Goal: Task Accomplishment & Management: Use online tool/utility

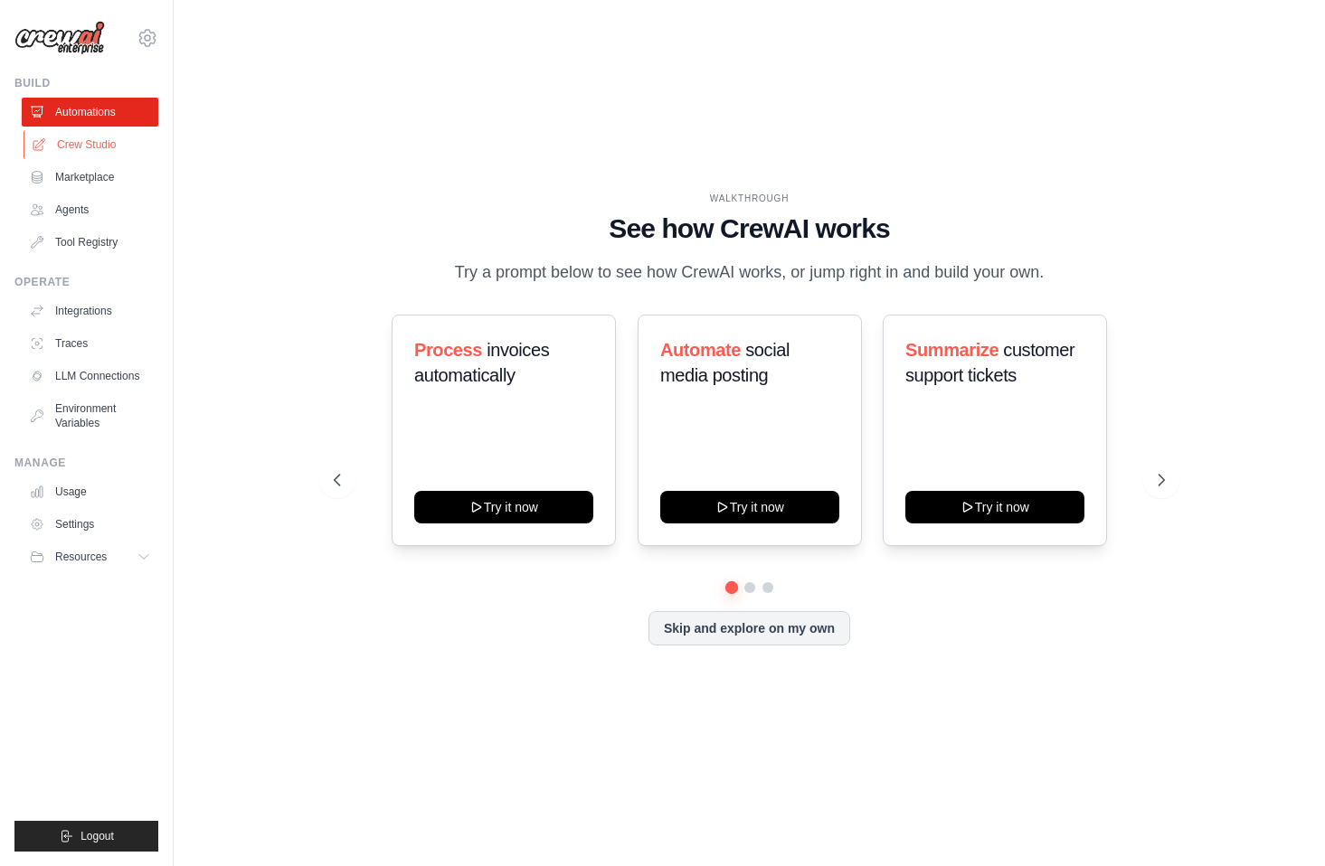
click at [71, 137] on link "Crew Studio" at bounding box center [92, 144] width 137 height 29
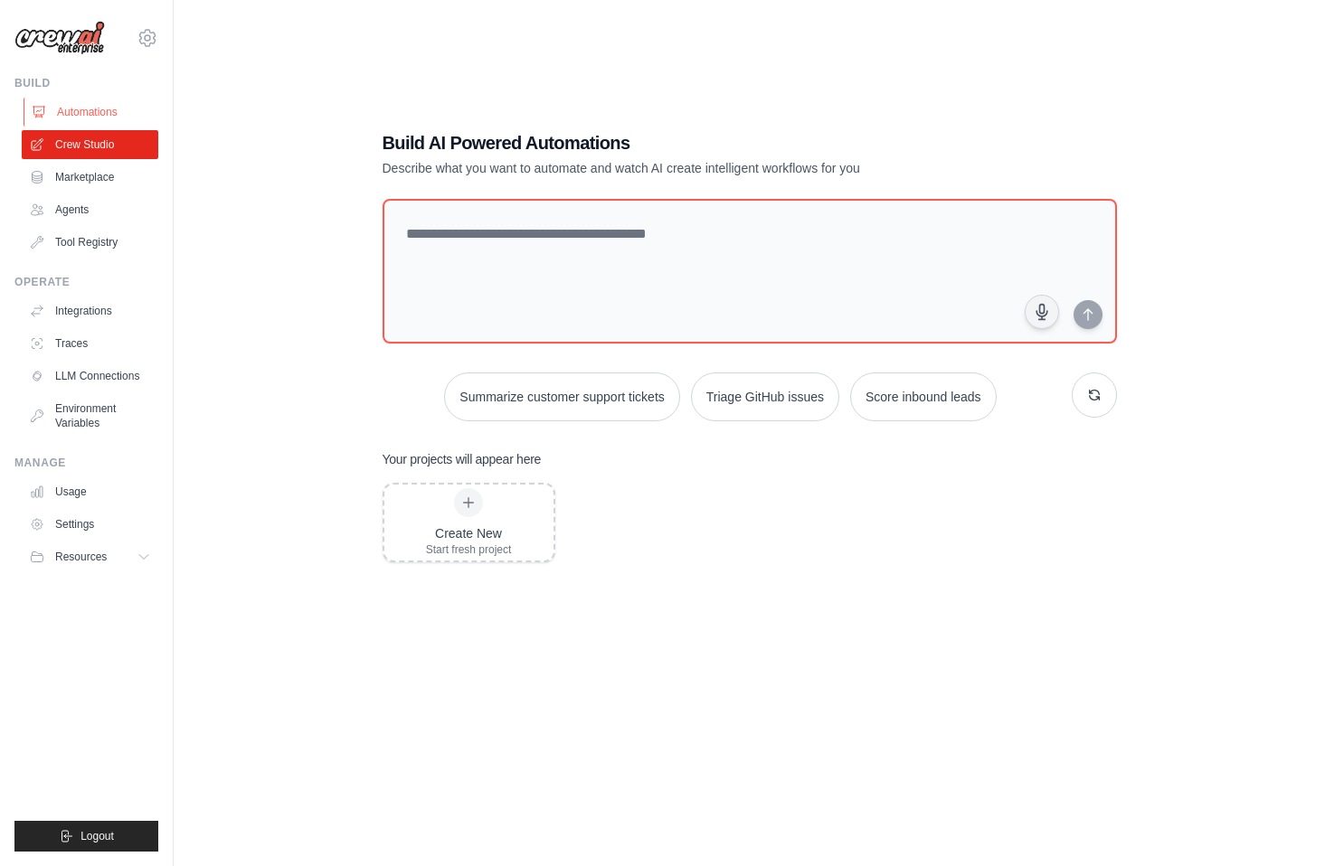
click at [86, 109] on link "Automations" at bounding box center [92, 112] width 137 height 29
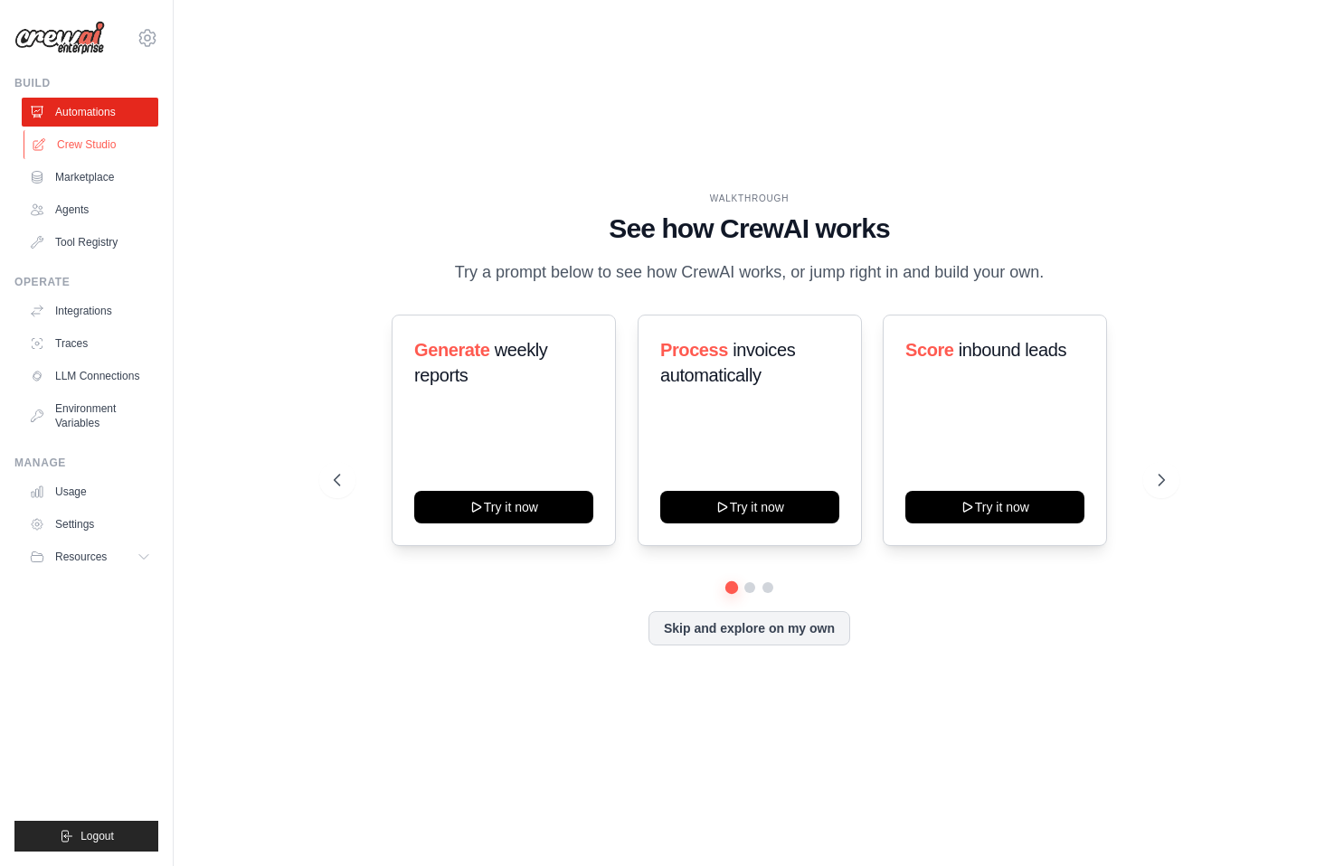
click at [88, 139] on link "Crew Studio" at bounding box center [92, 144] width 137 height 29
click at [98, 137] on link "Crew Studio" at bounding box center [92, 144] width 137 height 29
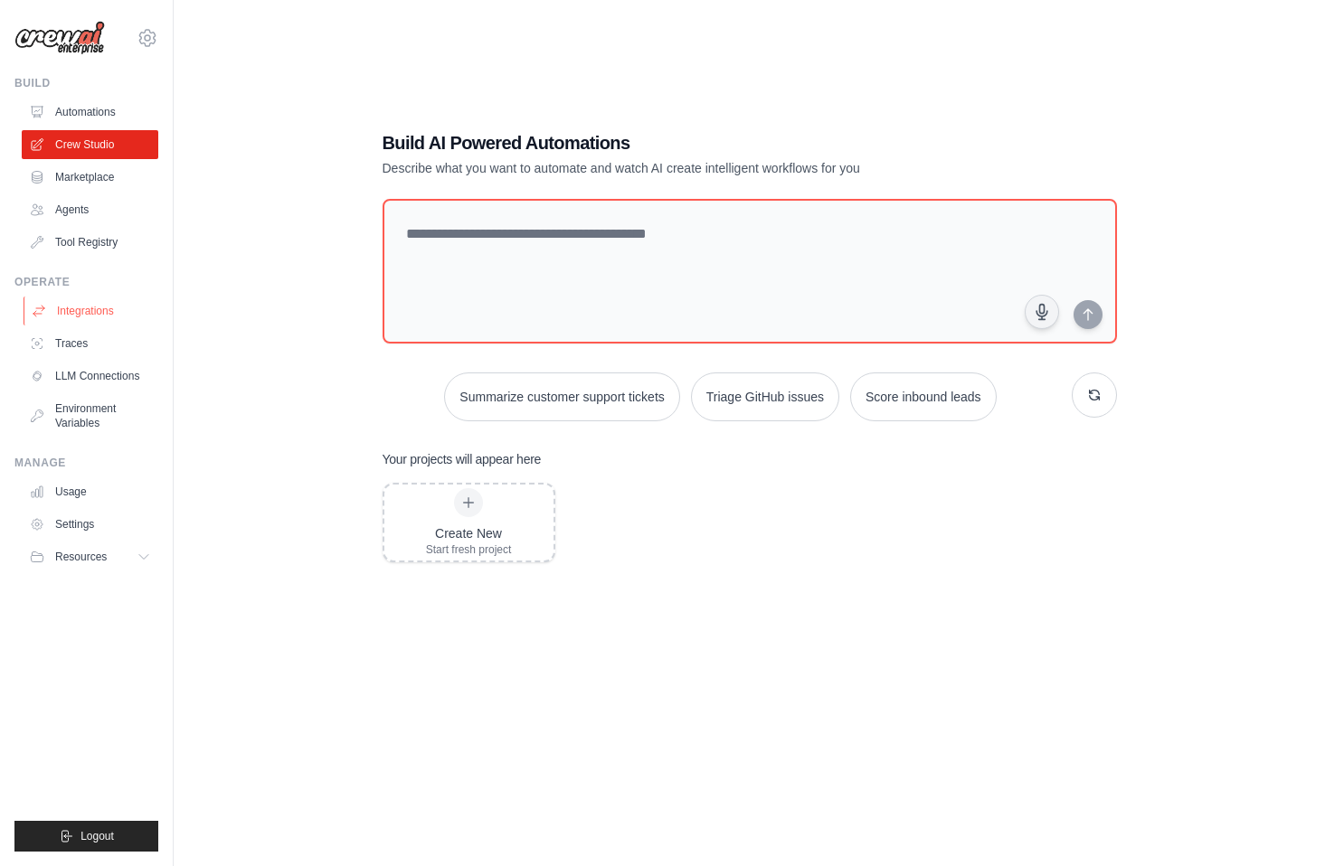
click at [96, 309] on link "Integrations" at bounding box center [92, 311] width 137 height 29
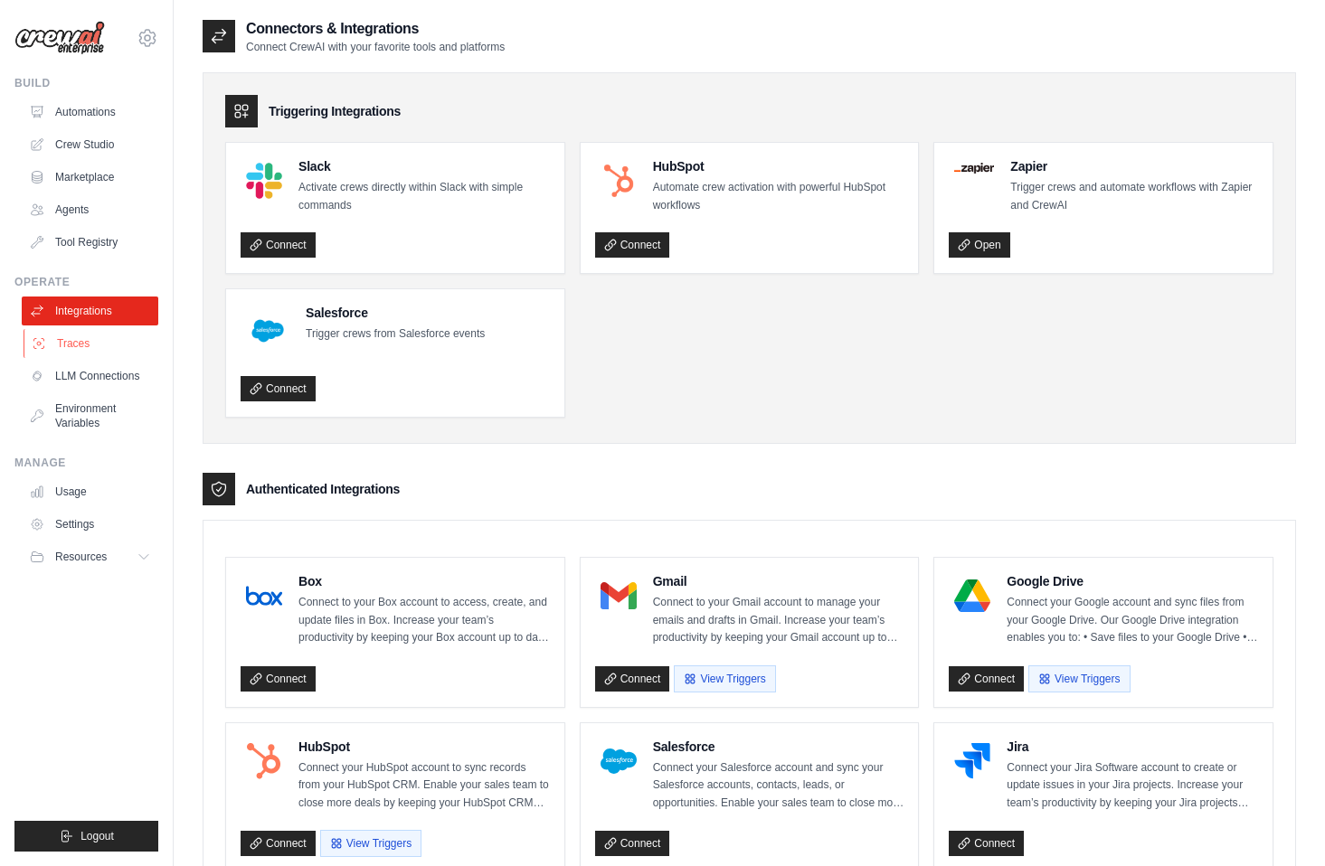
click at [52, 348] on link "Traces" at bounding box center [92, 343] width 137 height 29
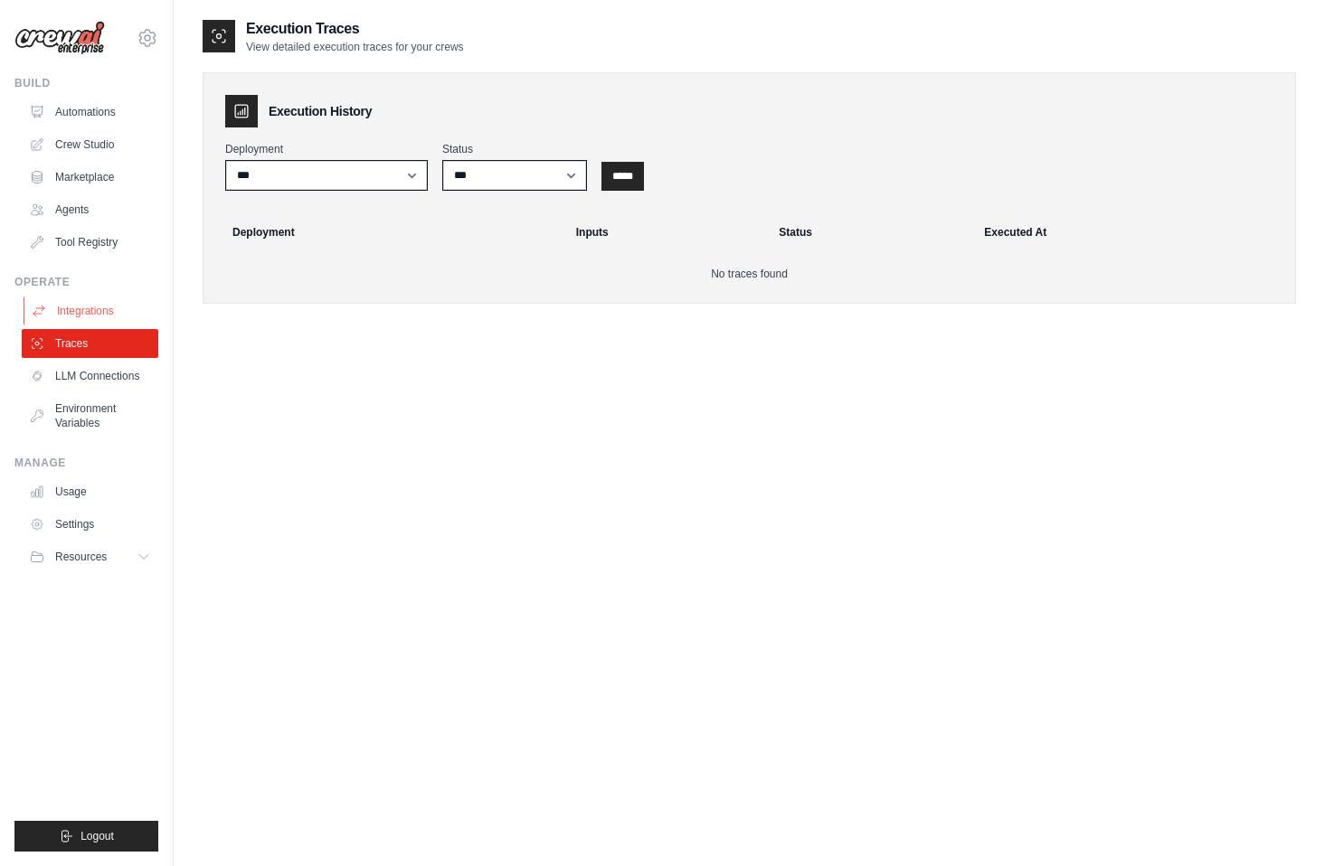
click at [73, 308] on link "Integrations" at bounding box center [92, 311] width 137 height 29
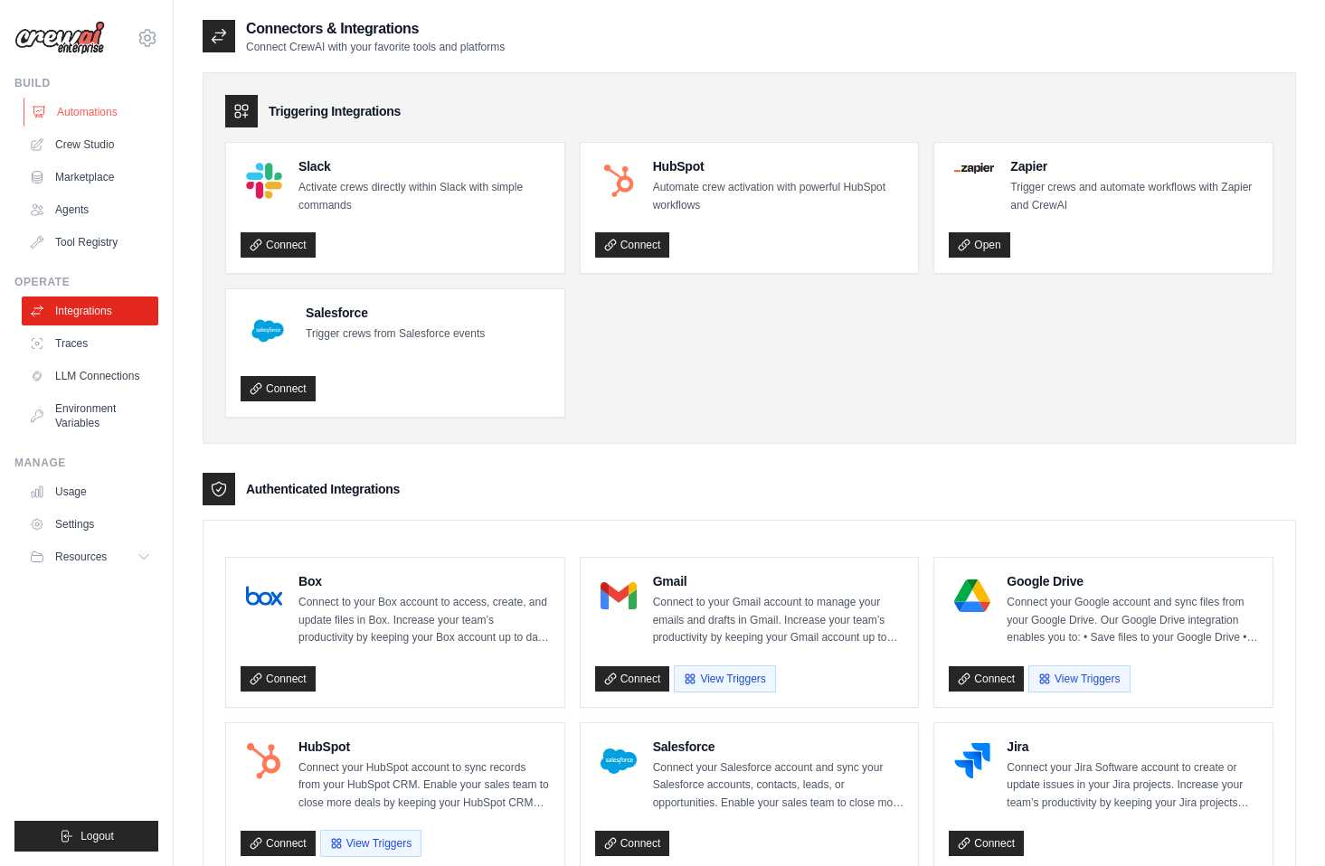
click at [80, 107] on link "Automations" at bounding box center [92, 112] width 137 height 29
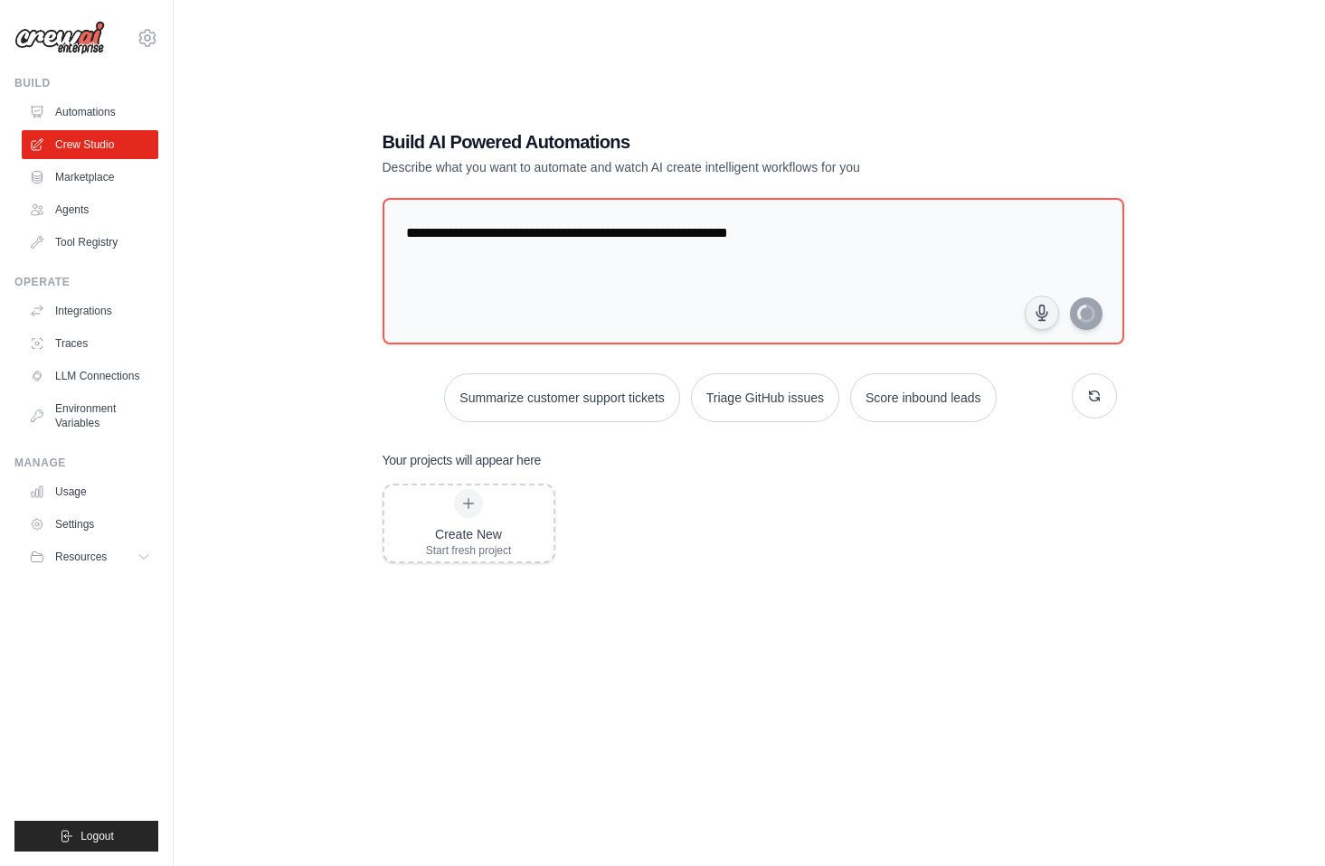
type textarea "**********"
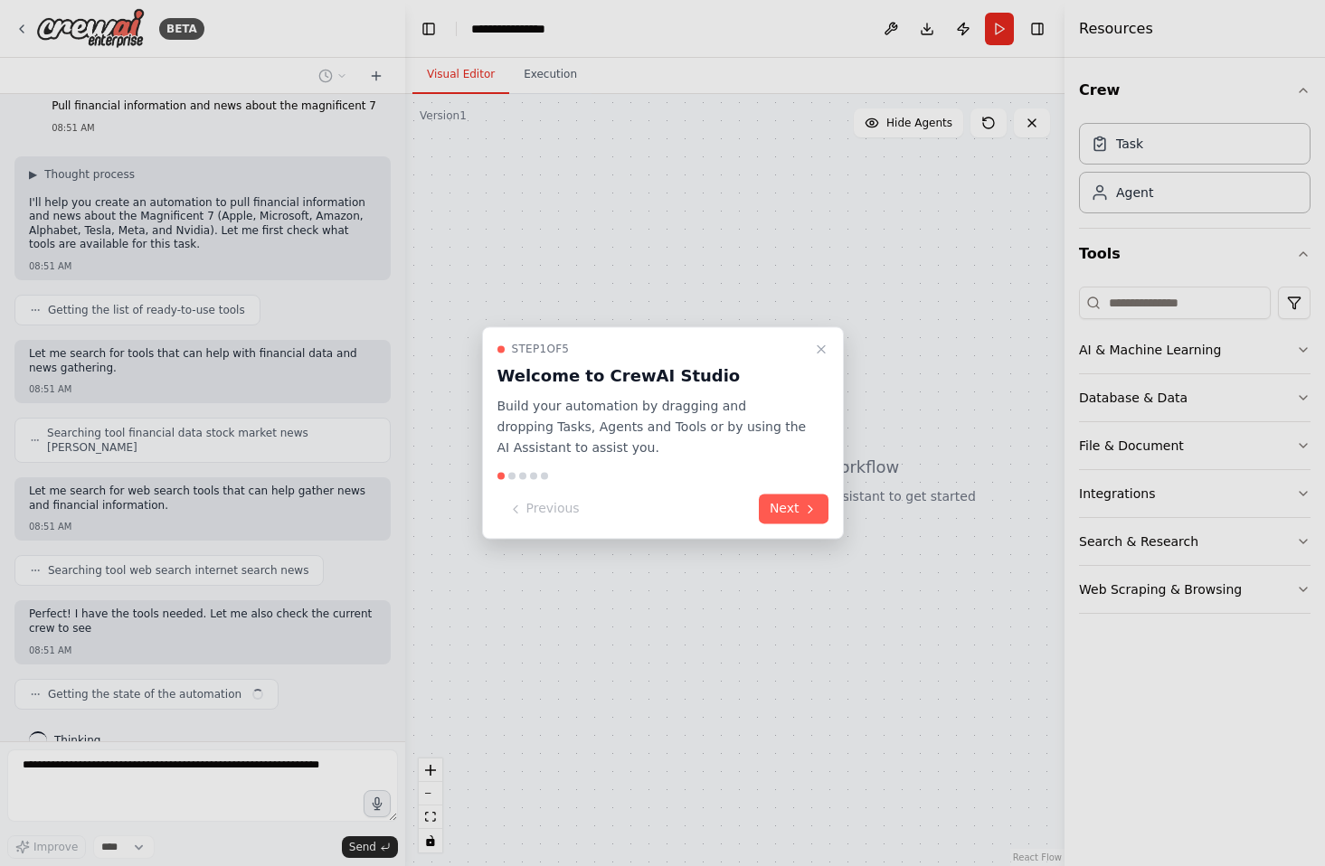
scroll to position [31, 0]
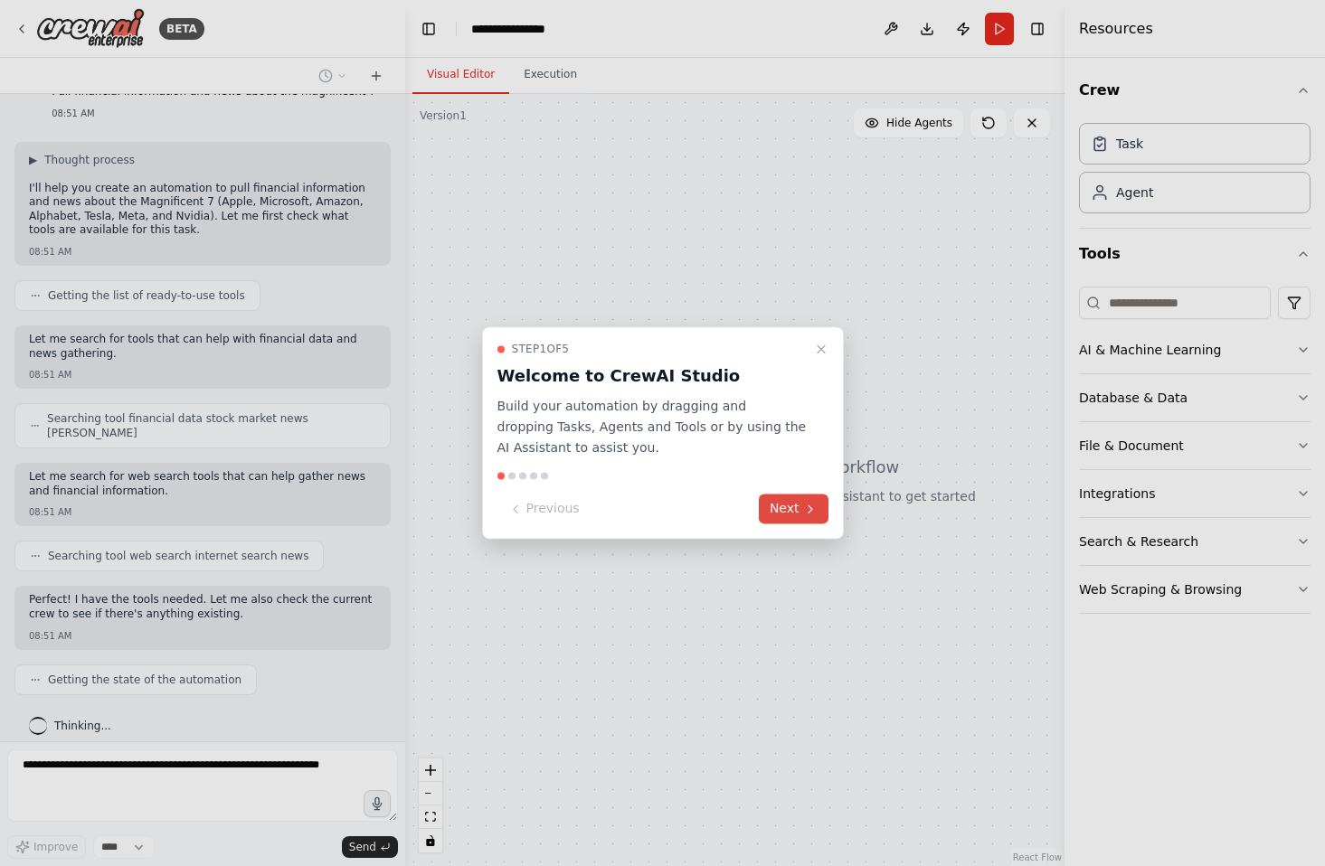
click at [800, 511] on button "Next" at bounding box center [794, 510] width 70 height 30
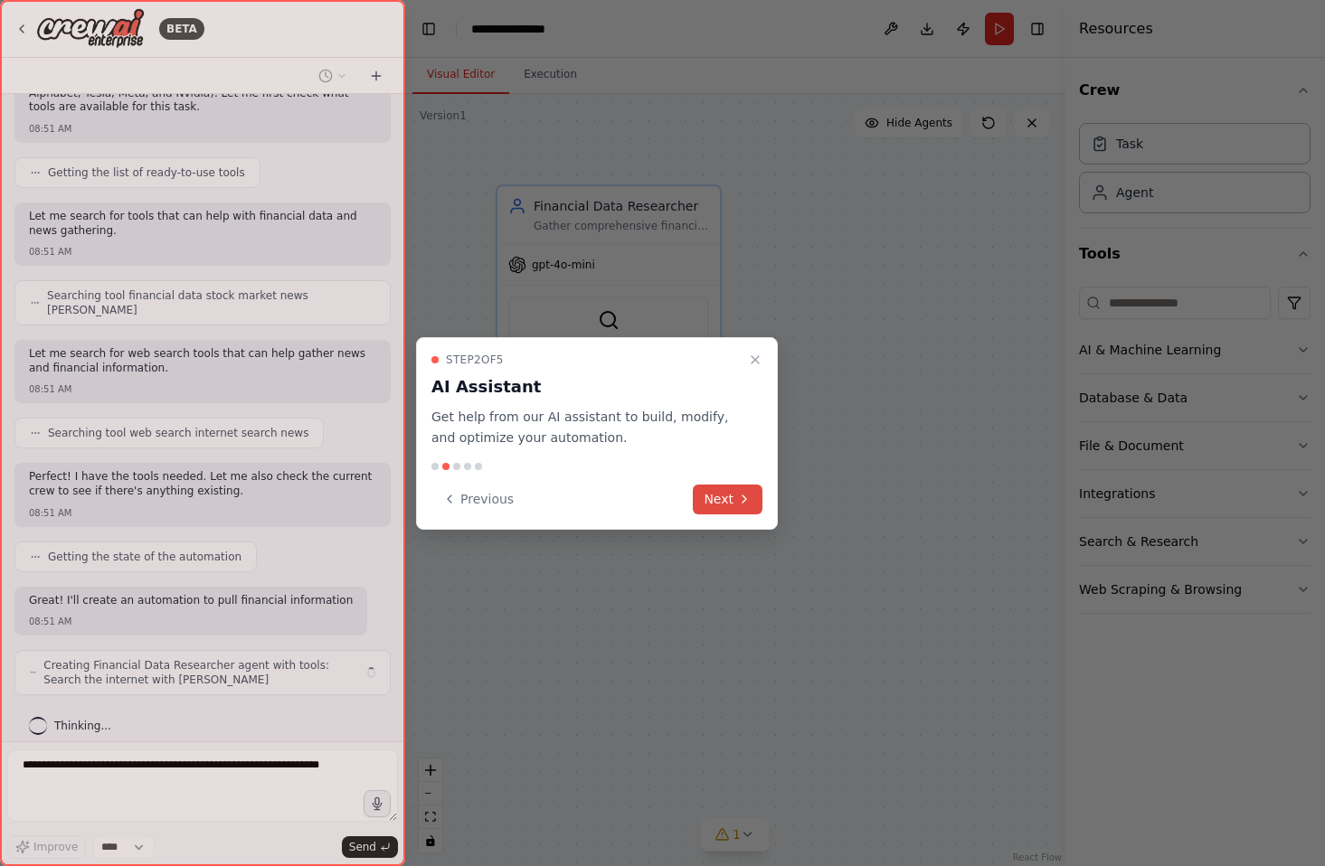
click at [741, 488] on button "Next" at bounding box center [728, 500] width 70 height 30
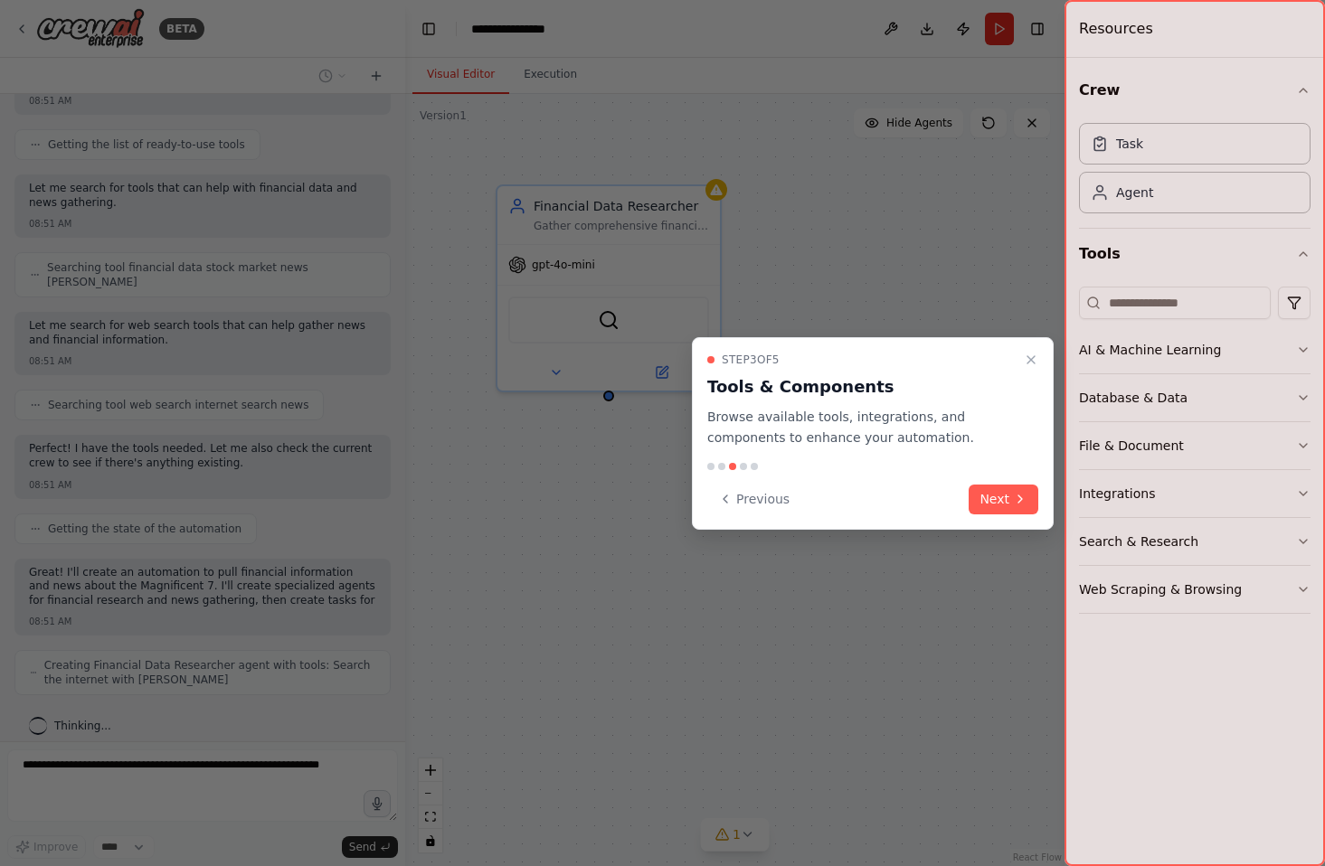
scroll to position [214, 0]
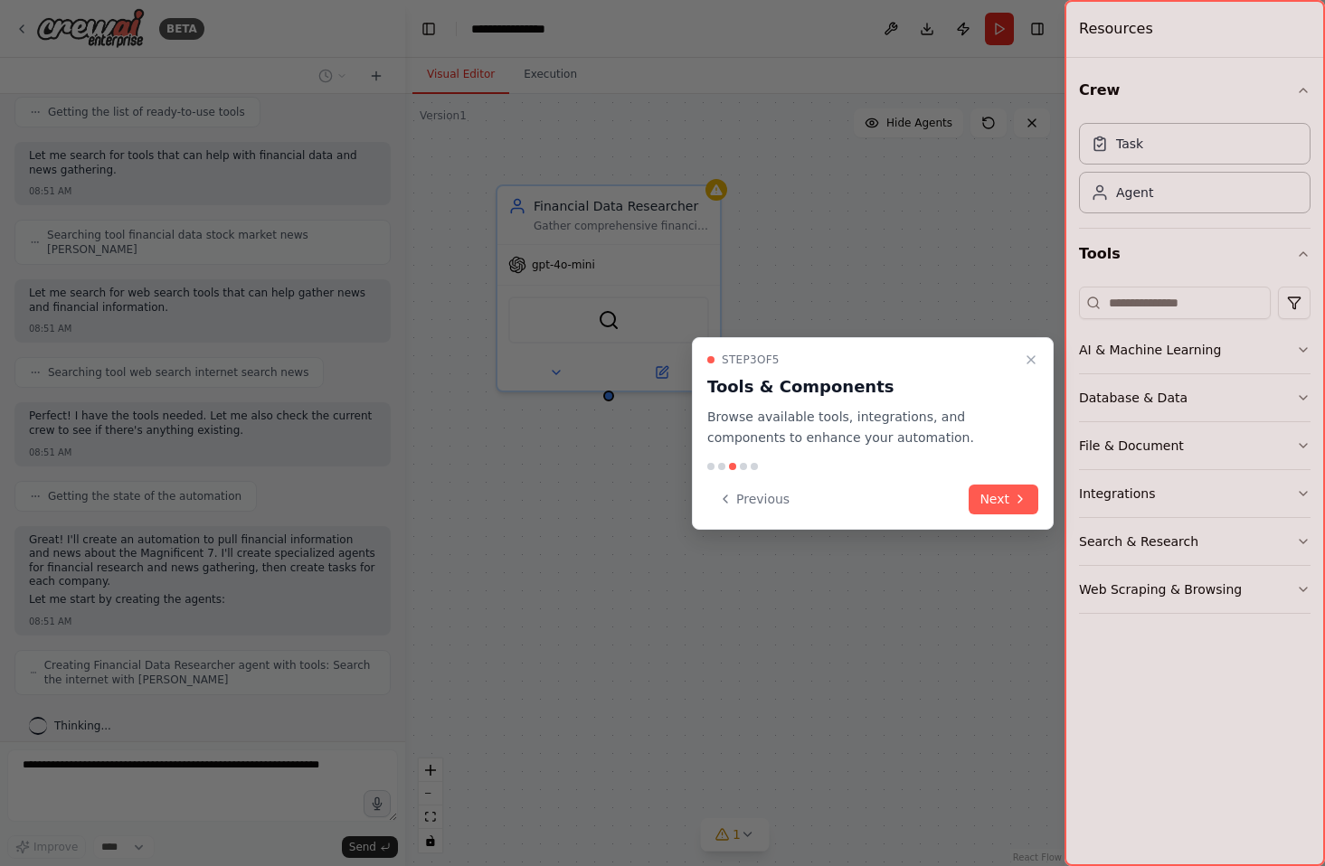
click at [1007, 490] on button "Next" at bounding box center [1004, 500] width 70 height 30
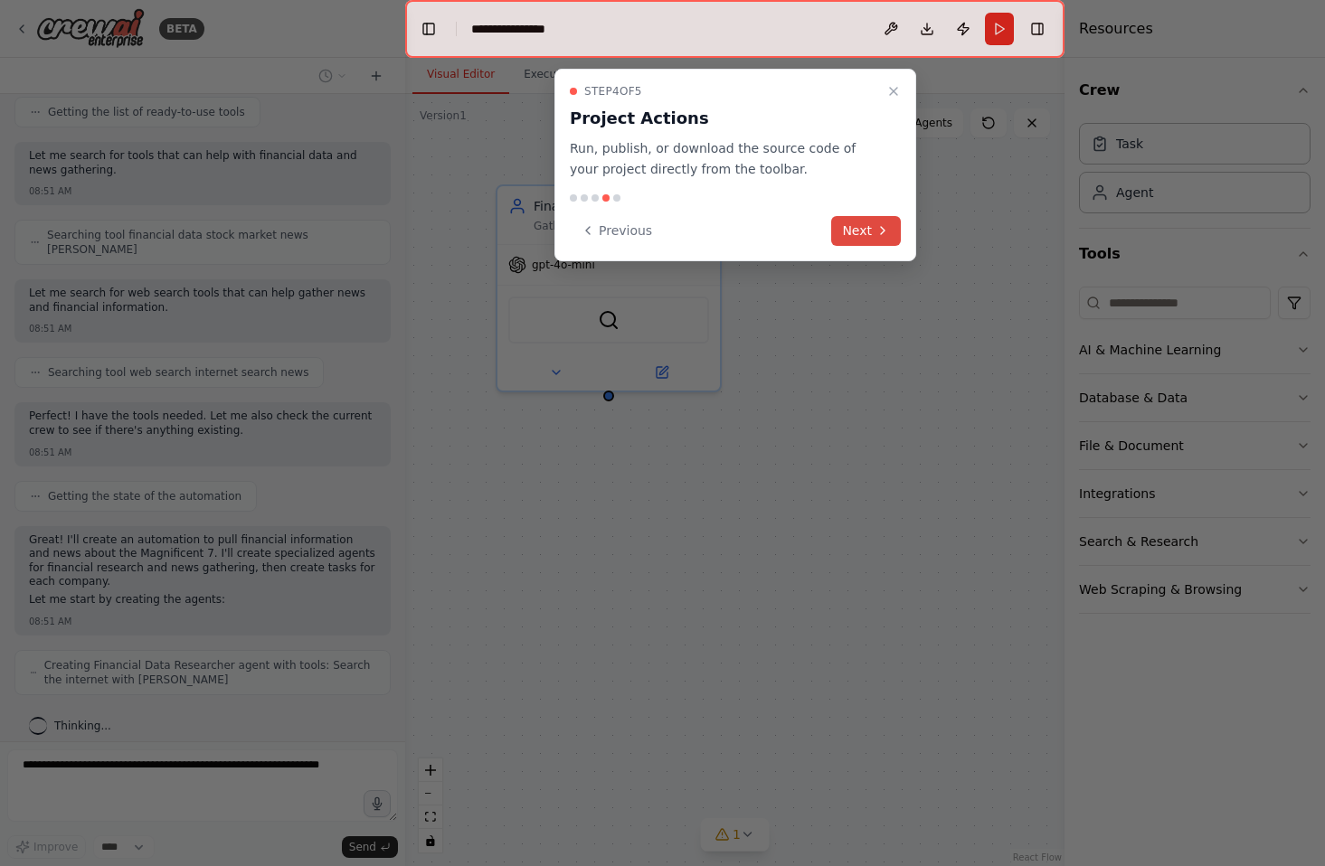
click at [874, 224] on button "Next" at bounding box center [866, 231] width 70 height 30
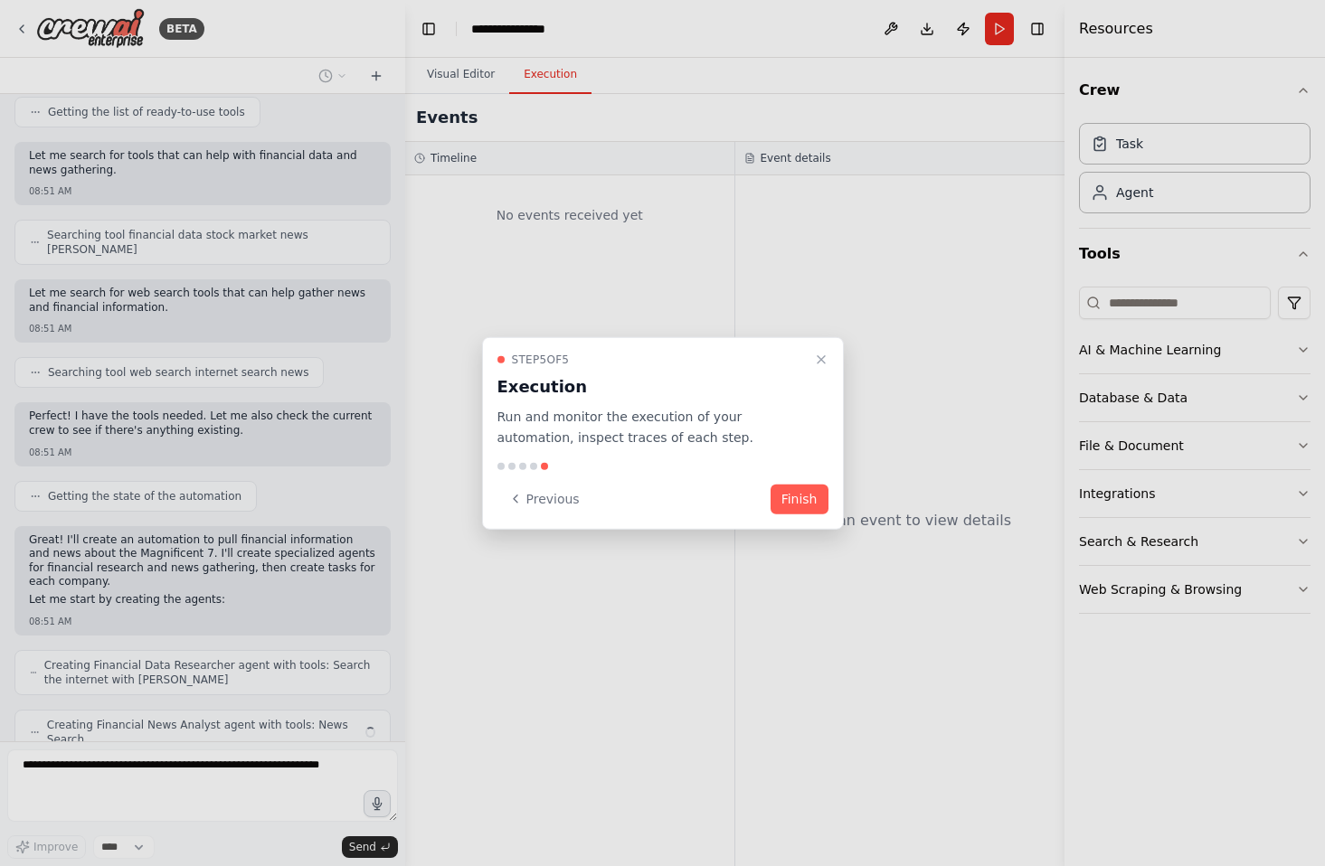
scroll to position [274, 0]
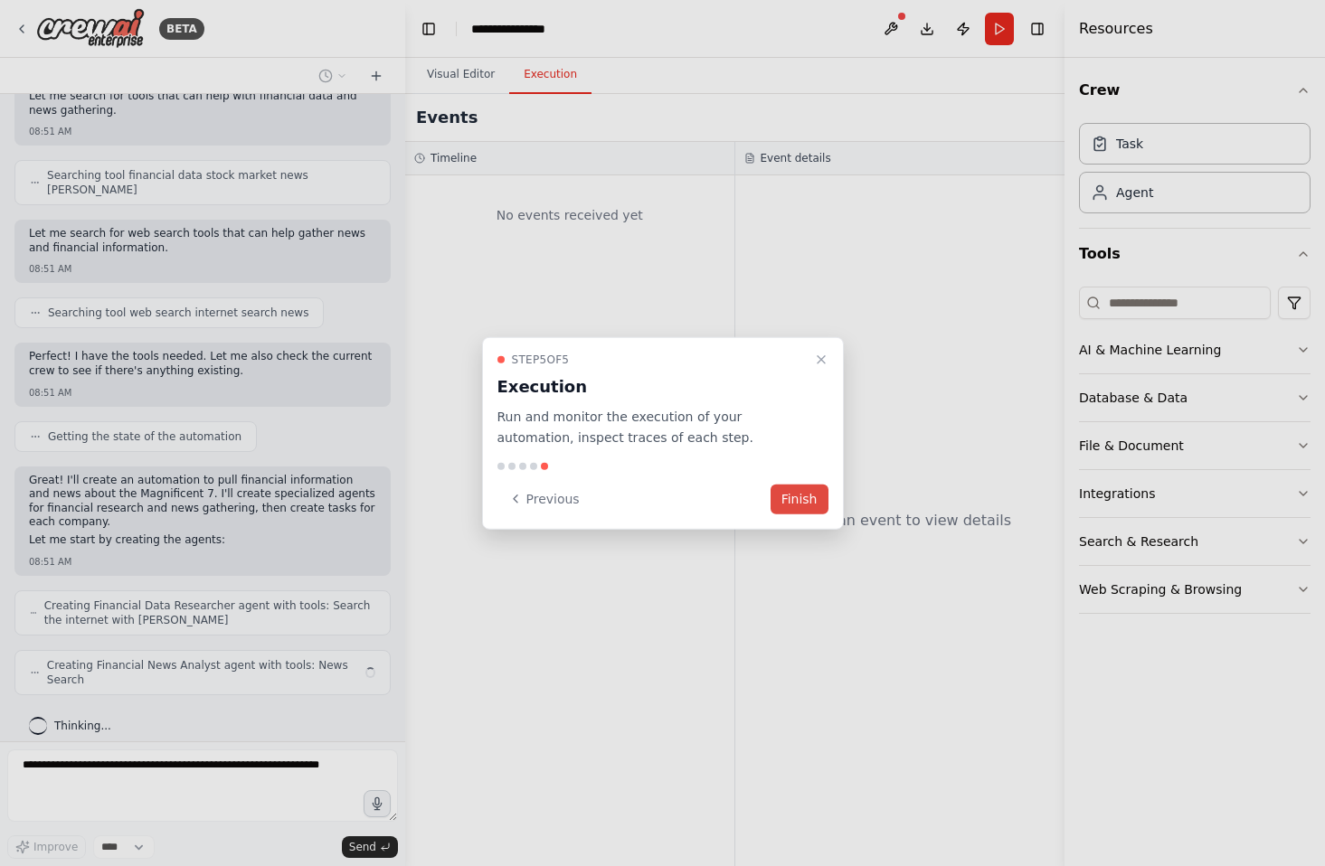
click at [798, 489] on button "Finish" at bounding box center [800, 499] width 58 height 30
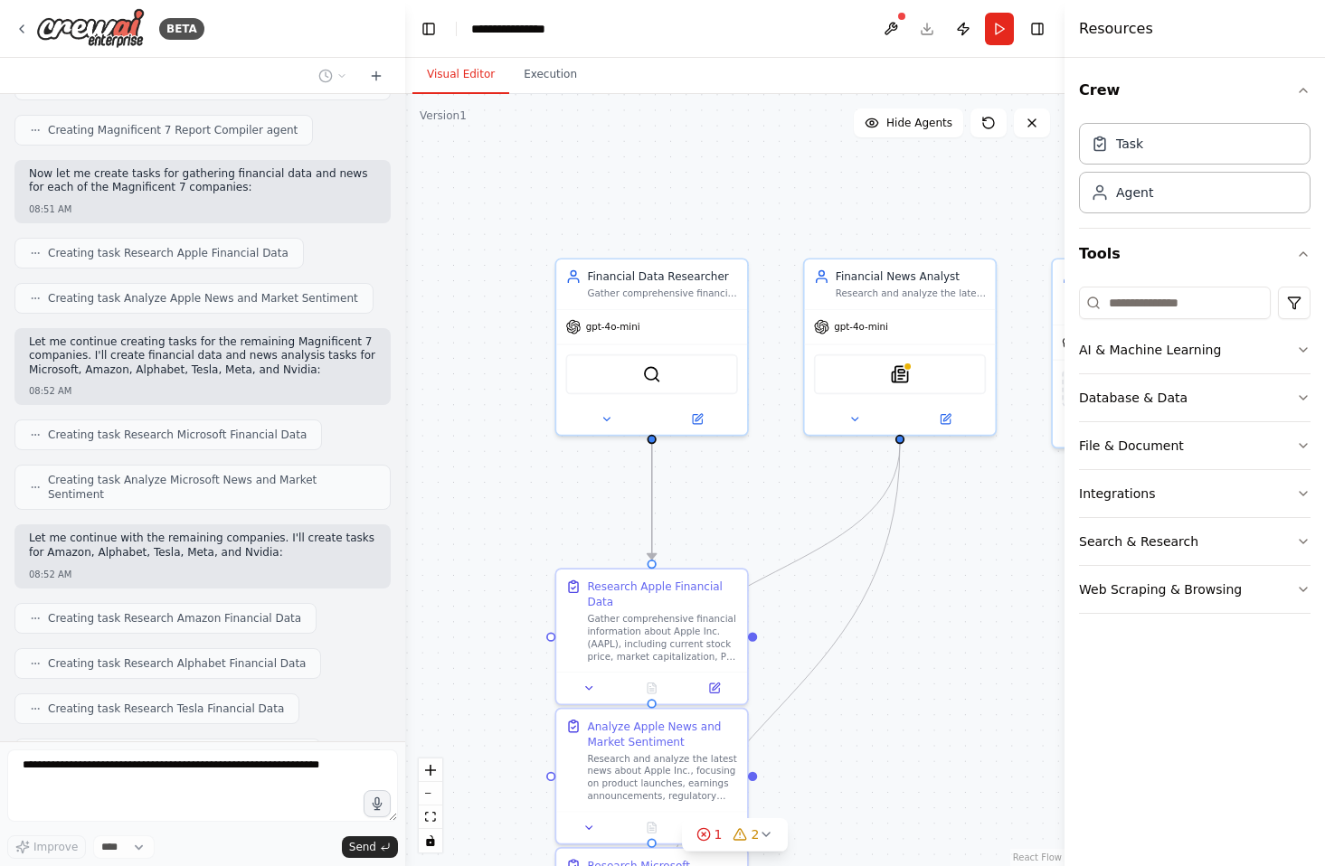
scroll to position [914, 0]
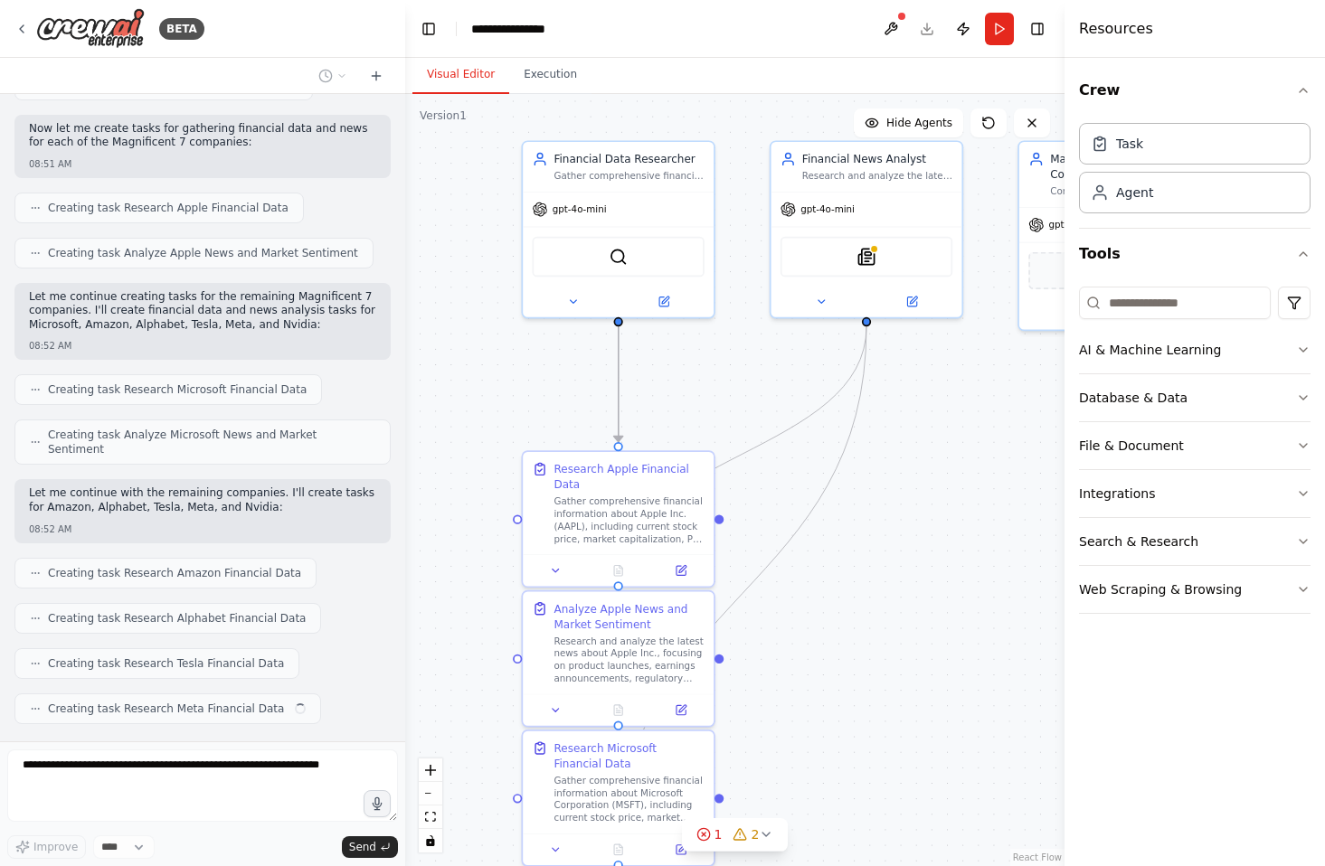
drag, startPoint x: 944, startPoint y: 776, endPoint x: 918, endPoint y: 602, distance: 175.6
click at [918, 603] on div ".deletable-edge-delete-btn { width: 20px; height: 20px; border: 0px solid #ffff…" at bounding box center [734, 480] width 659 height 772
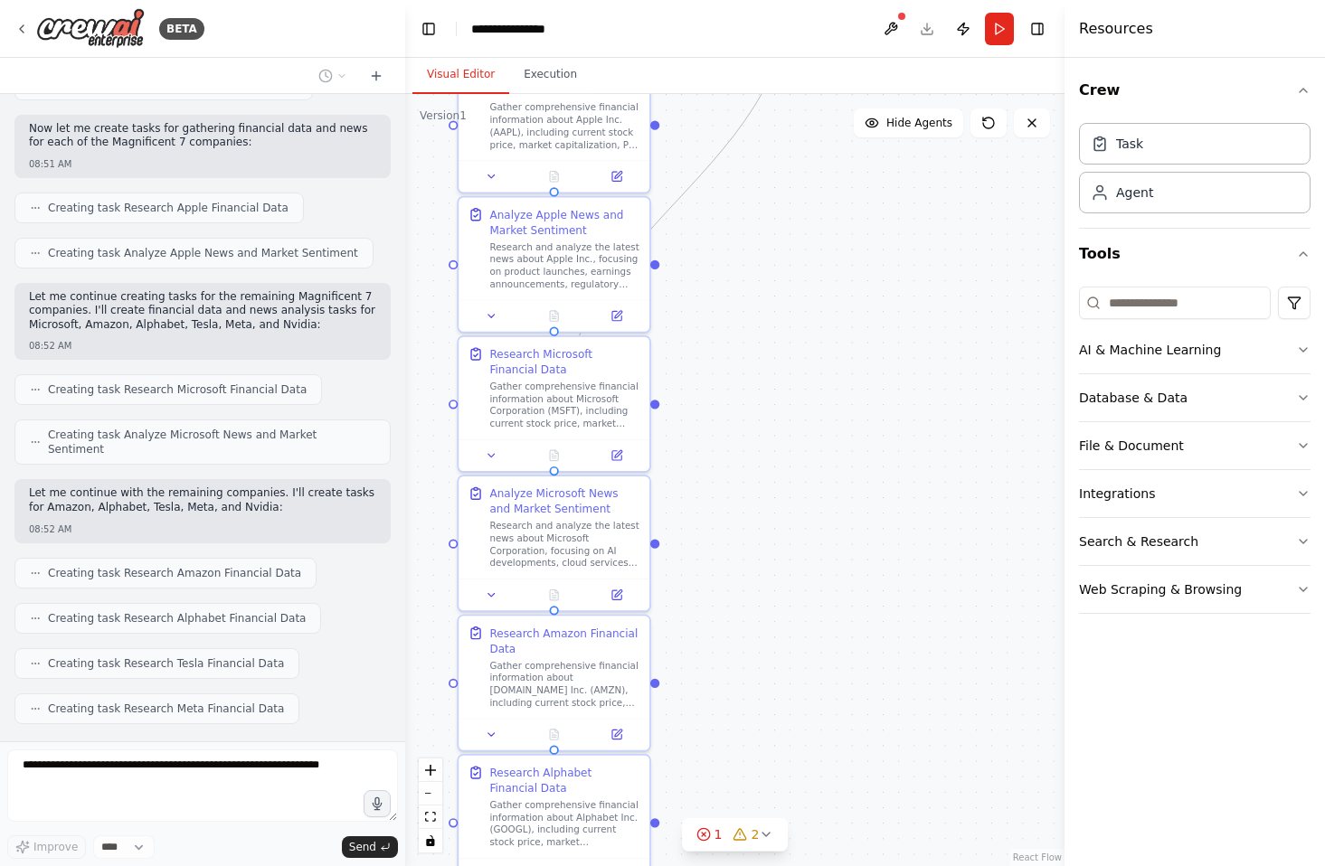
drag, startPoint x: 916, startPoint y: 795, endPoint x: 845, endPoint y: 456, distance: 346.6
click at [845, 456] on div ".deletable-edge-delete-btn { width: 20px; height: 20px; border: 0px solid #ffff…" at bounding box center [734, 480] width 659 height 772
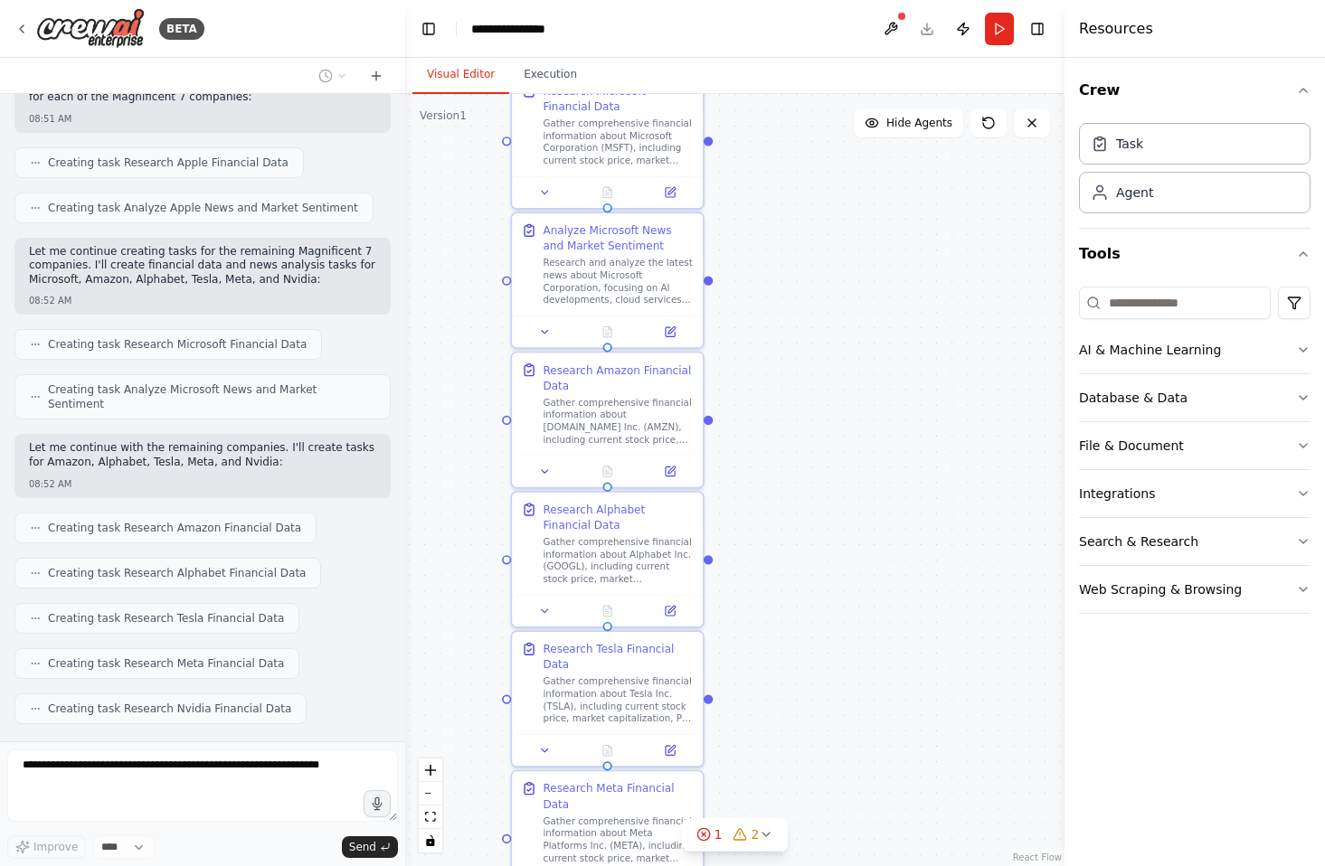
drag, startPoint x: 817, startPoint y: 725, endPoint x: 873, endPoint y: 464, distance: 267.3
click at [872, 463] on div ".deletable-edge-delete-btn { width: 20px; height: 20px; border: 0px solid #ffff…" at bounding box center [734, 480] width 659 height 772
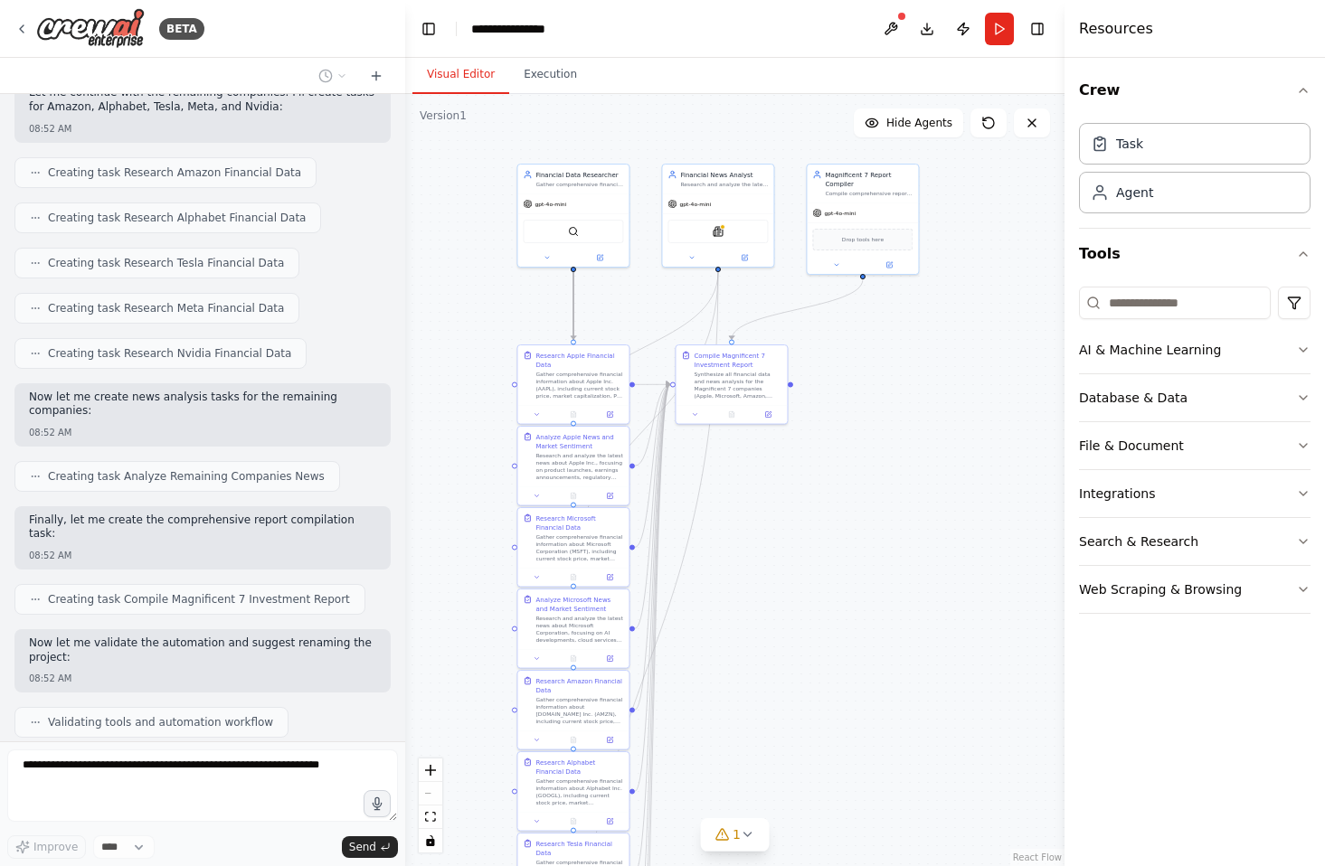
scroll to position [1360, 0]
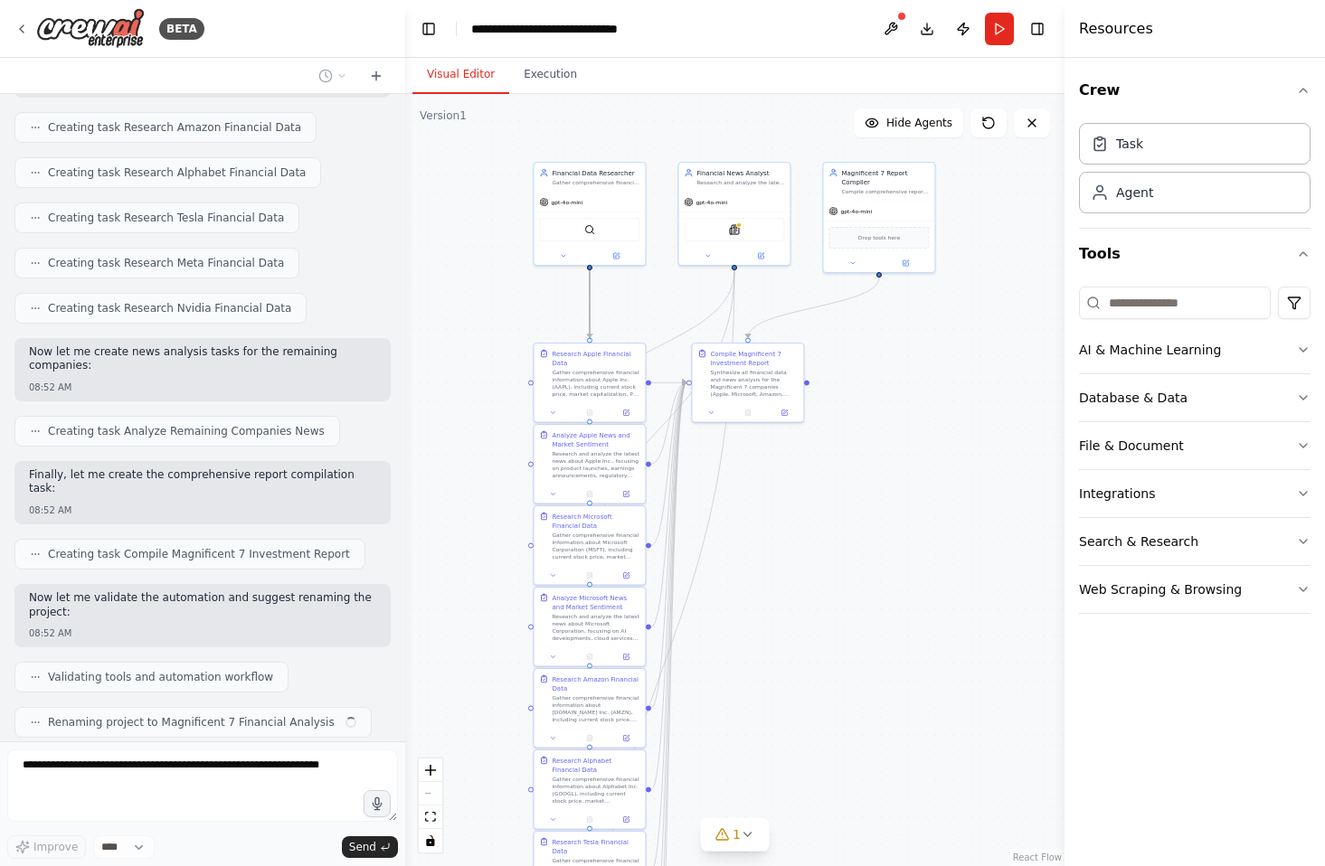
drag, startPoint x: 970, startPoint y: 424, endPoint x: 842, endPoint y: 691, distance: 296.1
click at [842, 691] on div ".deletable-edge-delete-btn { width: 20px; height: 20px; border: 0px solid #ffff…" at bounding box center [734, 480] width 659 height 772
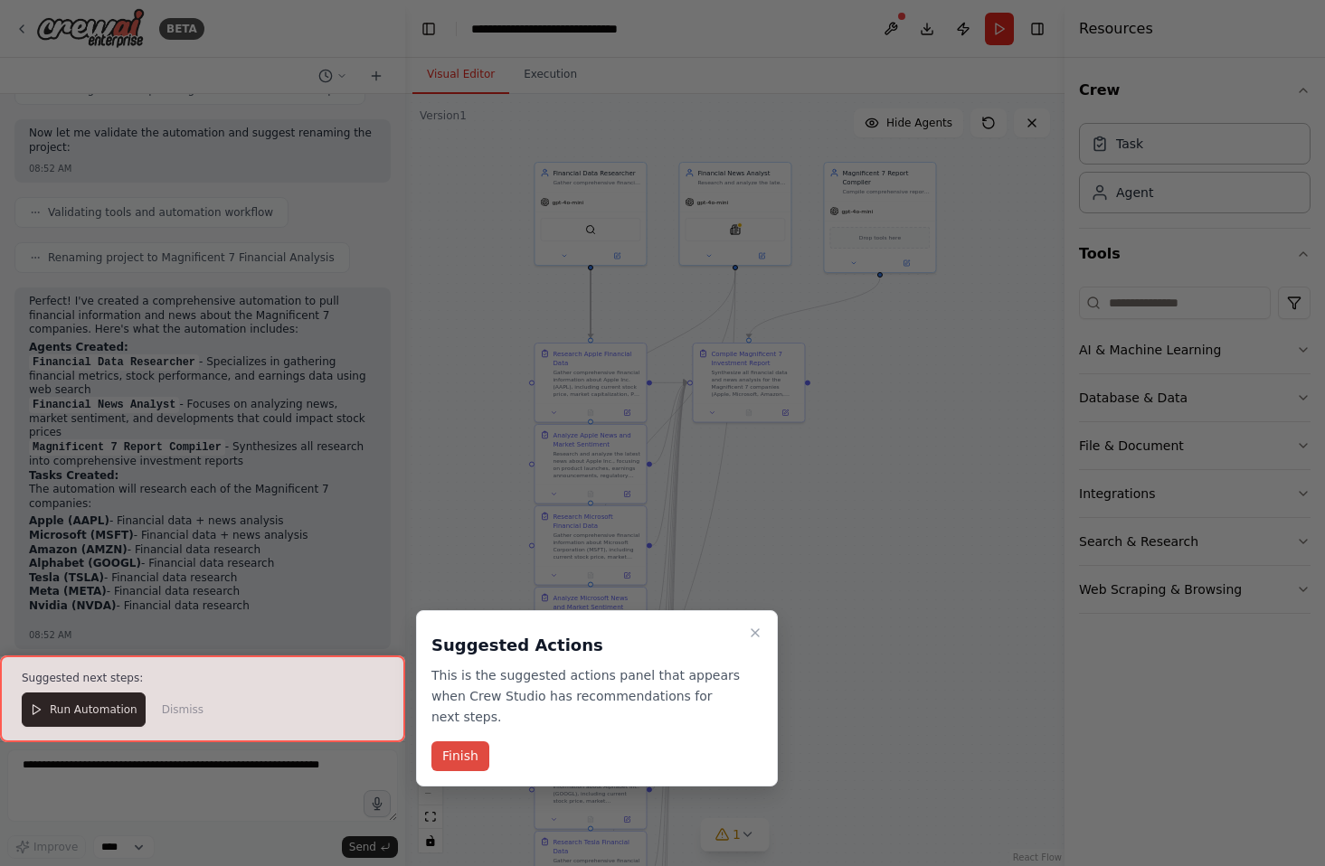
click at [470, 752] on button "Finish" at bounding box center [460, 757] width 58 height 30
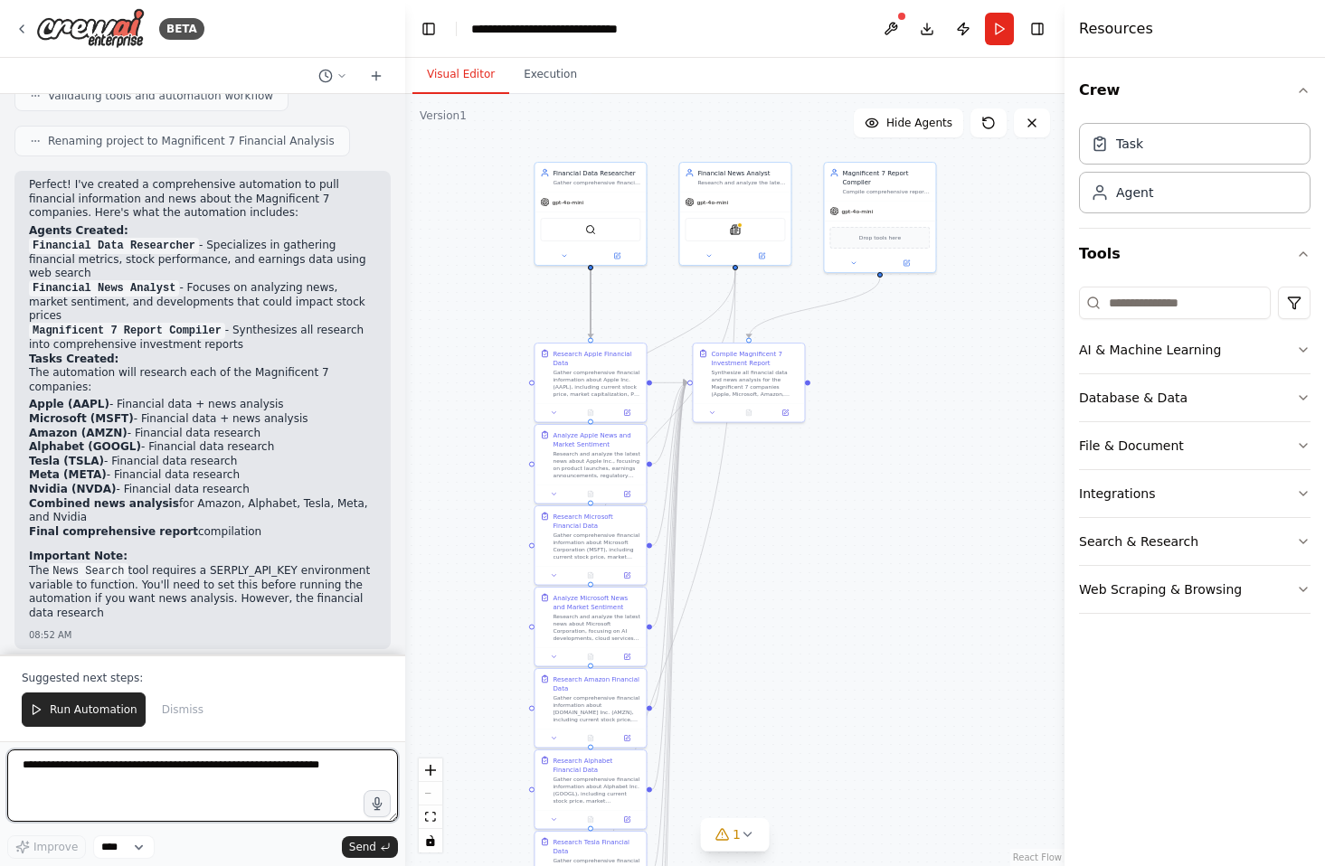
click at [58, 765] on textarea at bounding box center [202, 786] width 391 height 72
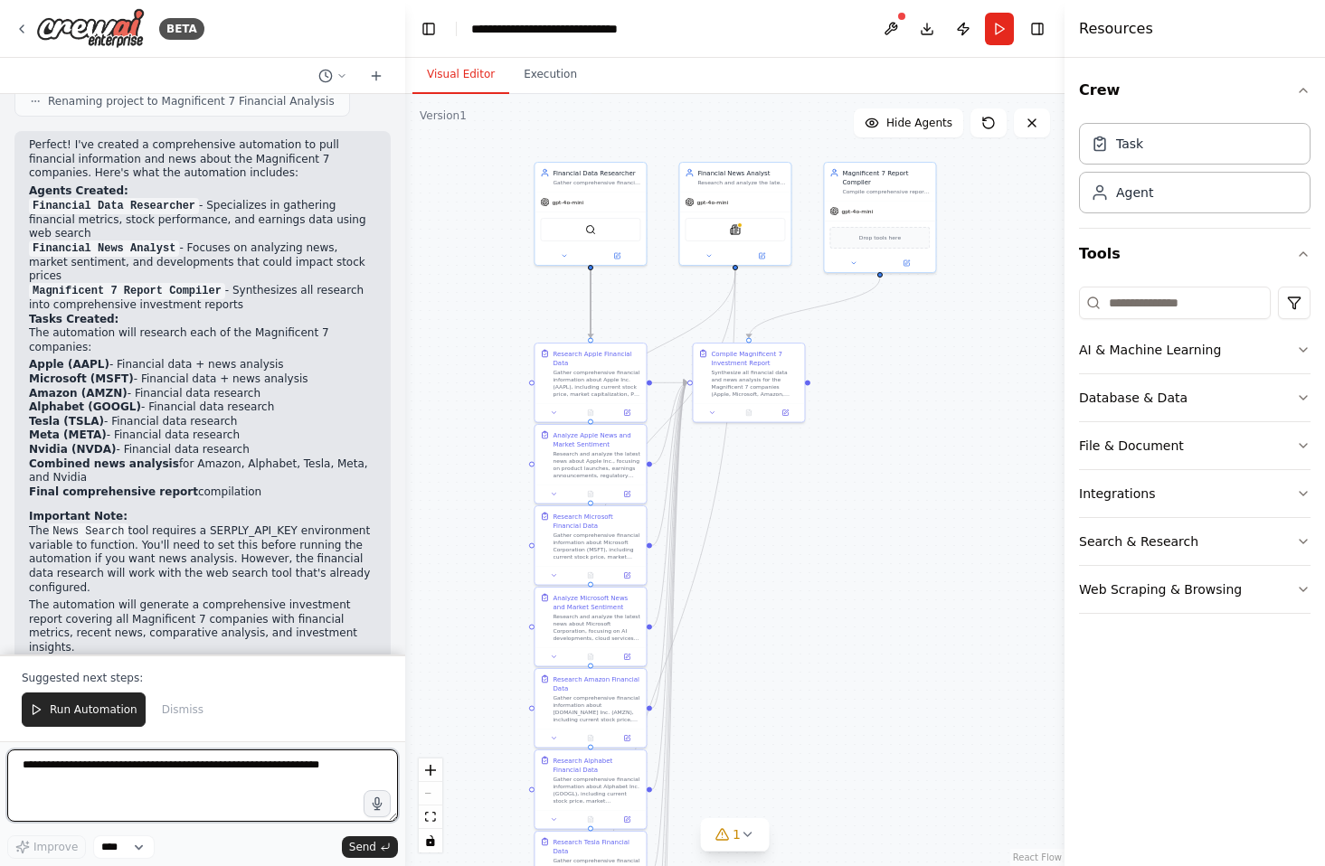
scroll to position [2016, 0]
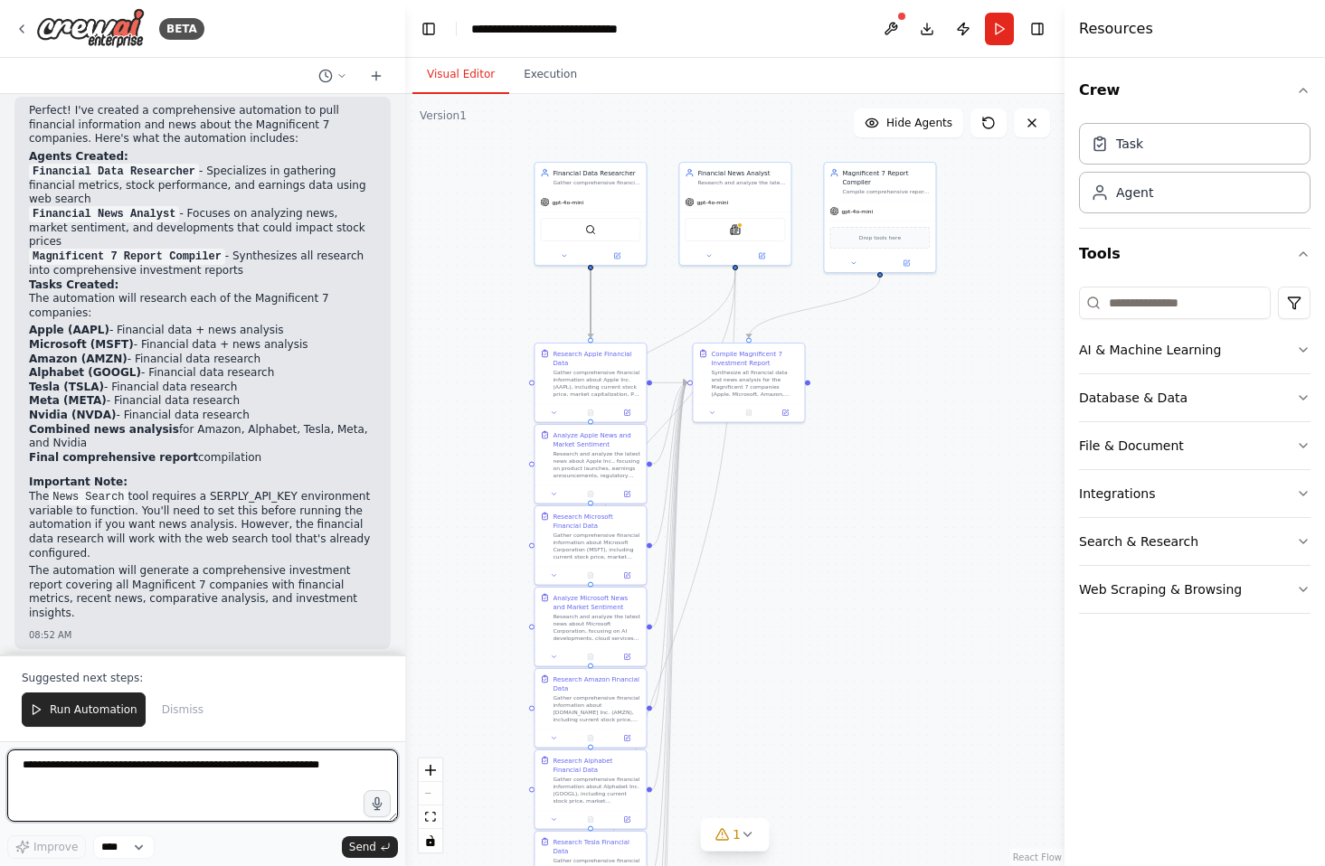
click at [152, 771] on textarea at bounding box center [202, 786] width 391 height 72
type textarea "**********"
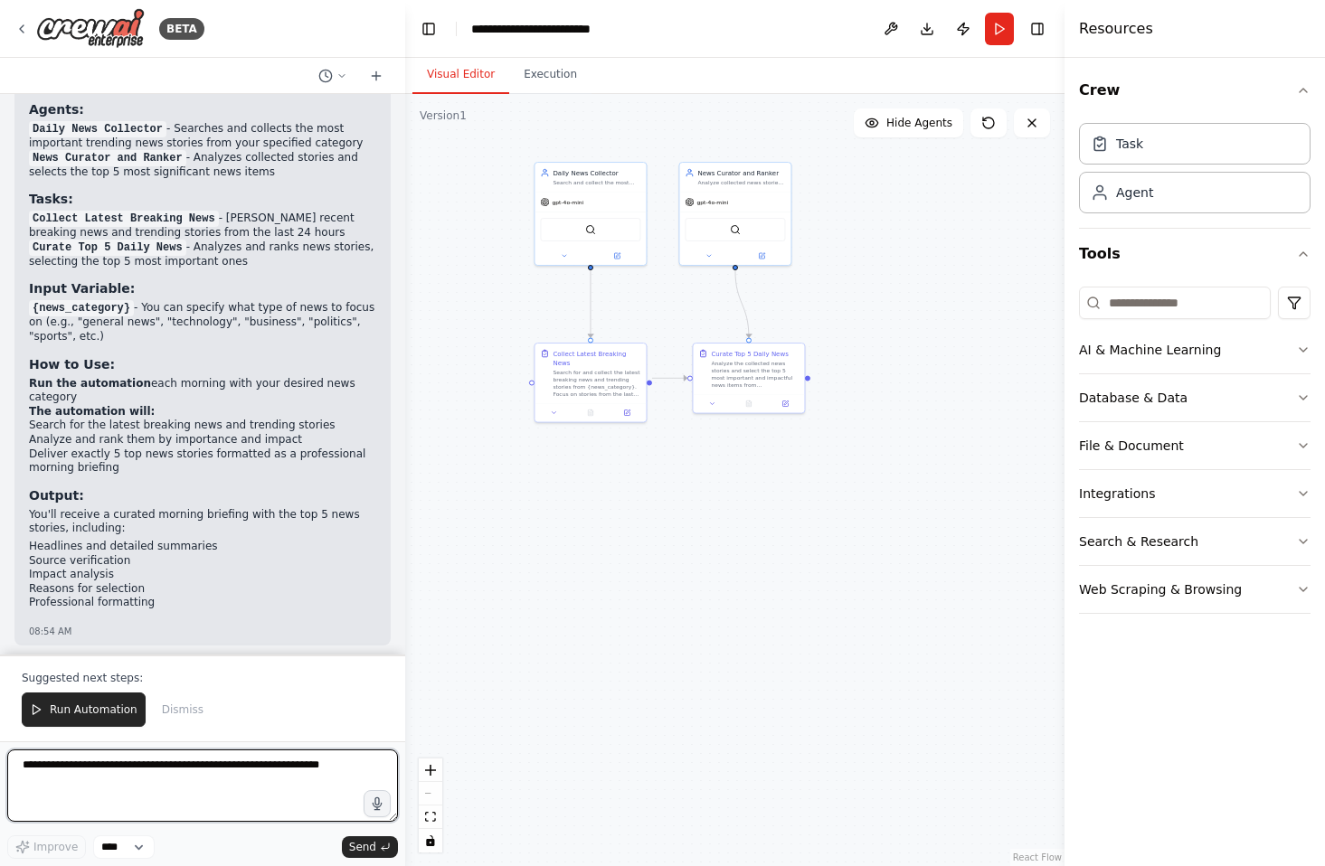
scroll to position [4629, 0]
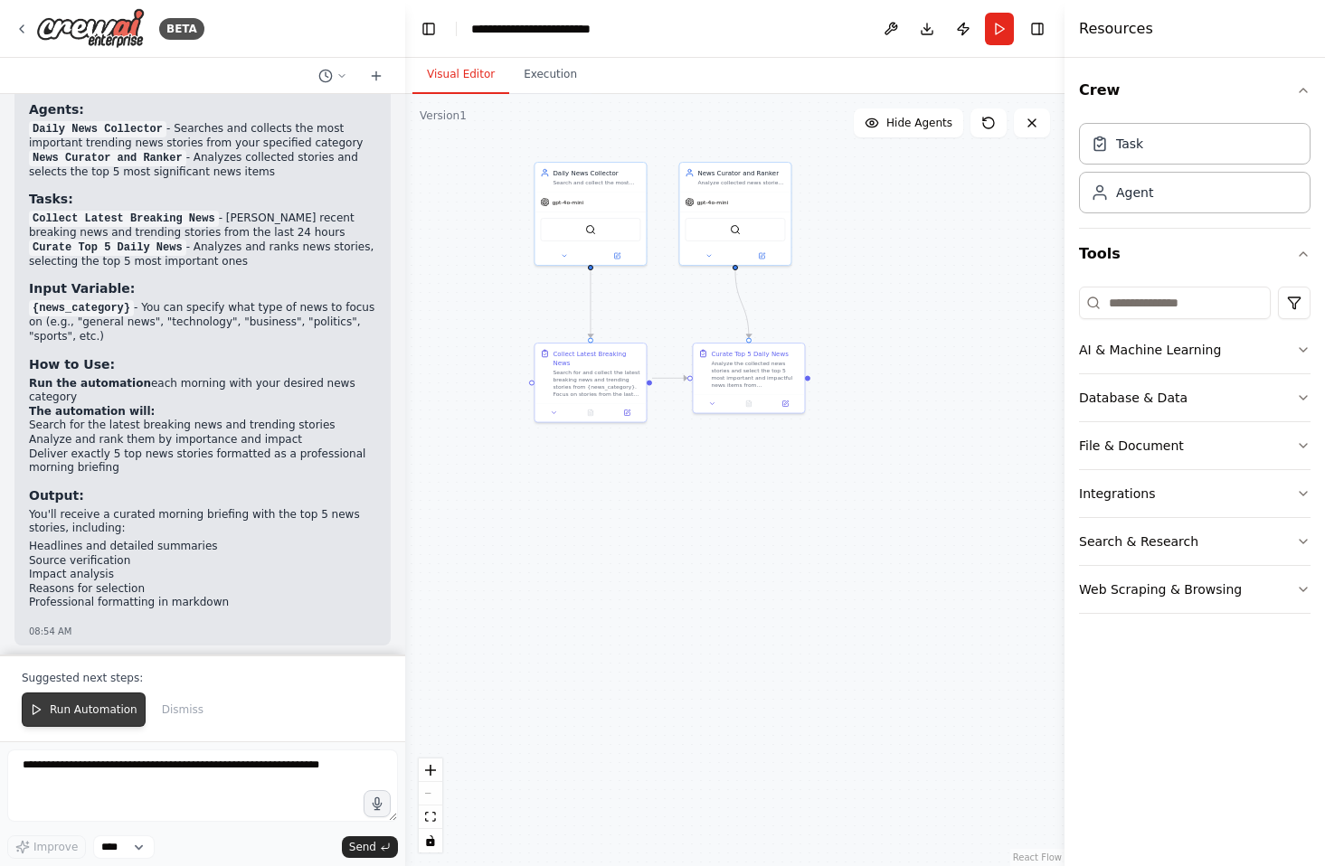
click at [86, 706] on span "Run Automation" at bounding box center [94, 710] width 88 height 14
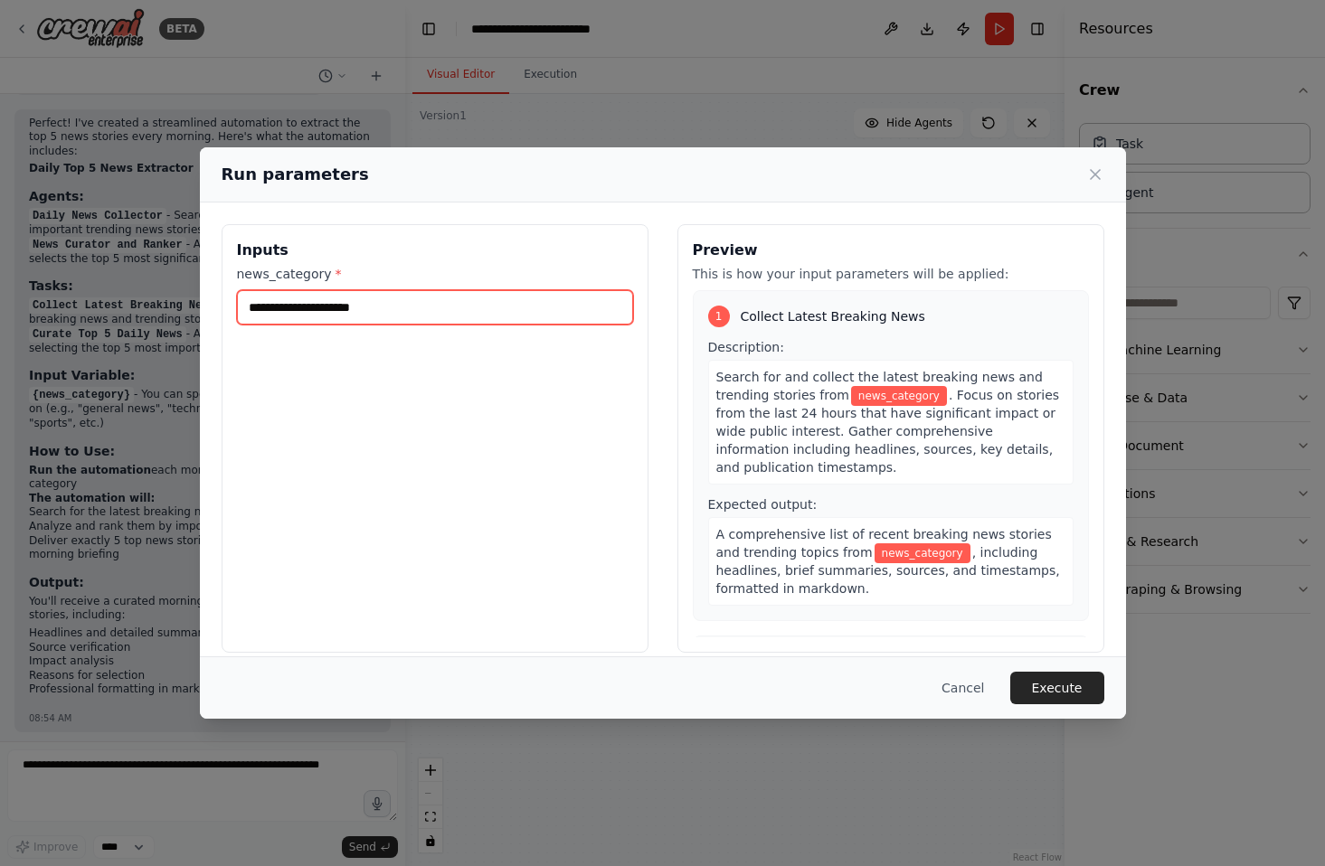
click at [286, 314] on input "news_category *" at bounding box center [435, 307] width 396 height 34
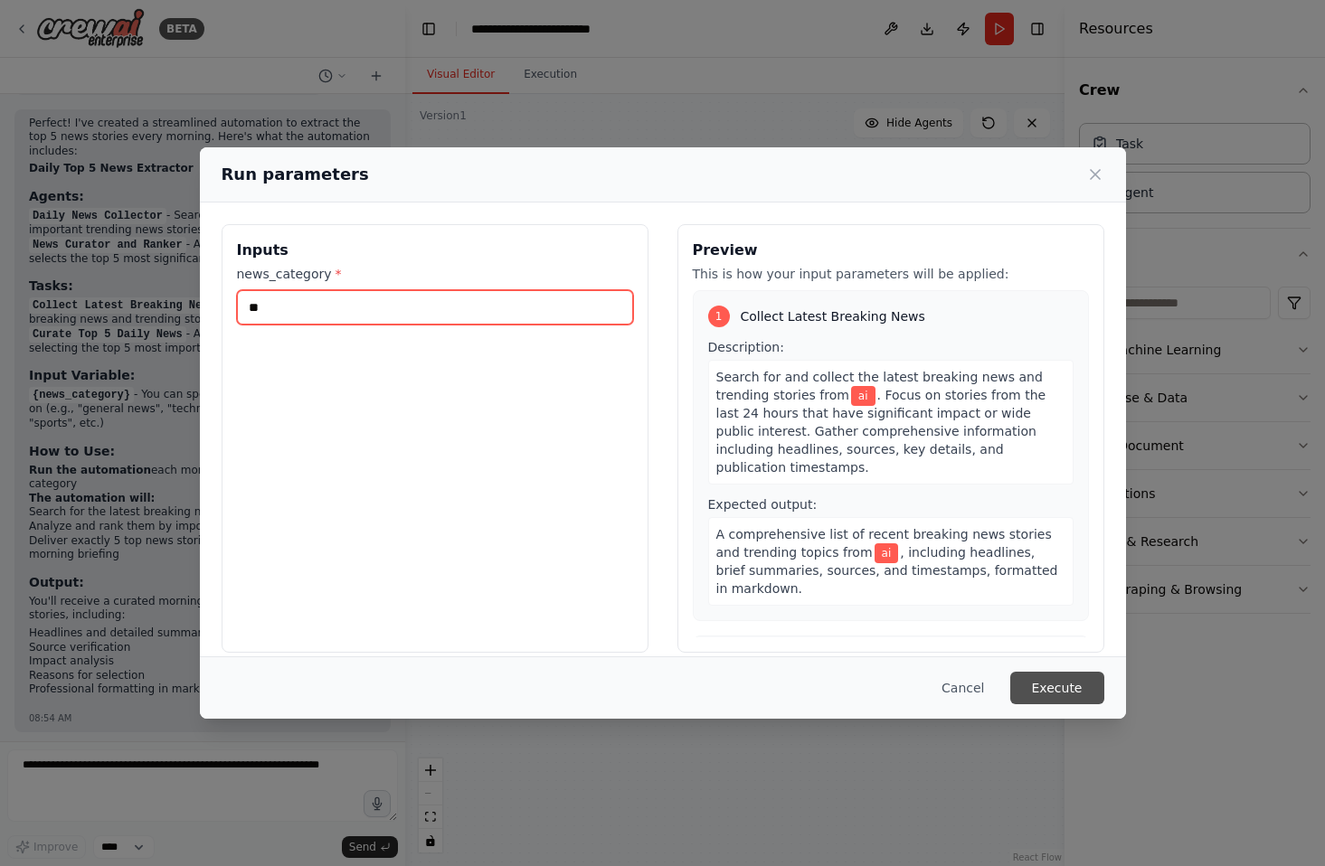
type input "**"
click at [1071, 685] on button "Execute" at bounding box center [1057, 688] width 94 height 33
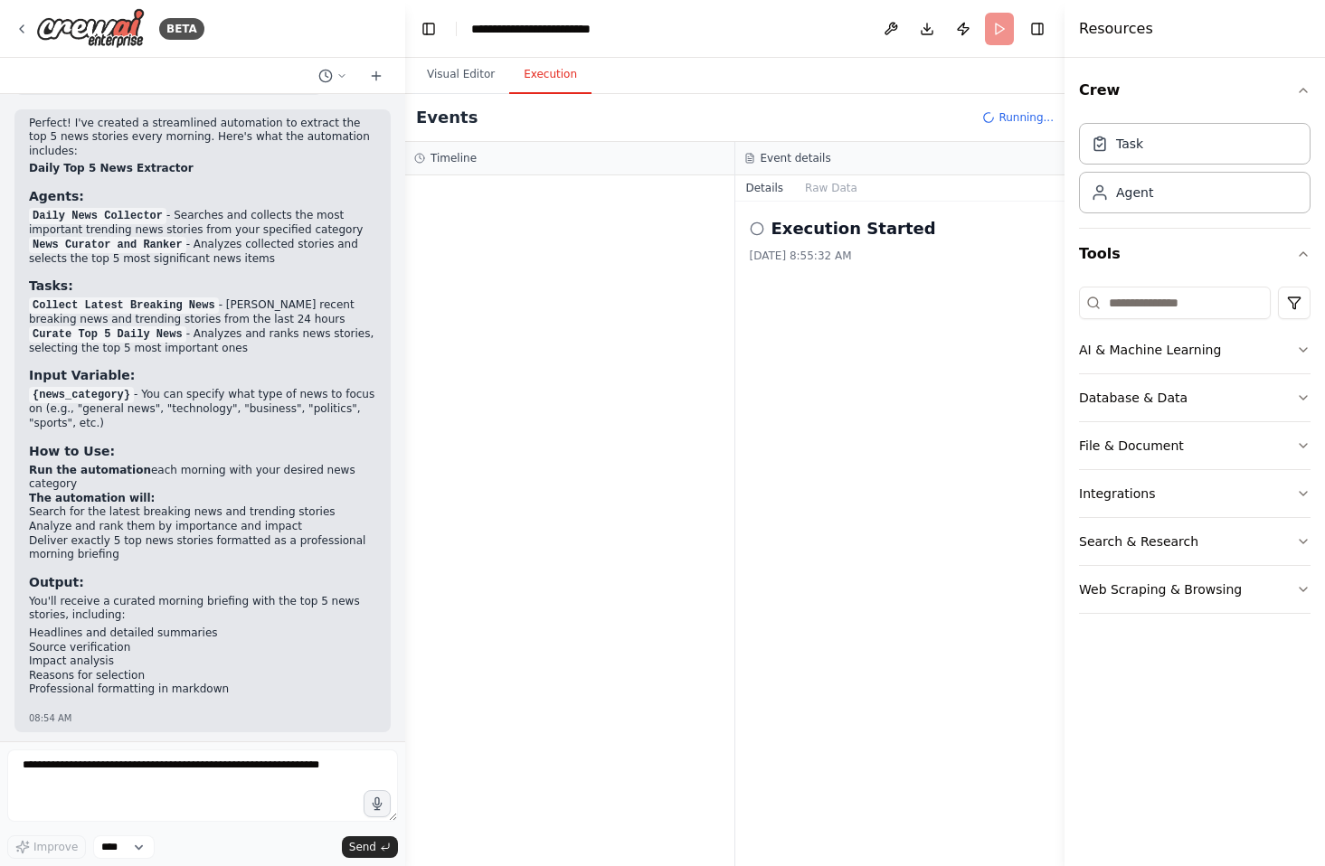
click at [552, 77] on button "Execution" at bounding box center [550, 75] width 82 height 38
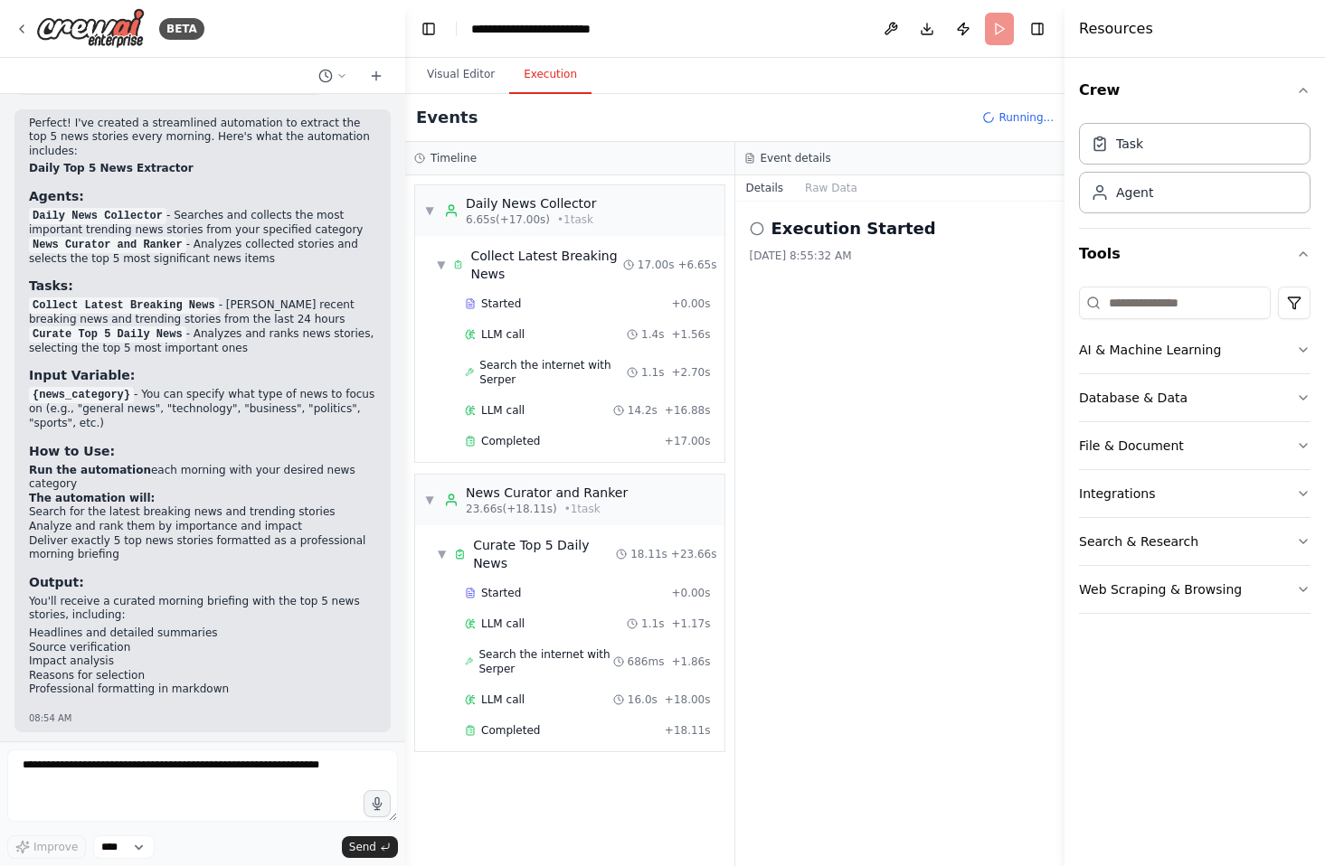
scroll to position [4629, 0]
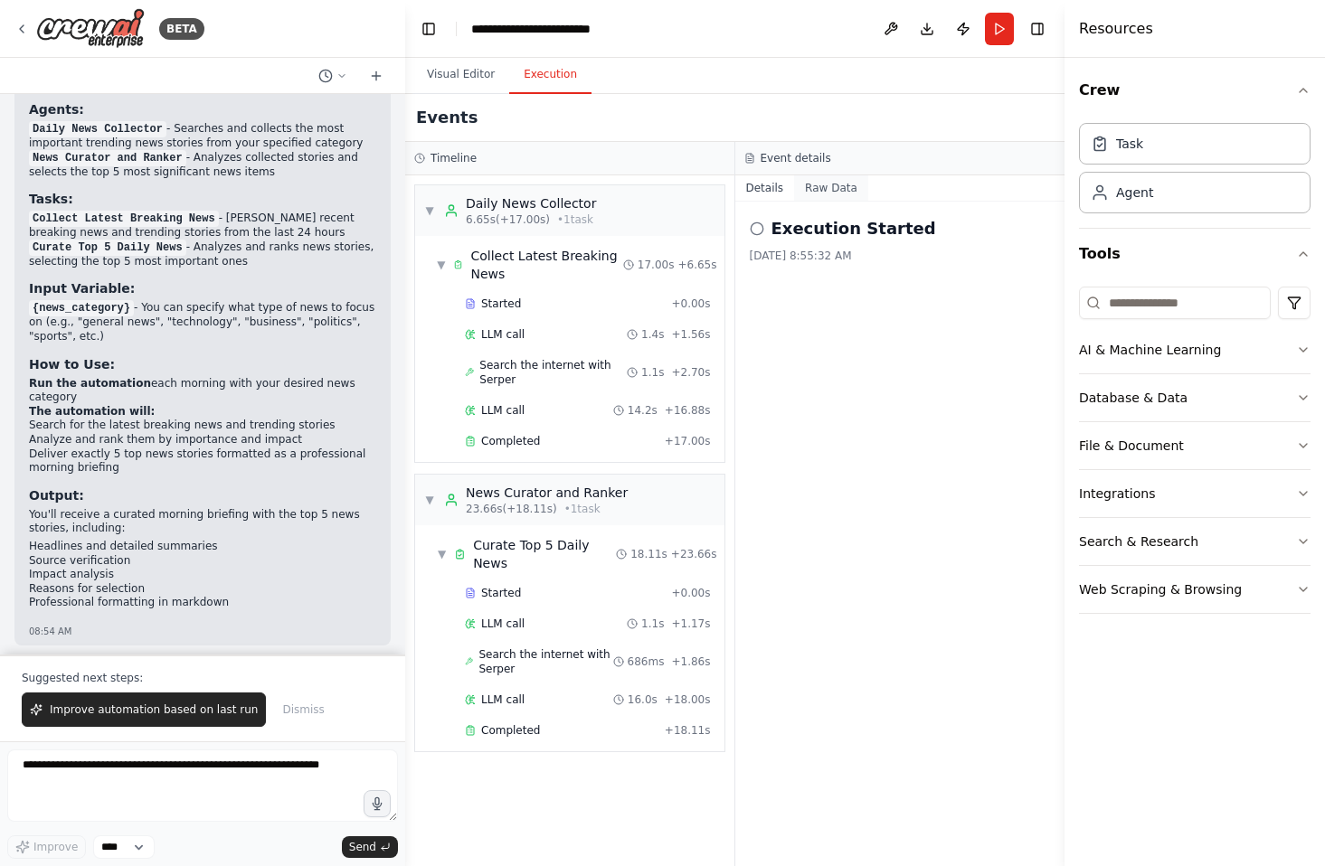
click at [836, 183] on button "Raw Data" at bounding box center [831, 187] width 74 height 25
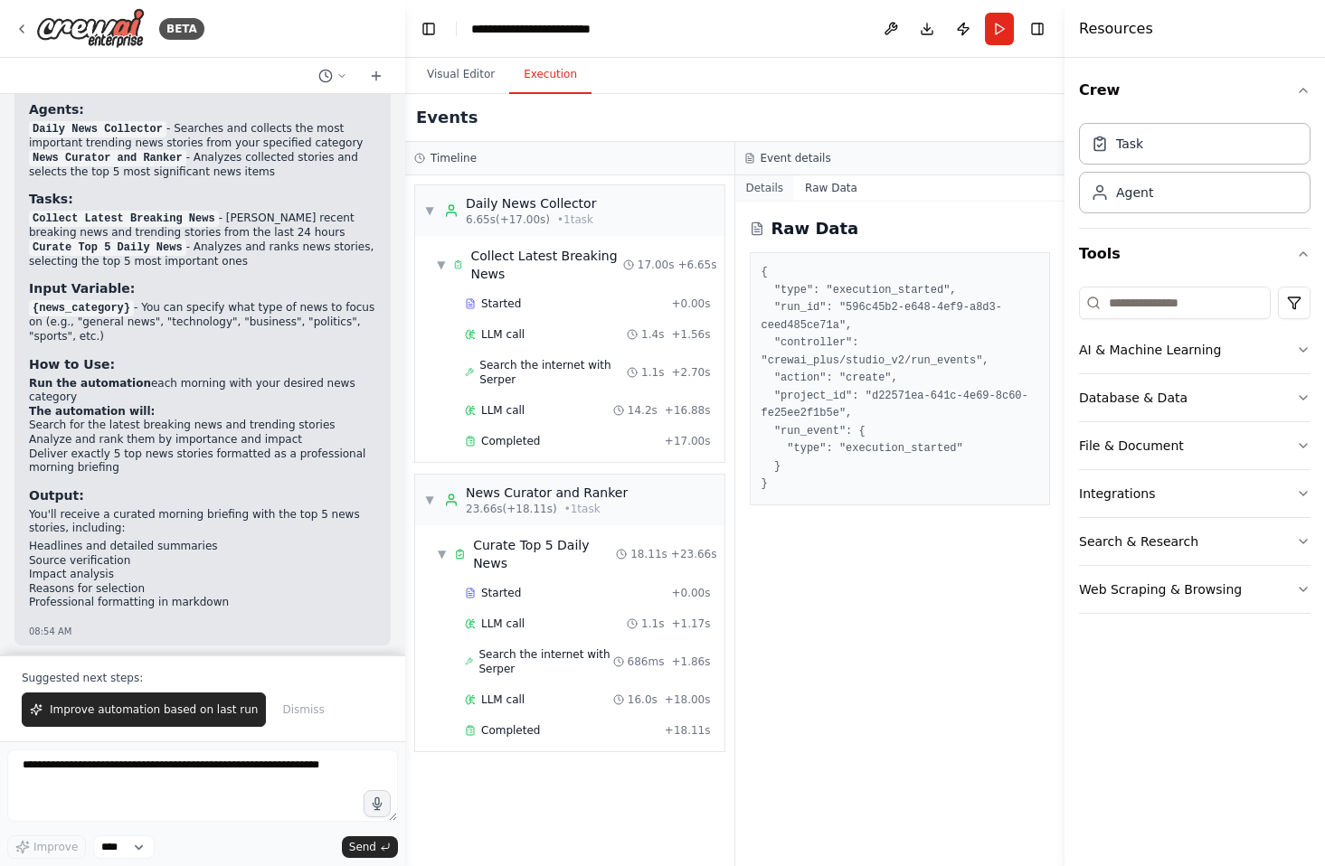
click at [757, 191] on button "Details" at bounding box center [765, 187] width 60 height 25
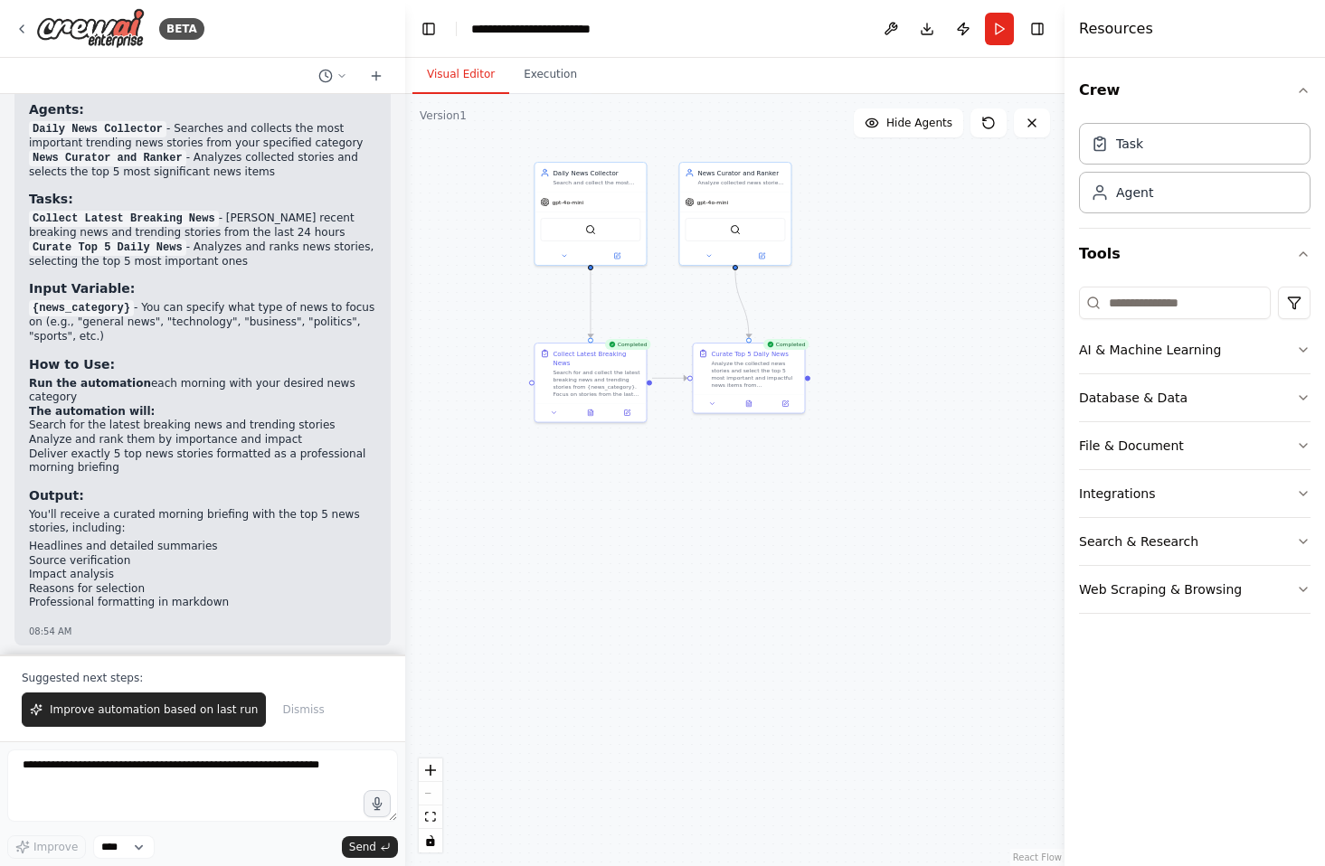
click at [459, 74] on button "Visual Editor" at bounding box center [460, 75] width 97 height 38
click at [566, 74] on button "Execution" at bounding box center [550, 75] width 82 height 38
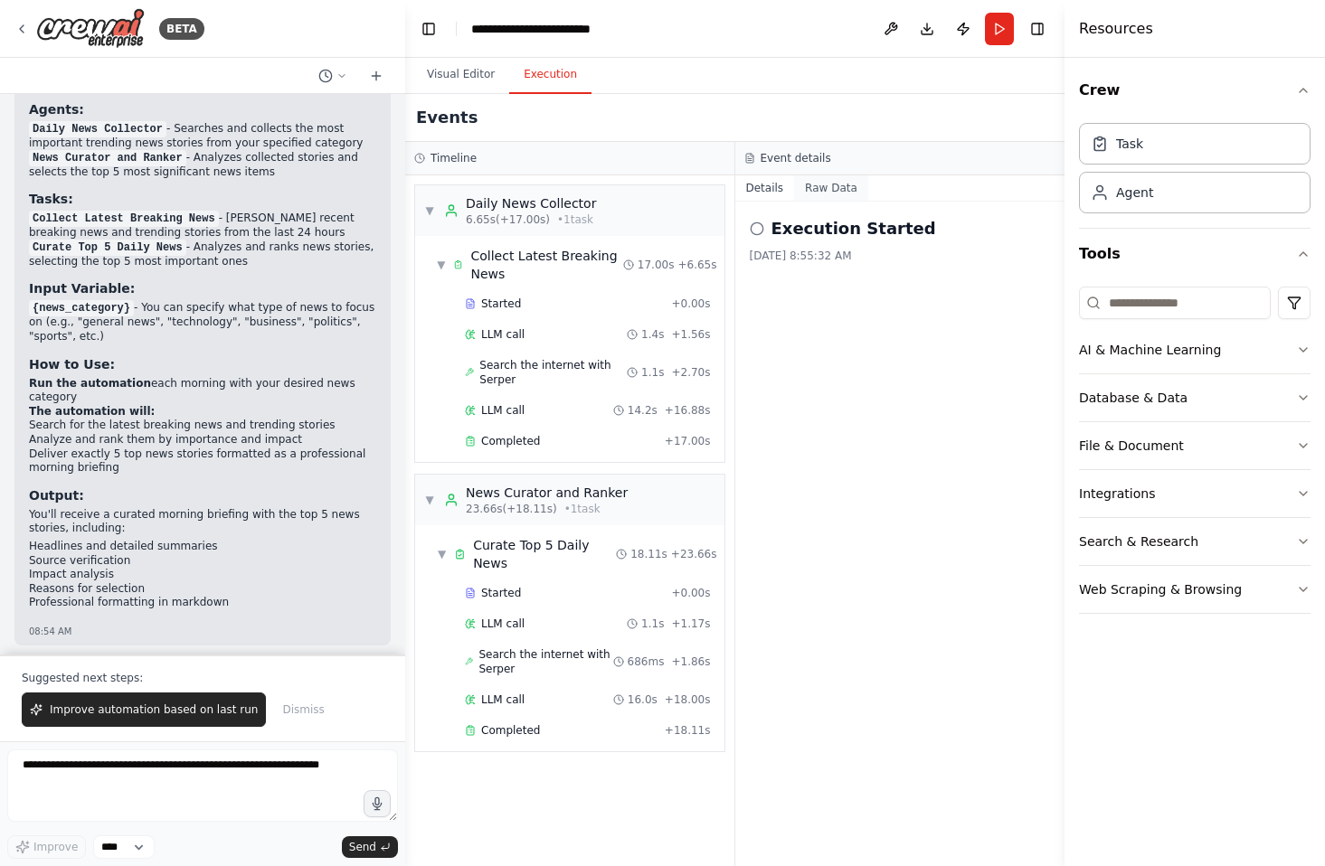
click at [826, 192] on button "Raw Data" at bounding box center [831, 187] width 74 height 25
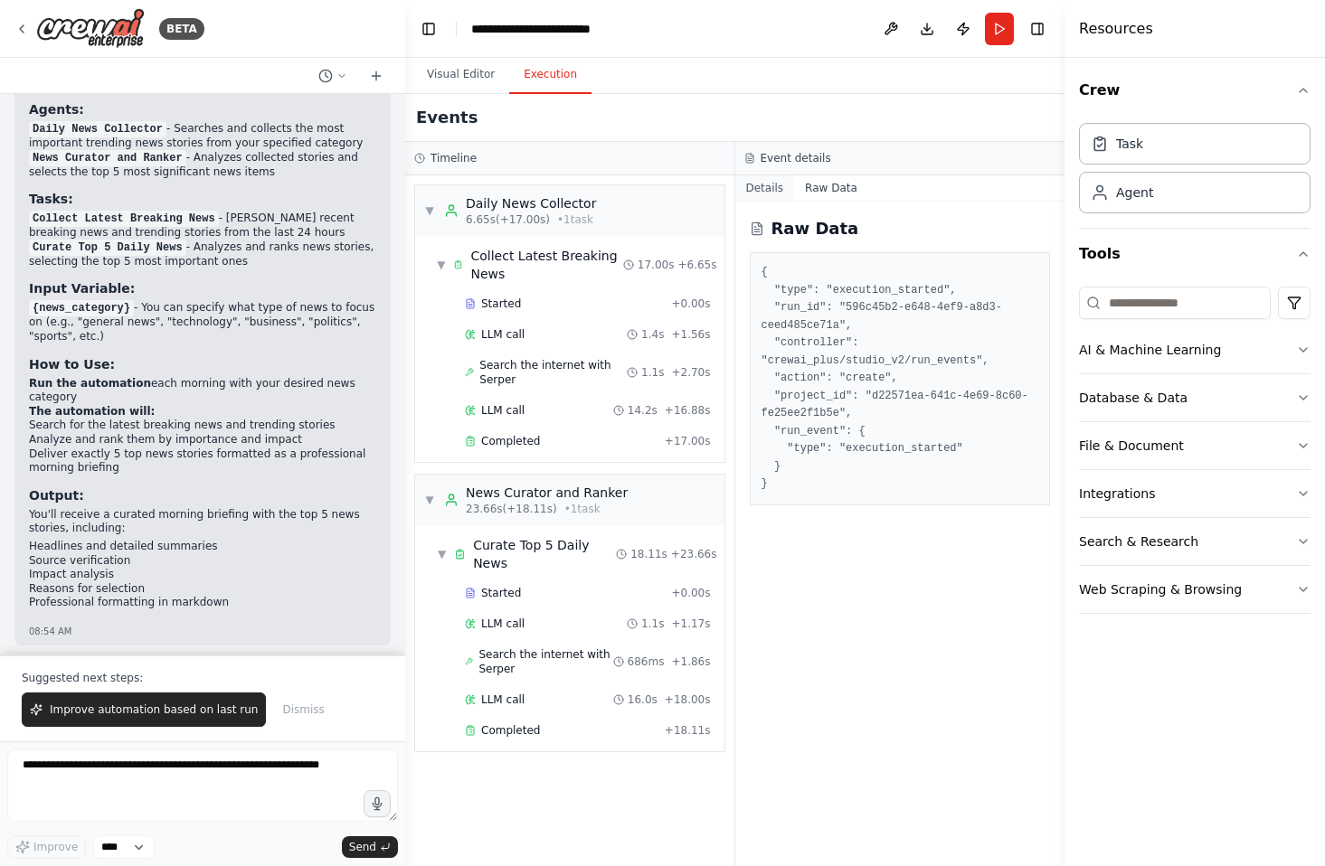
click at [763, 191] on button "Details" at bounding box center [765, 187] width 60 height 25
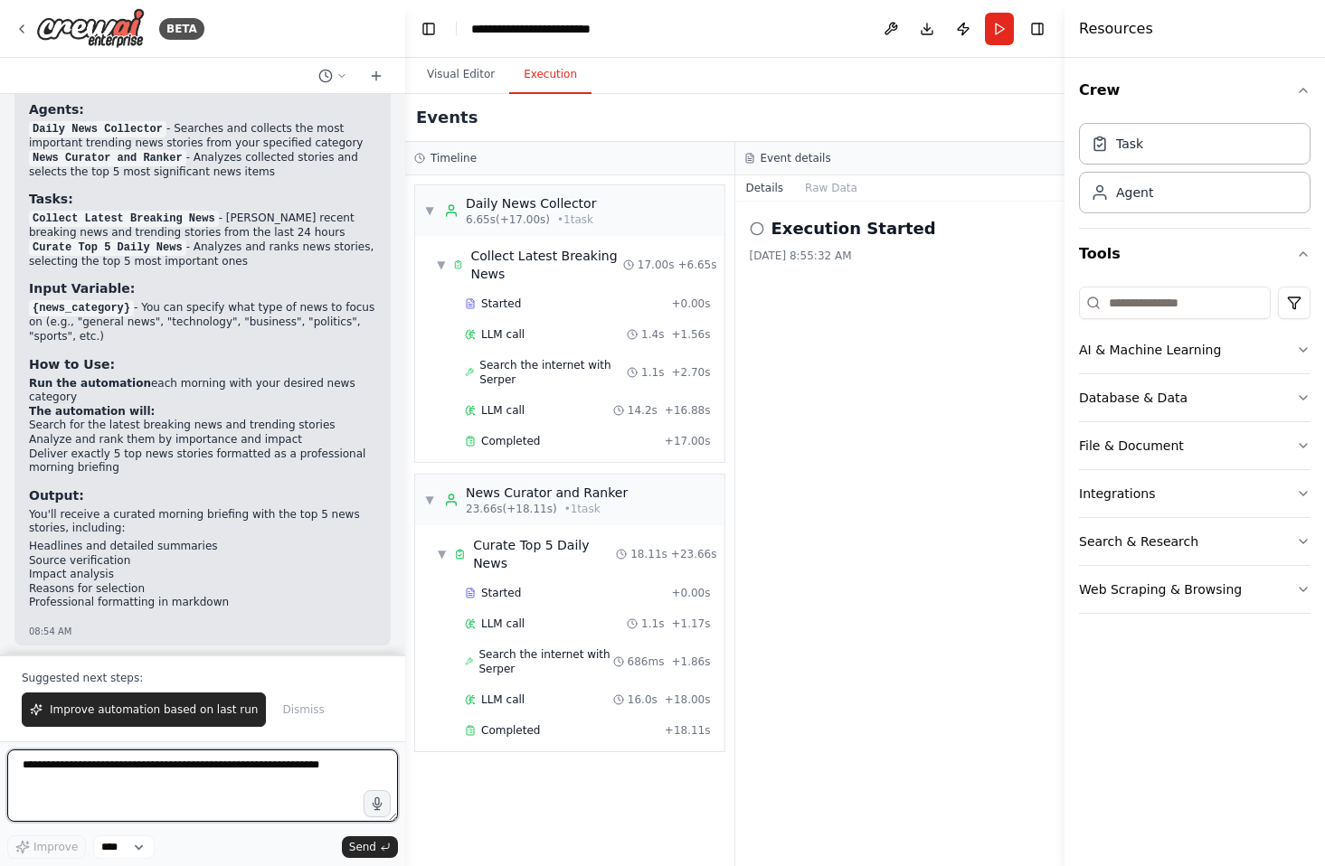
click at [102, 773] on textarea at bounding box center [202, 786] width 391 height 72
type textarea "**********"
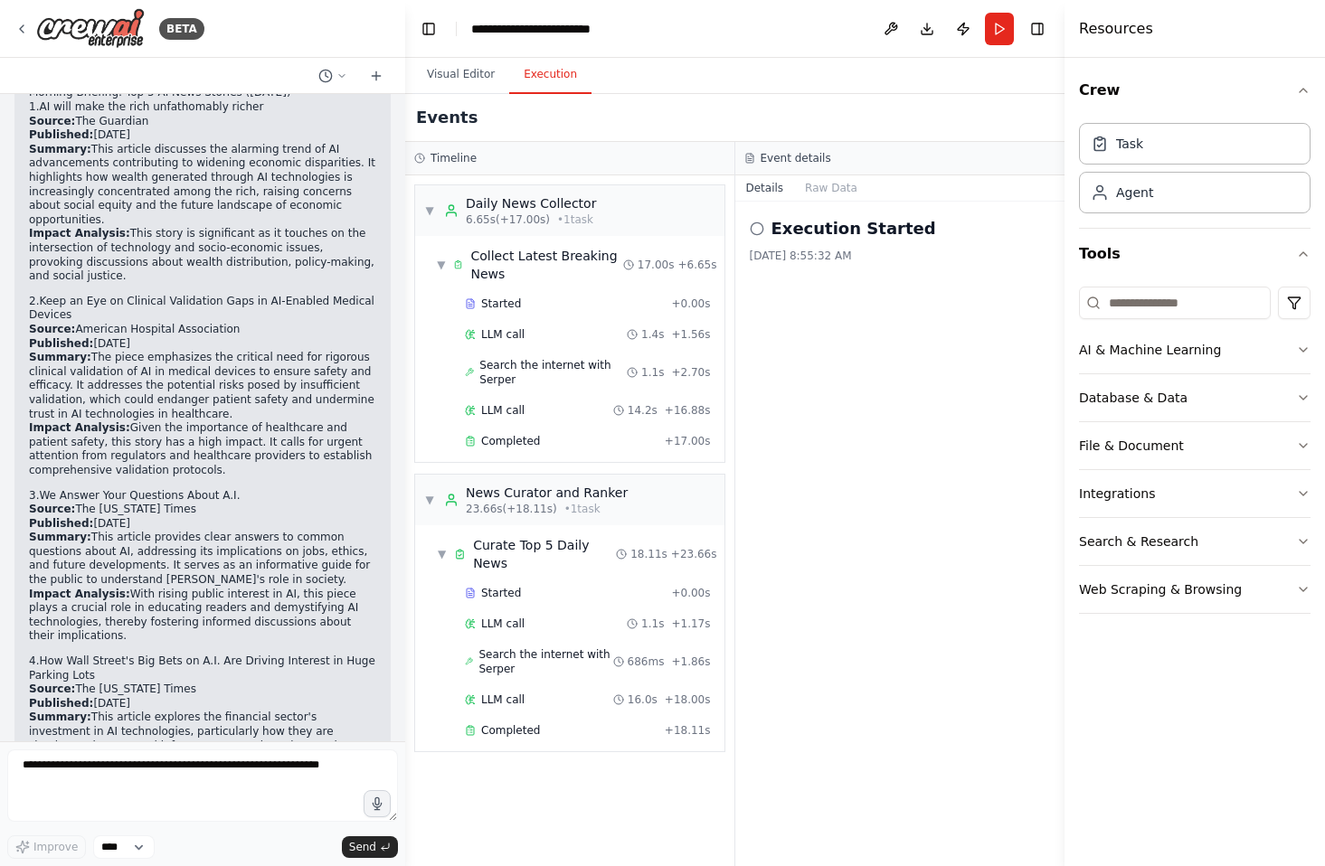
scroll to position [5665, 0]
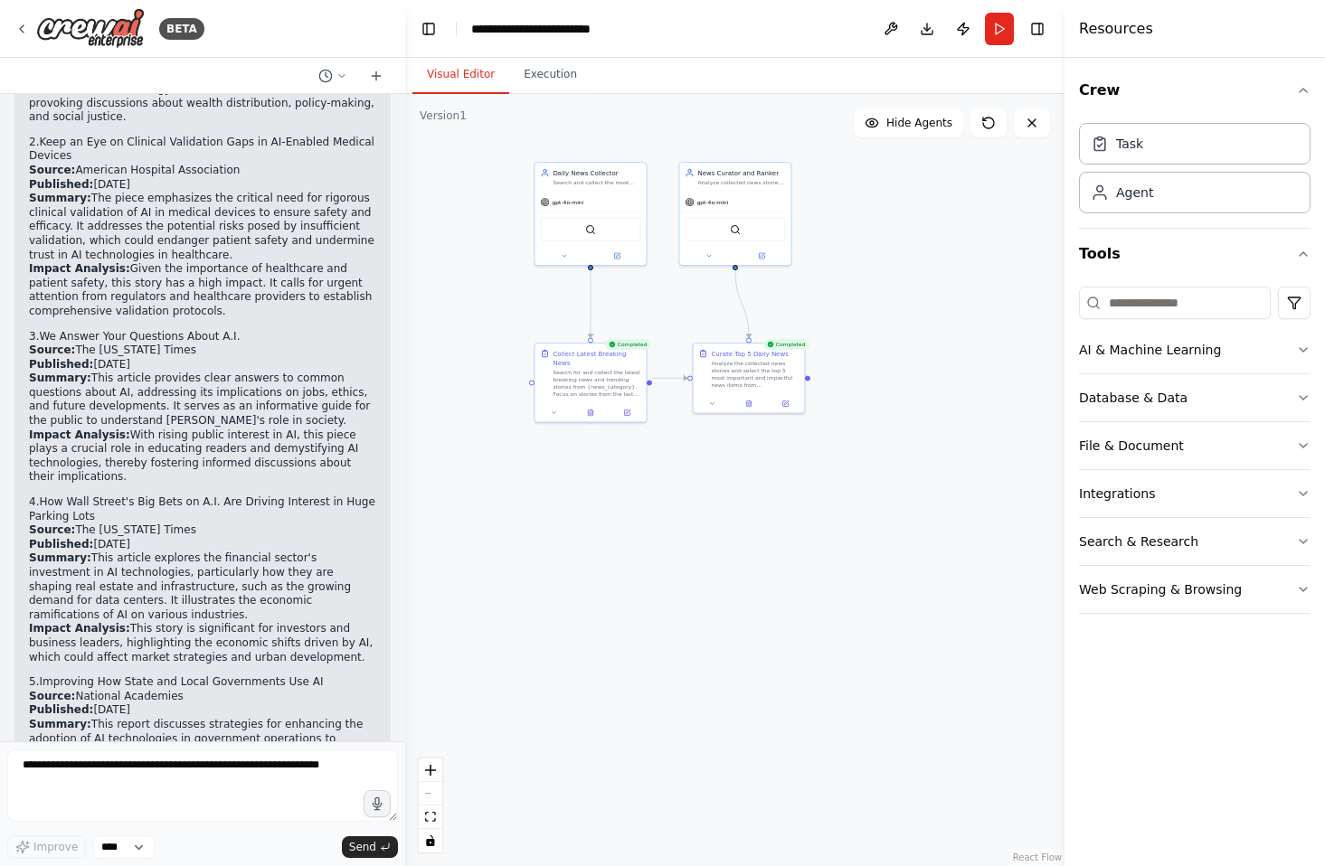
click at [454, 73] on button "Visual Editor" at bounding box center [460, 75] width 97 height 38
click at [562, 67] on button "Execution" at bounding box center [550, 75] width 82 height 38
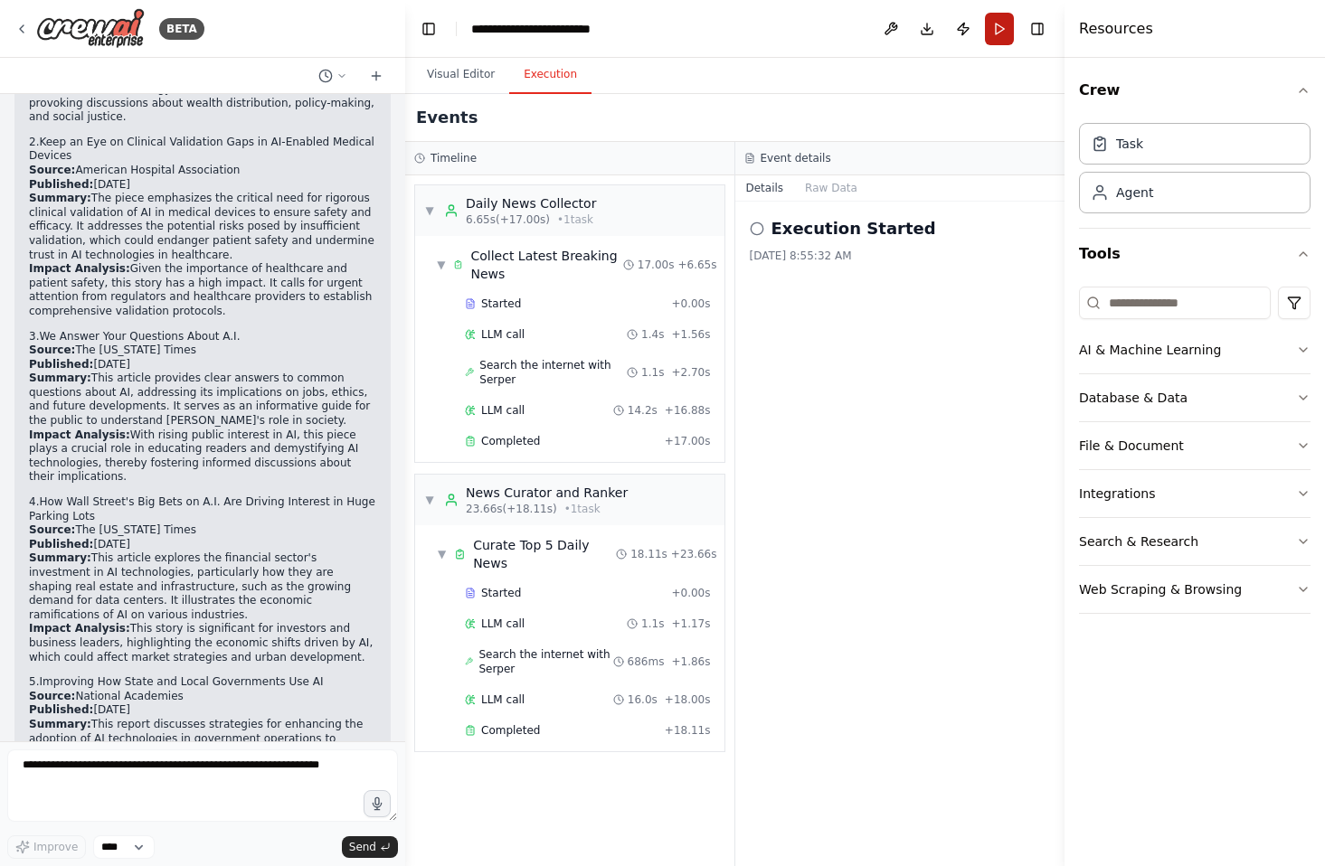
click at [997, 26] on button "Run" at bounding box center [999, 29] width 29 height 33
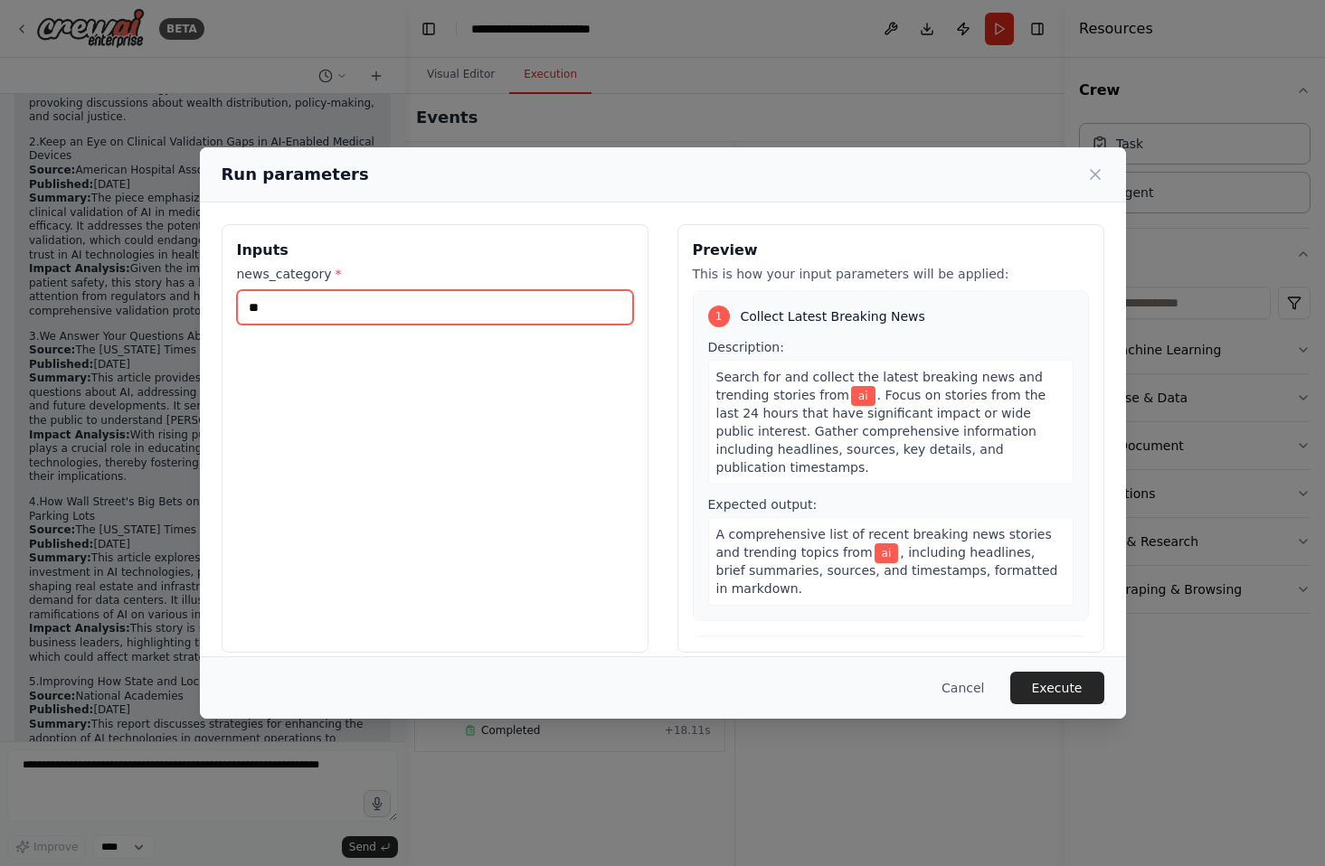
click at [312, 296] on input "**" at bounding box center [435, 307] width 396 height 34
click at [312, 297] on input "**" at bounding box center [435, 307] width 396 height 34
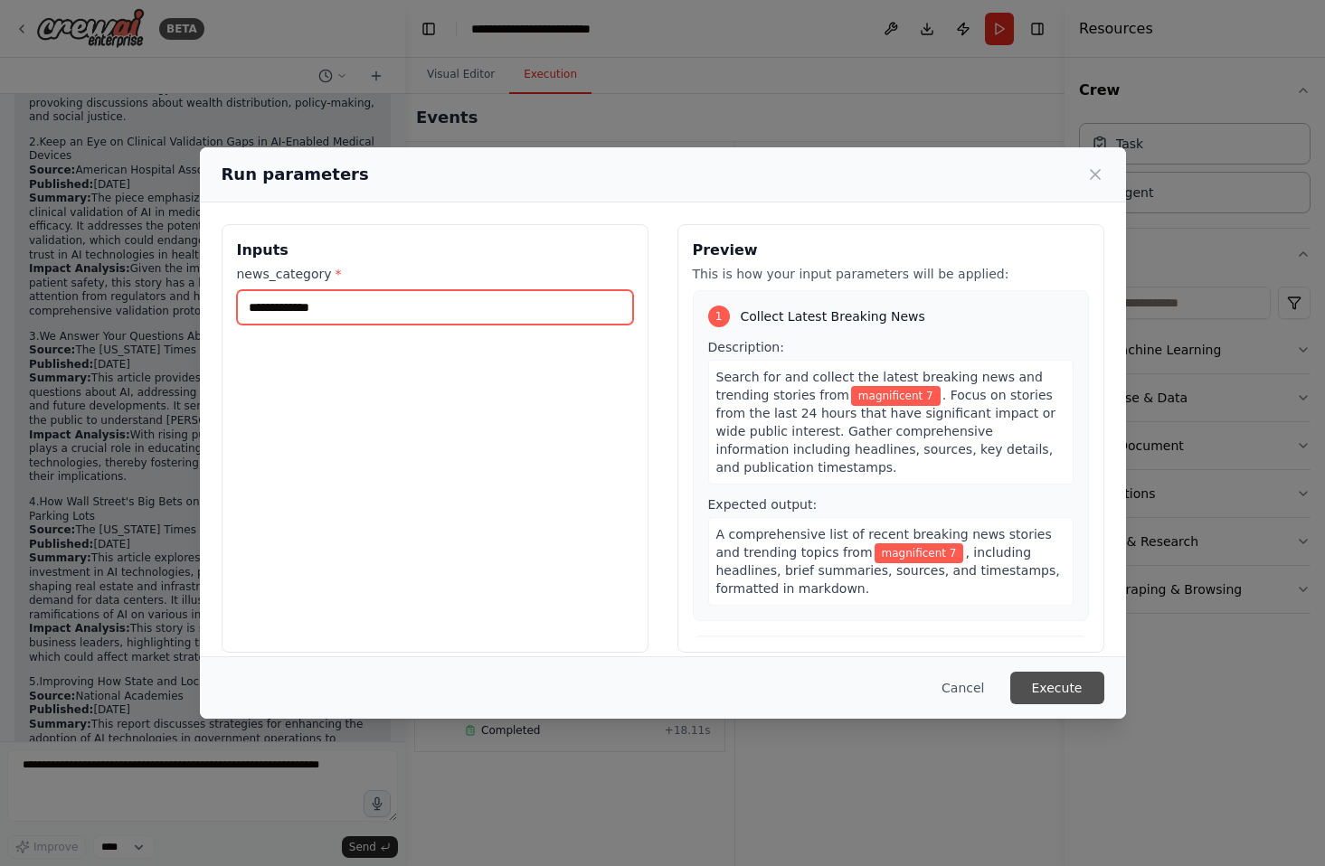
type input "**********"
click at [1084, 688] on button "Execute" at bounding box center [1057, 688] width 94 height 33
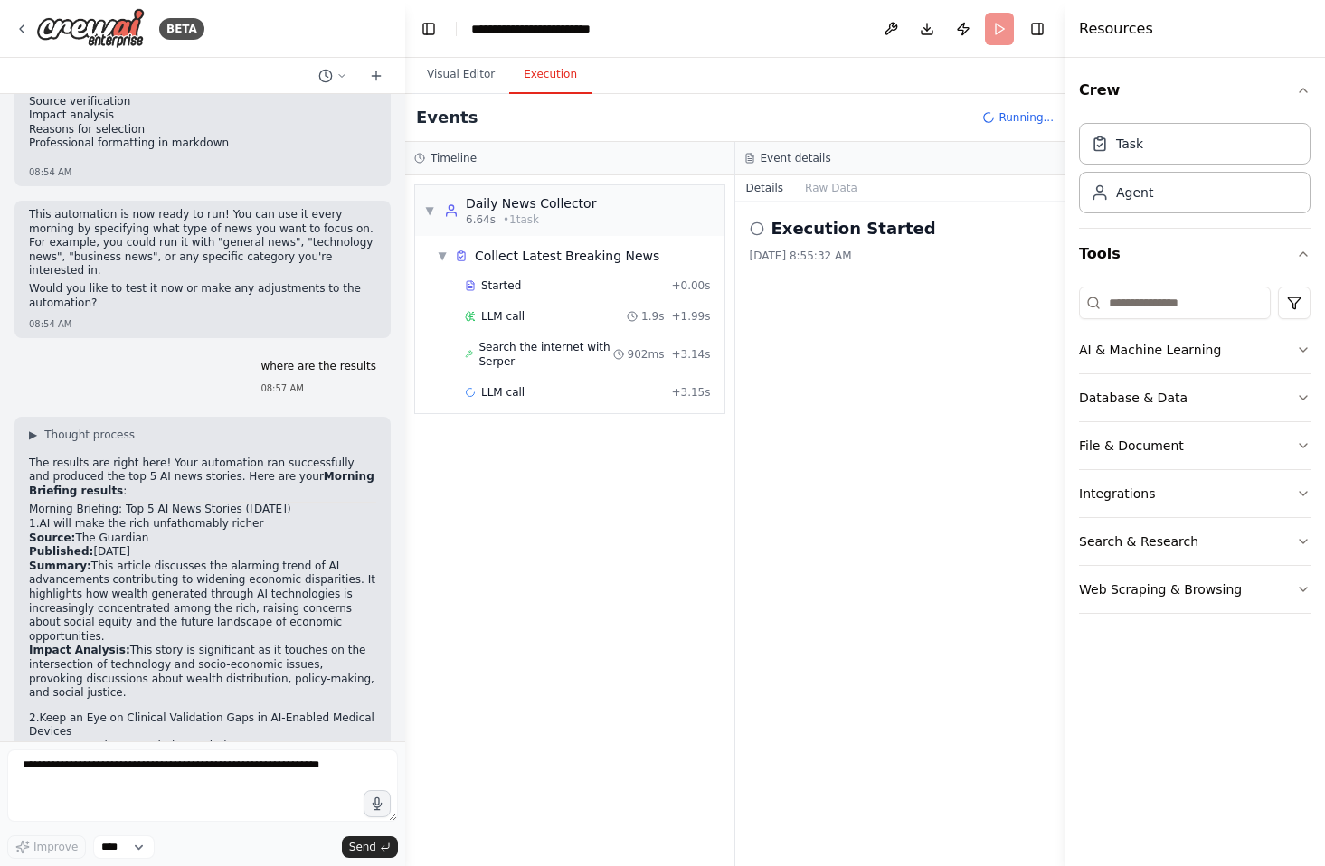
scroll to position [5086, 0]
click at [33, 430] on span "▶" at bounding box center [33, 437] width 8 height 14
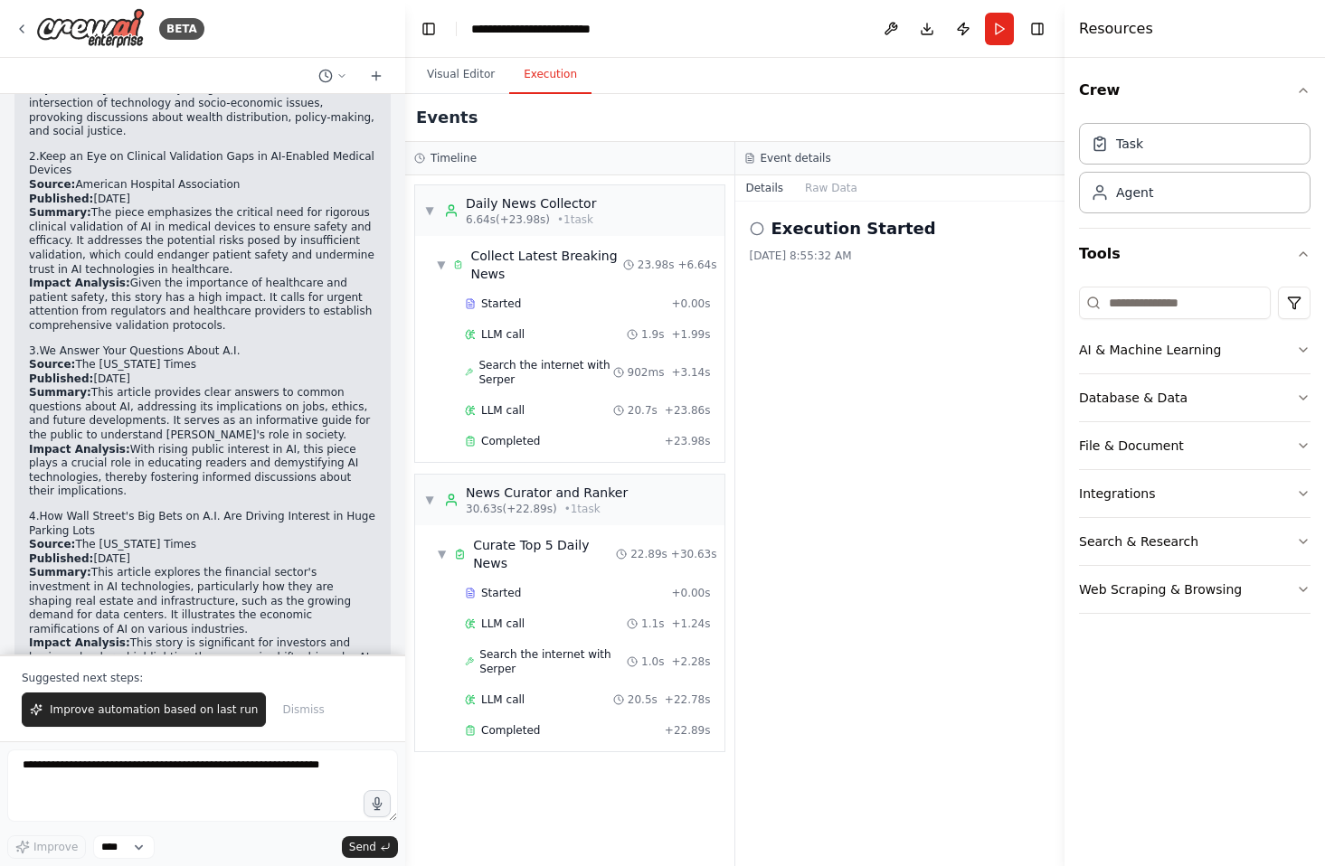
scroll to position [5994, 0]
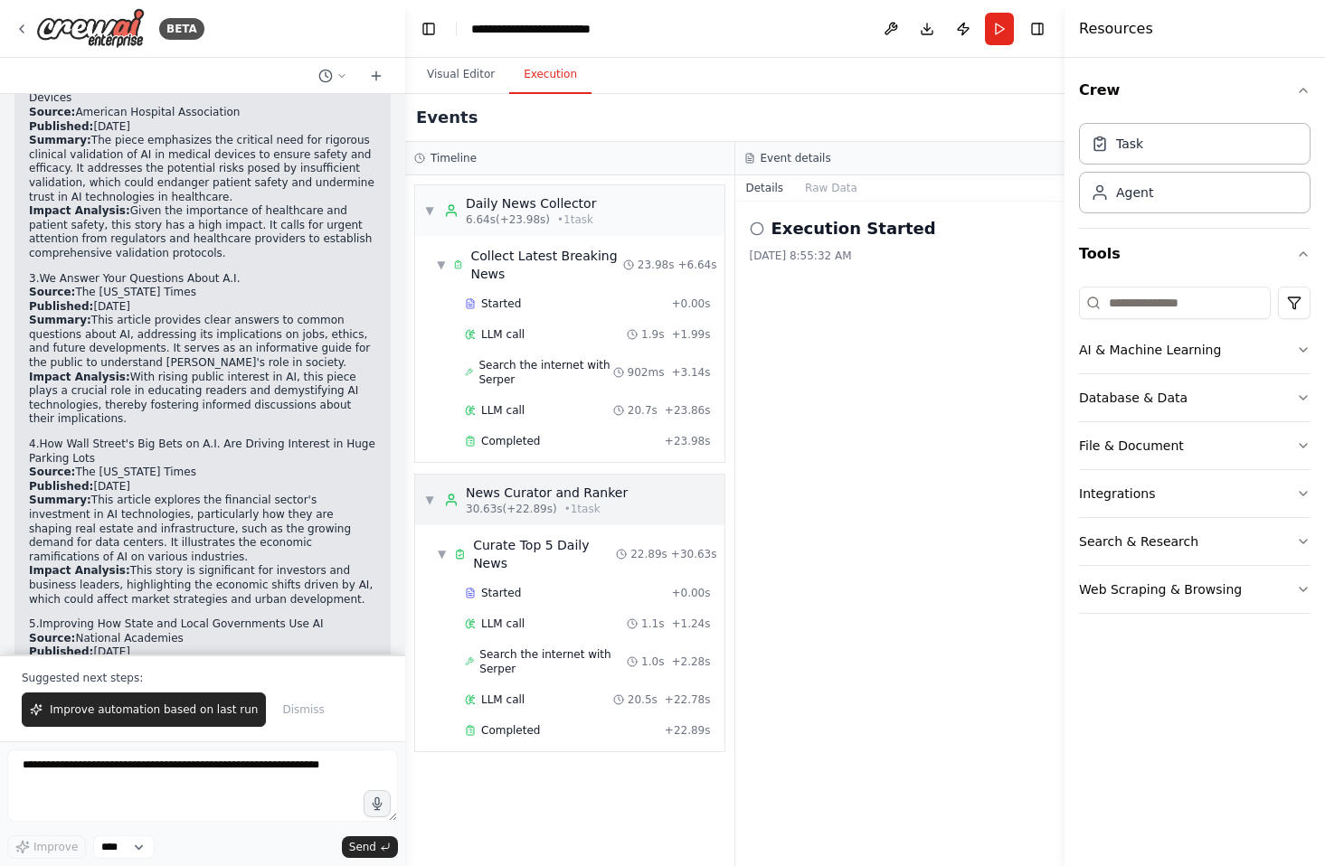
click at [655, 499] on div "▼ News Curator and Ranker 30.63s (+22.89s) • 1 task" at bounding box center [569, 500] width 309 height 51
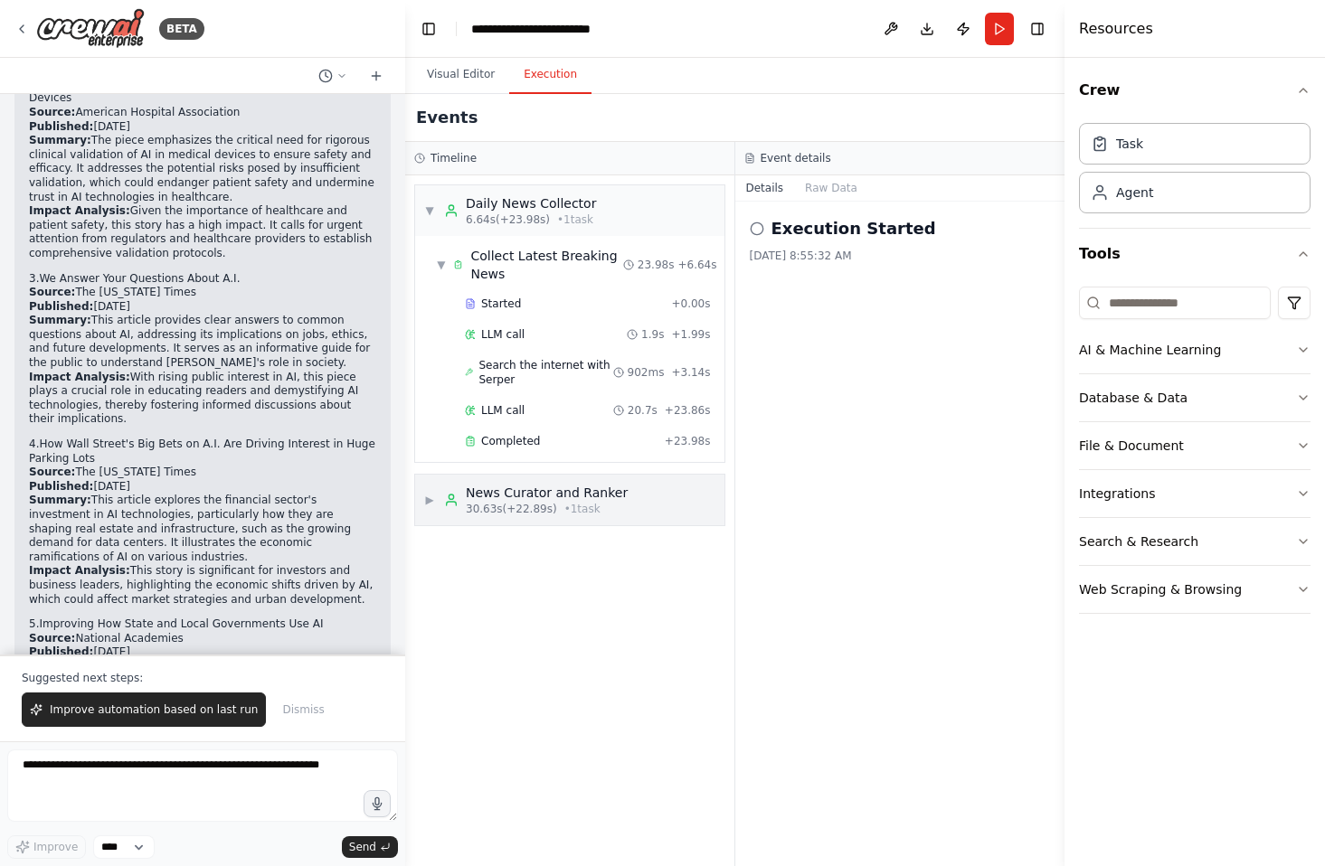
click at [655, 499] on div "▶ News Curator and Ranker 30.63s (+22.89s) • 1 task" at bounding box center [569, 500] width 309 height 51
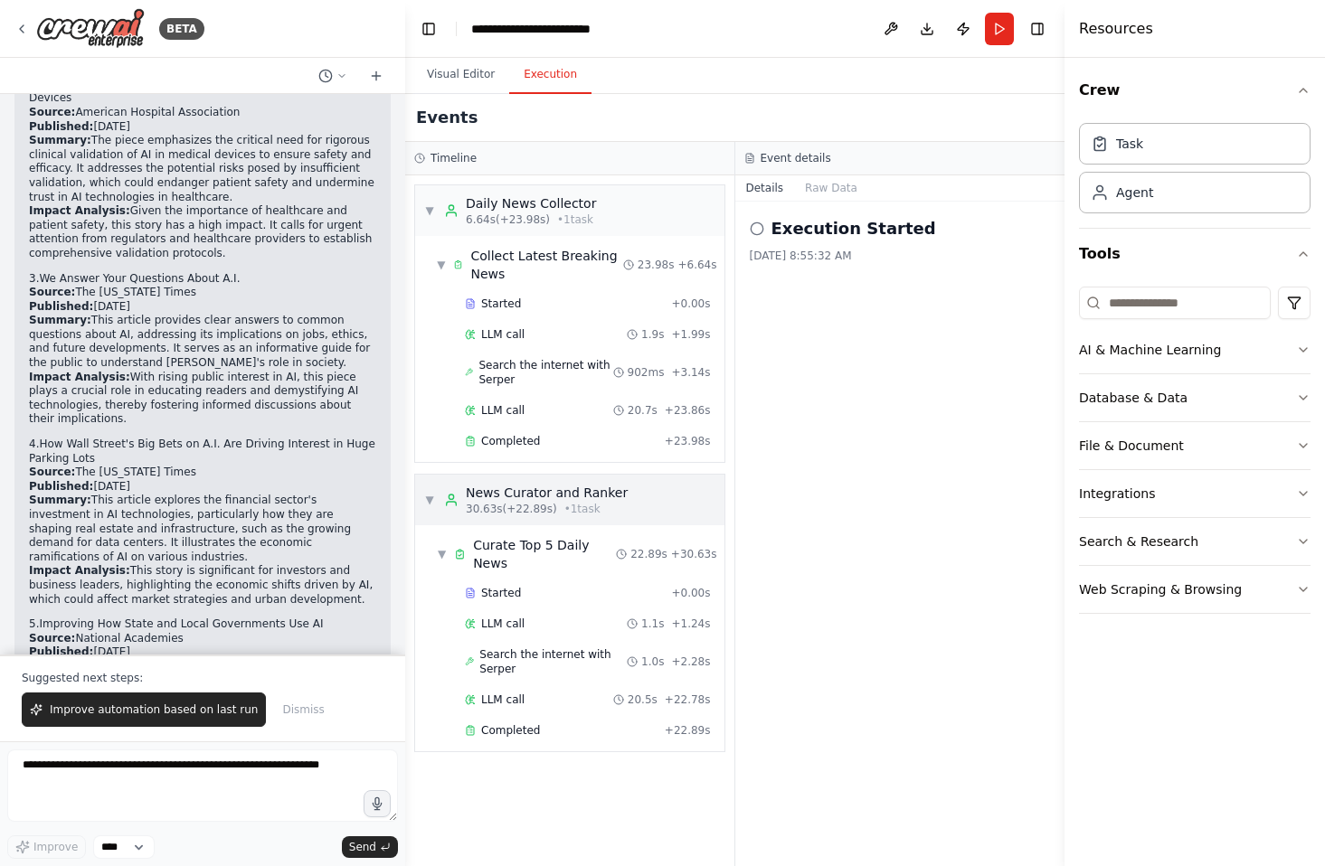
click at [522, 492] on div "News Curator and Ranker" at bounding box center [547, 493] width 162 height 18
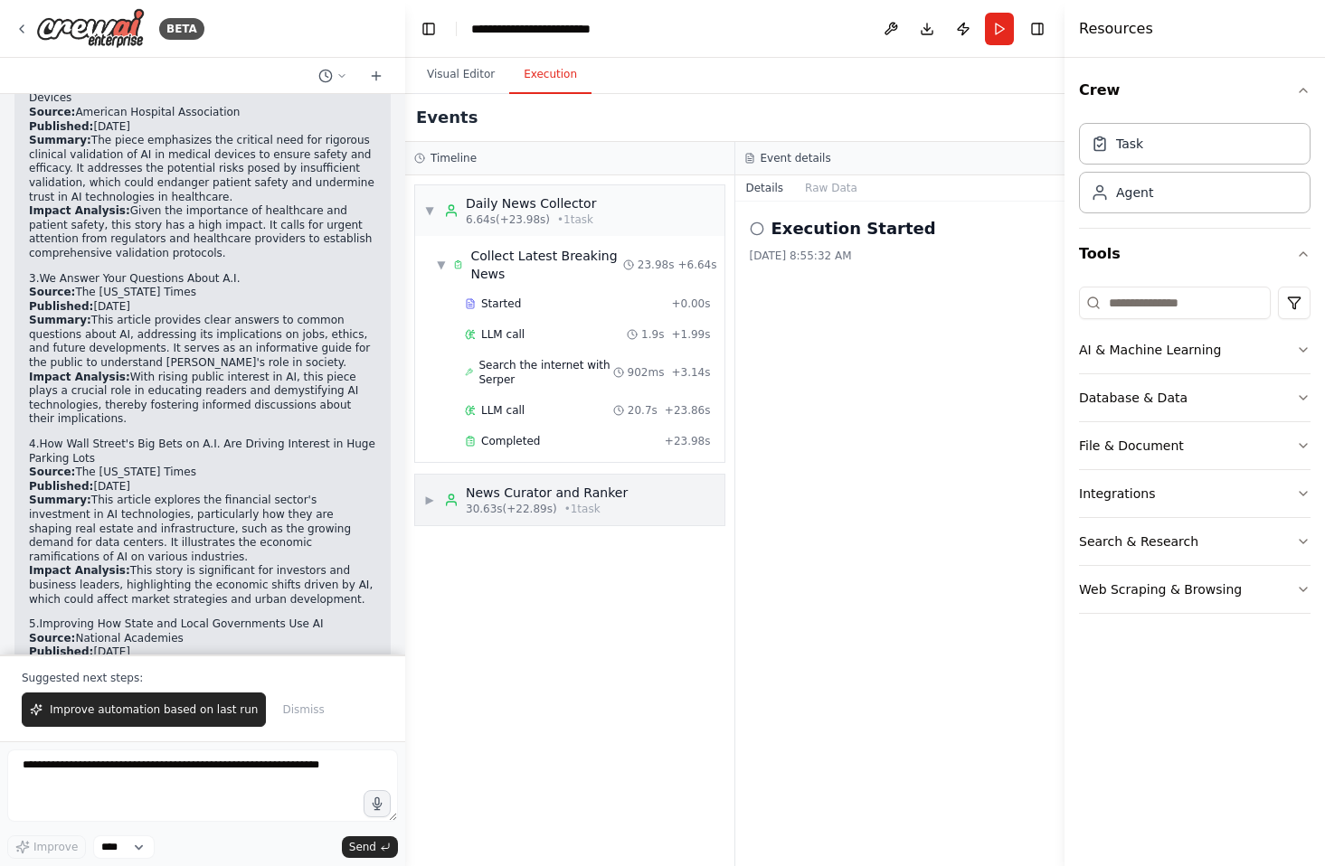
click at [522, 492] on div "News Curator and Ranker" at bounding box center [547, 493] width 162 height 18
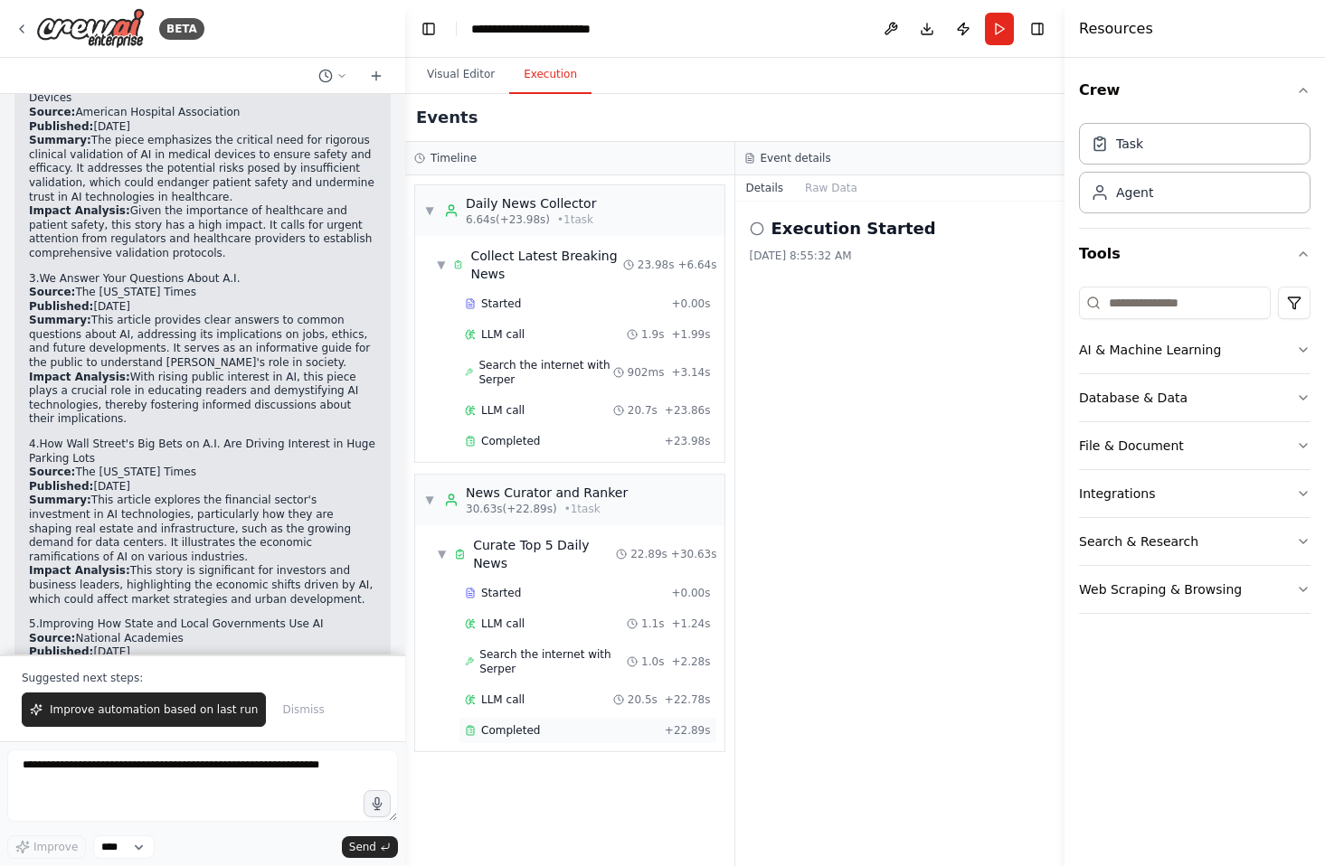
click at [508, 723] on span "Completed" at bounding box center [510, 730] width 59 height 14
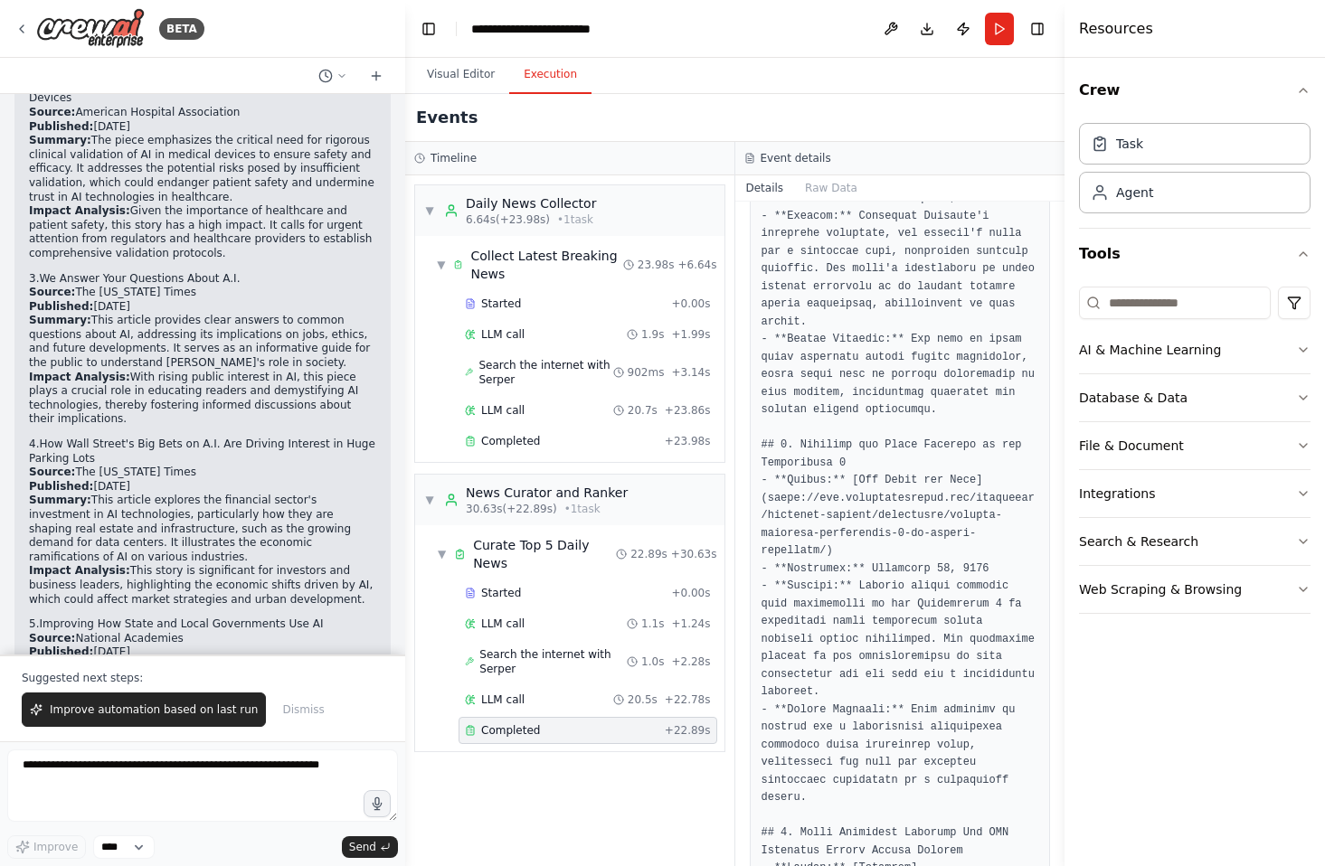
scroll to position [931, 0]
click at [155, 771] on textarea at bounding box center [202, 786] width 391 height 72
type textarea "**********"
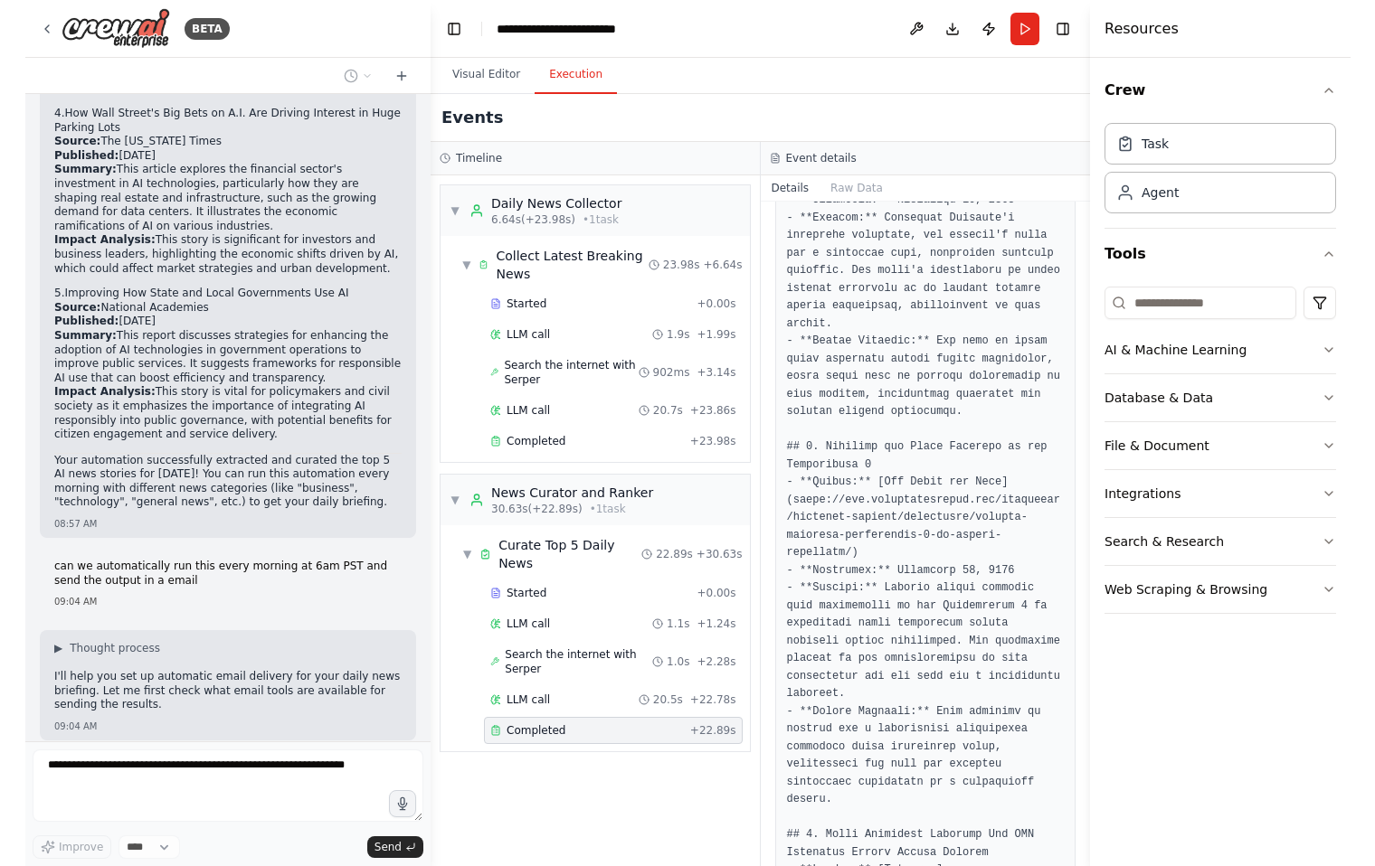
scroll to position [6339, 0]
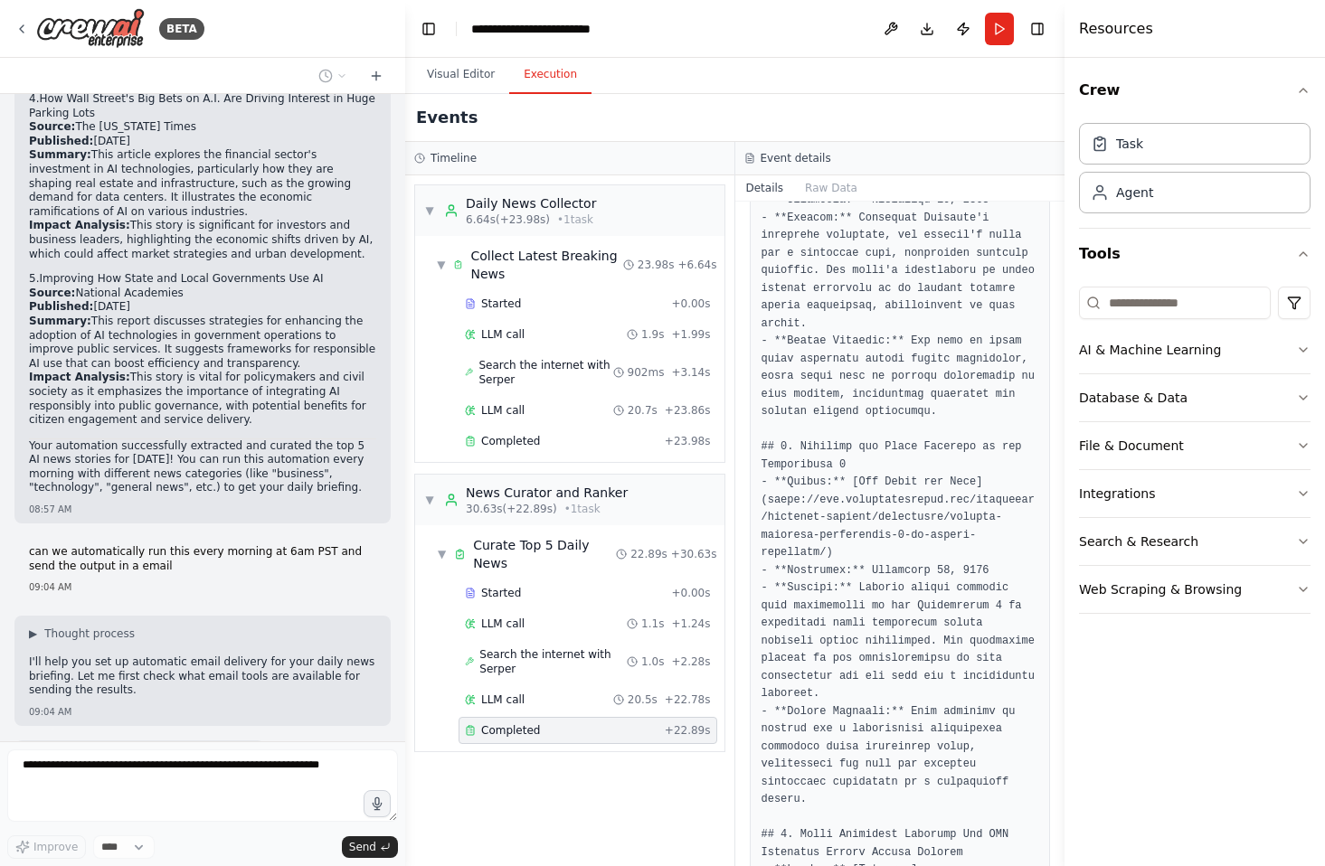
drag, startPoint x: 3, startPoint y: 421, endPoint x: -254, endPoint y: 398, distance: 257.8
click at [0, 398] on html "BETA Pull financial information and news about the magnificent 7 08:51 AM ▶ Tho…" at bounding box center [662, 433] width 1325 height 866
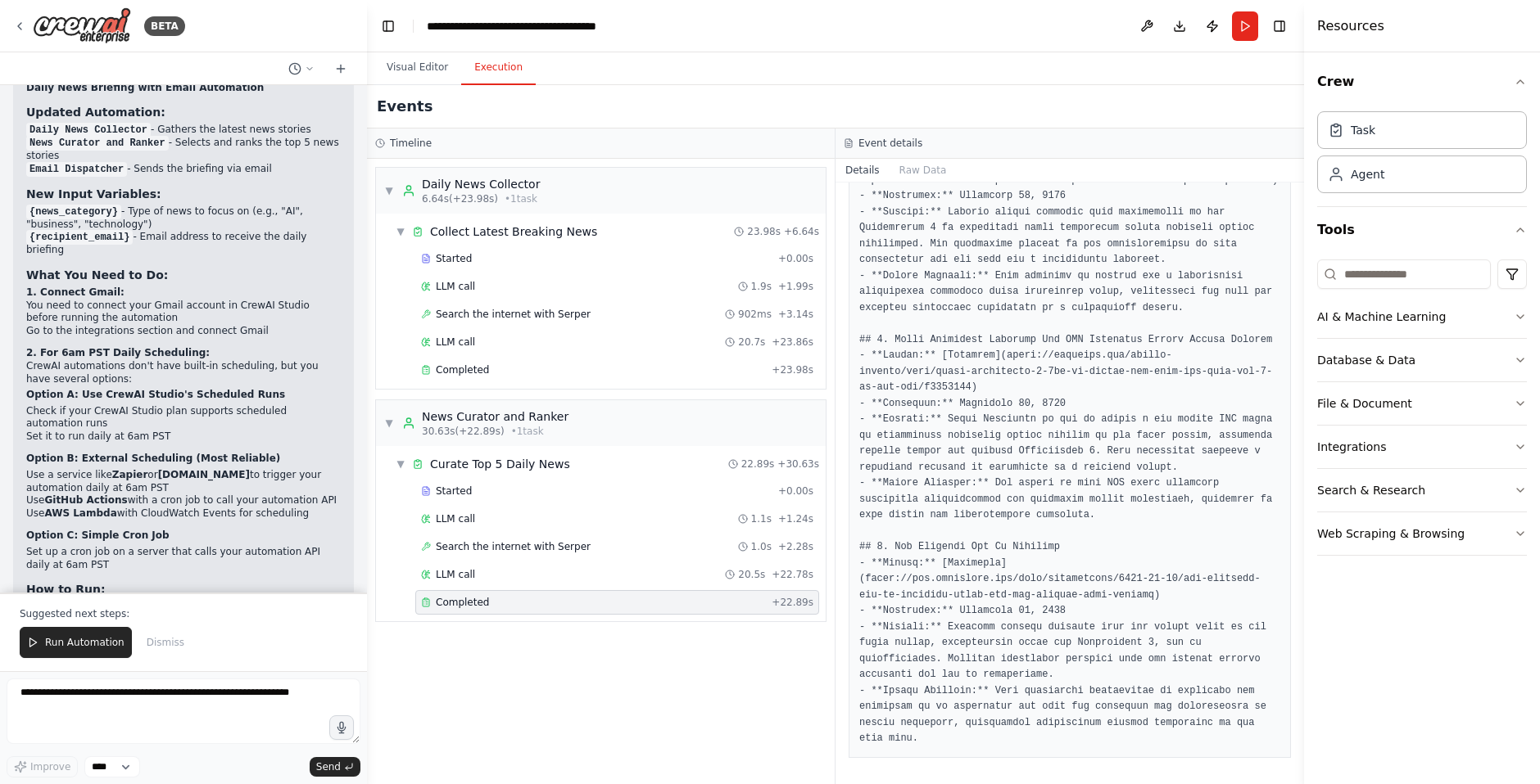
scroll to position [6930, 0]
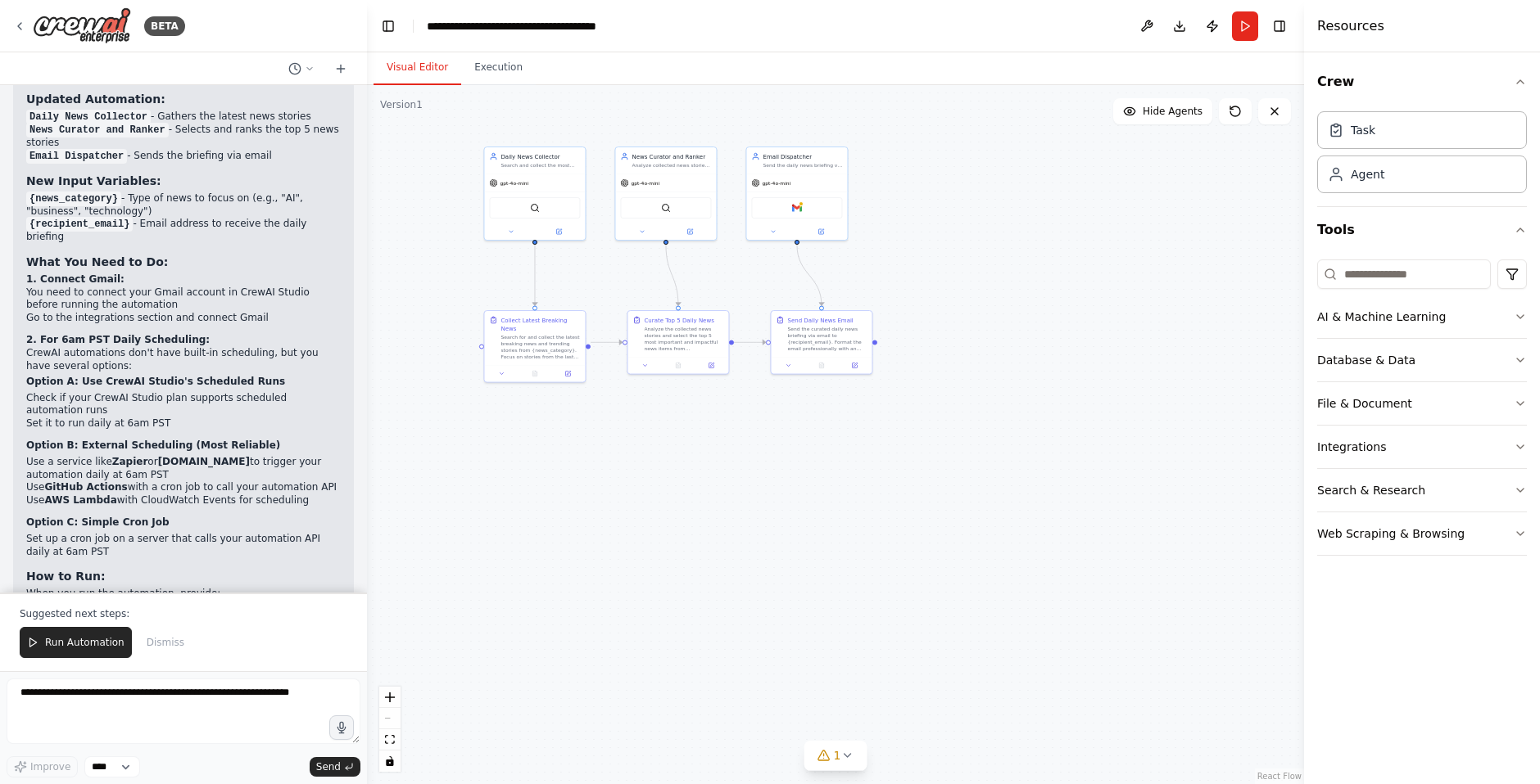
click at [435, 71] on button "Visual Editor" at bounding box center [417, 68] width 88 height 34
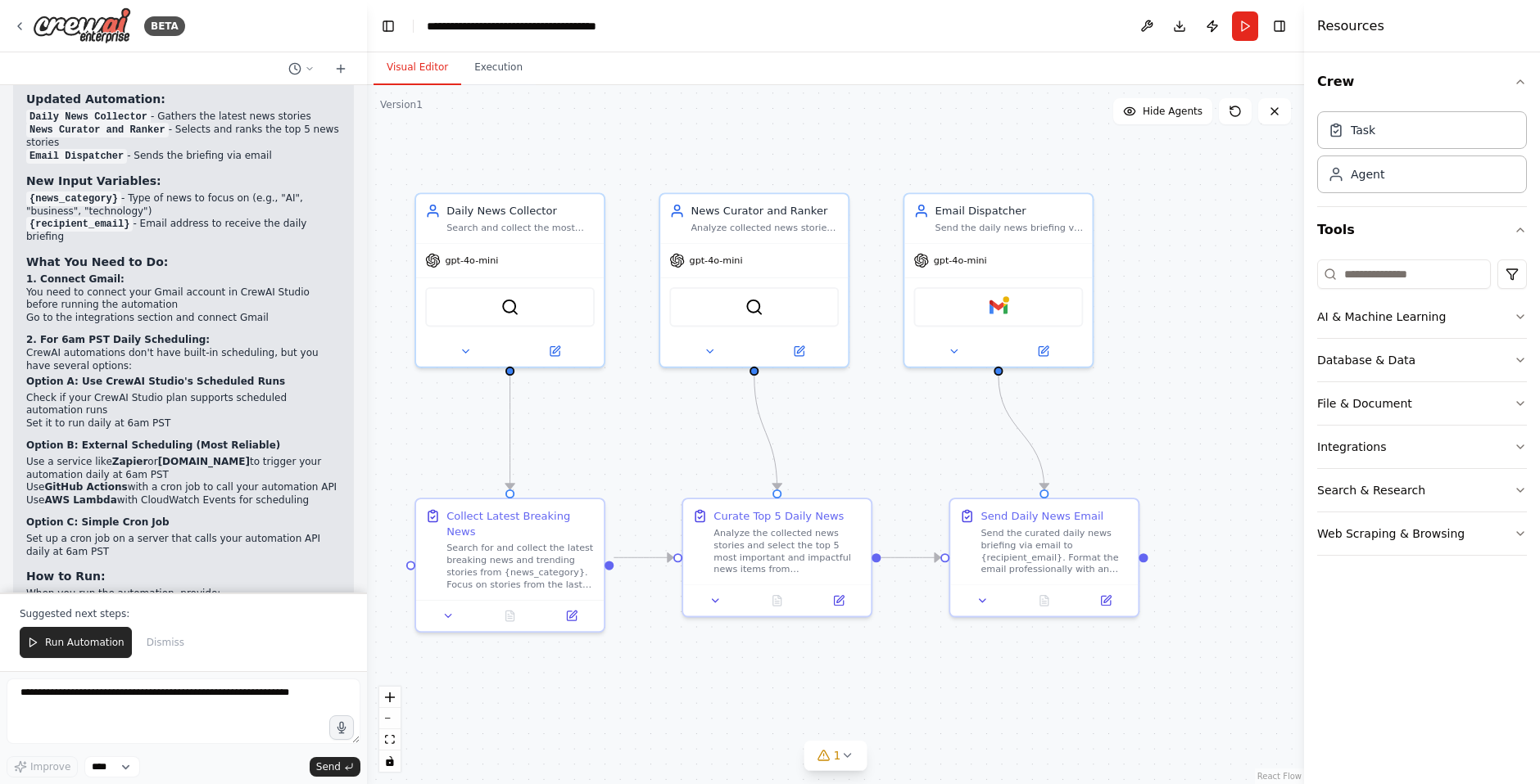
drag, startPoint x: 582, startPoint y: 284, endPoint x: 758, endPoint y: 646, distance: 402.5
click at [758, 647] on div ".deletable-edge-delete-btn { width: 20px; height: 20px; border: 0px solid #ffff…" at bounding box center [835, 435] width 938 height 699
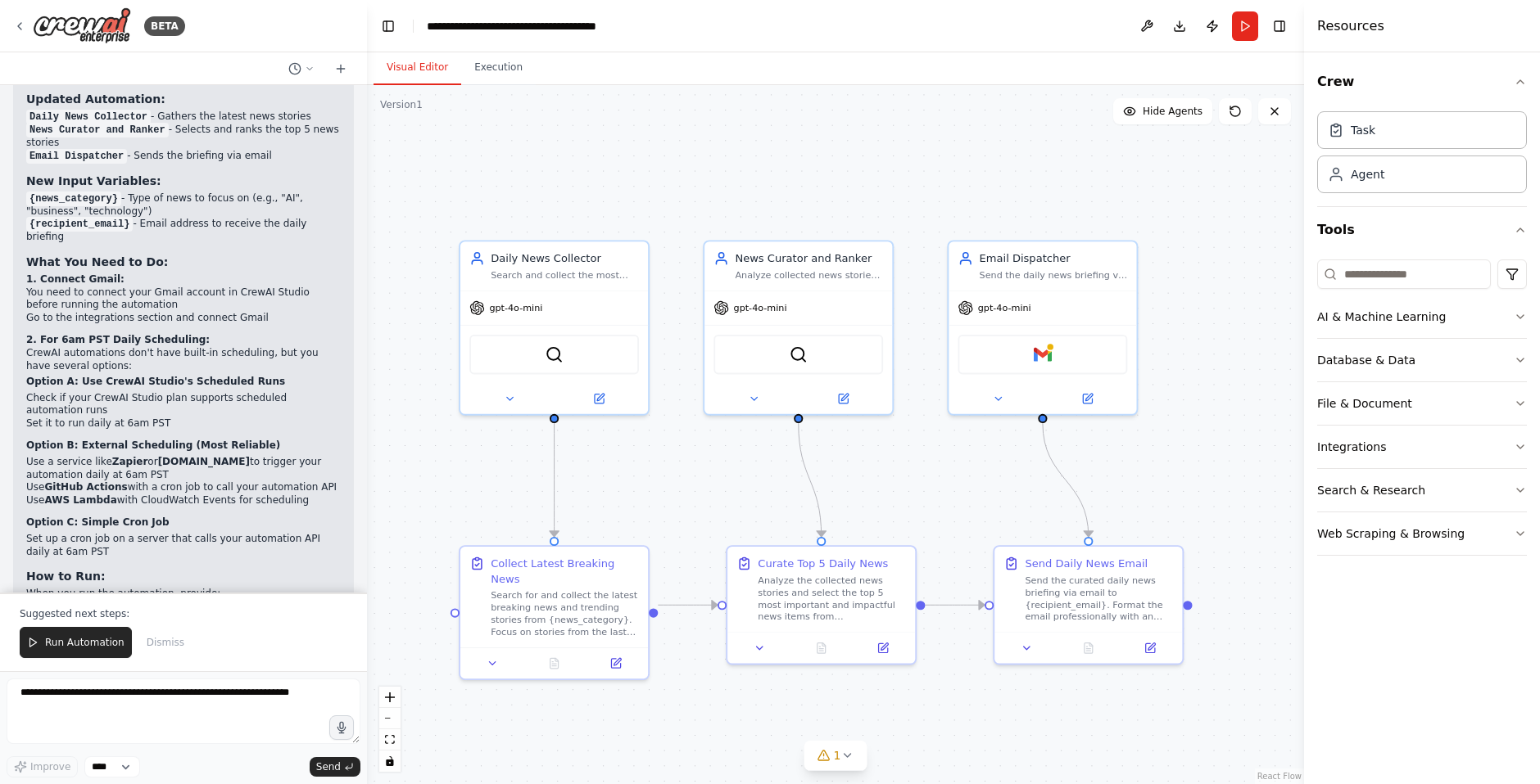
drag, startPoint x: 679, startPoint y: 426, endPoint x: 716, endPoint y: 470, distance: 57.5
click at [716, 470] on div ".deletable-edge-delete-btn { width: 20px; height: 20px; border: 0px solid #ffff…" at bounding box center [835, 435] width 938 height 699
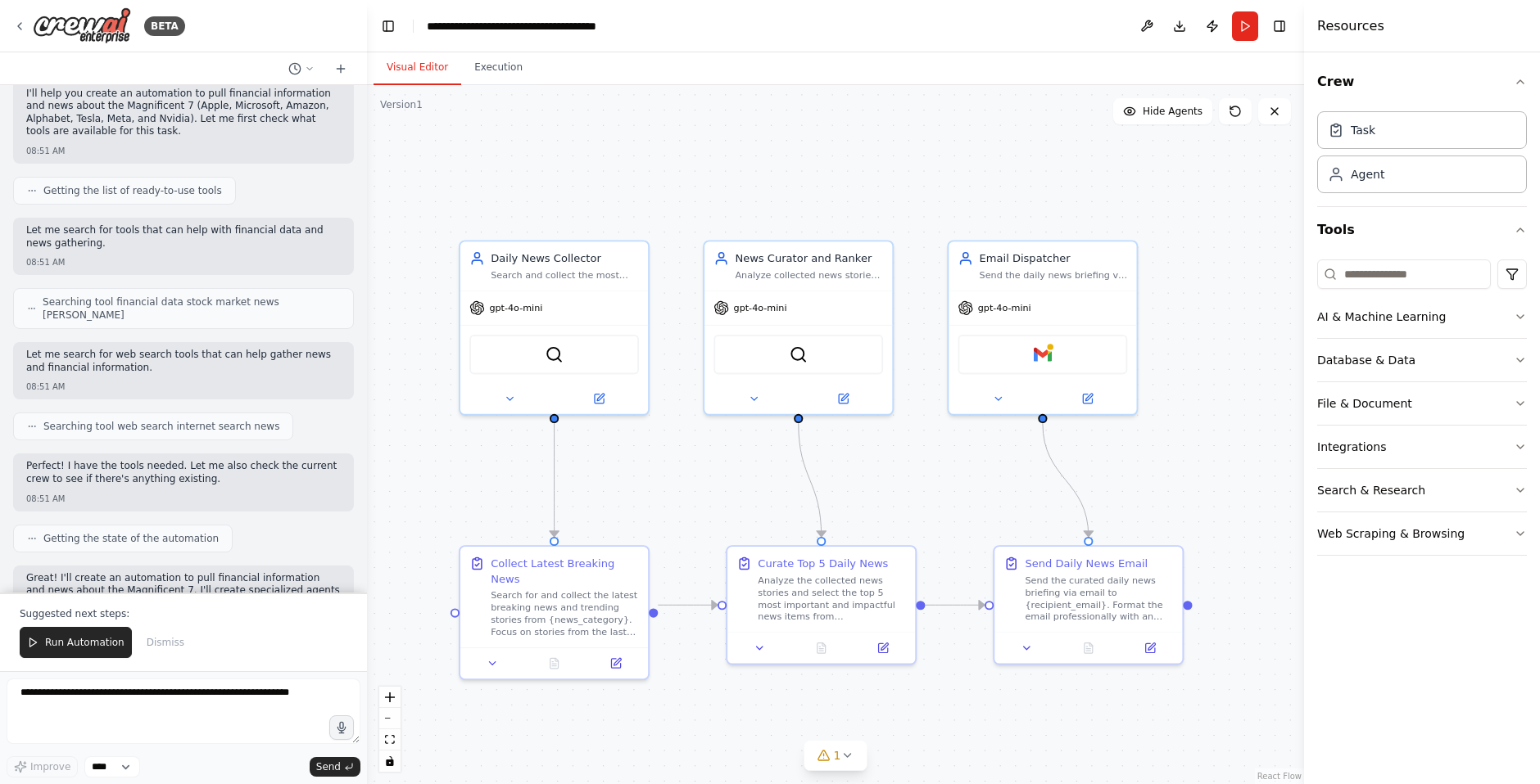
scroll to position [0, 0]
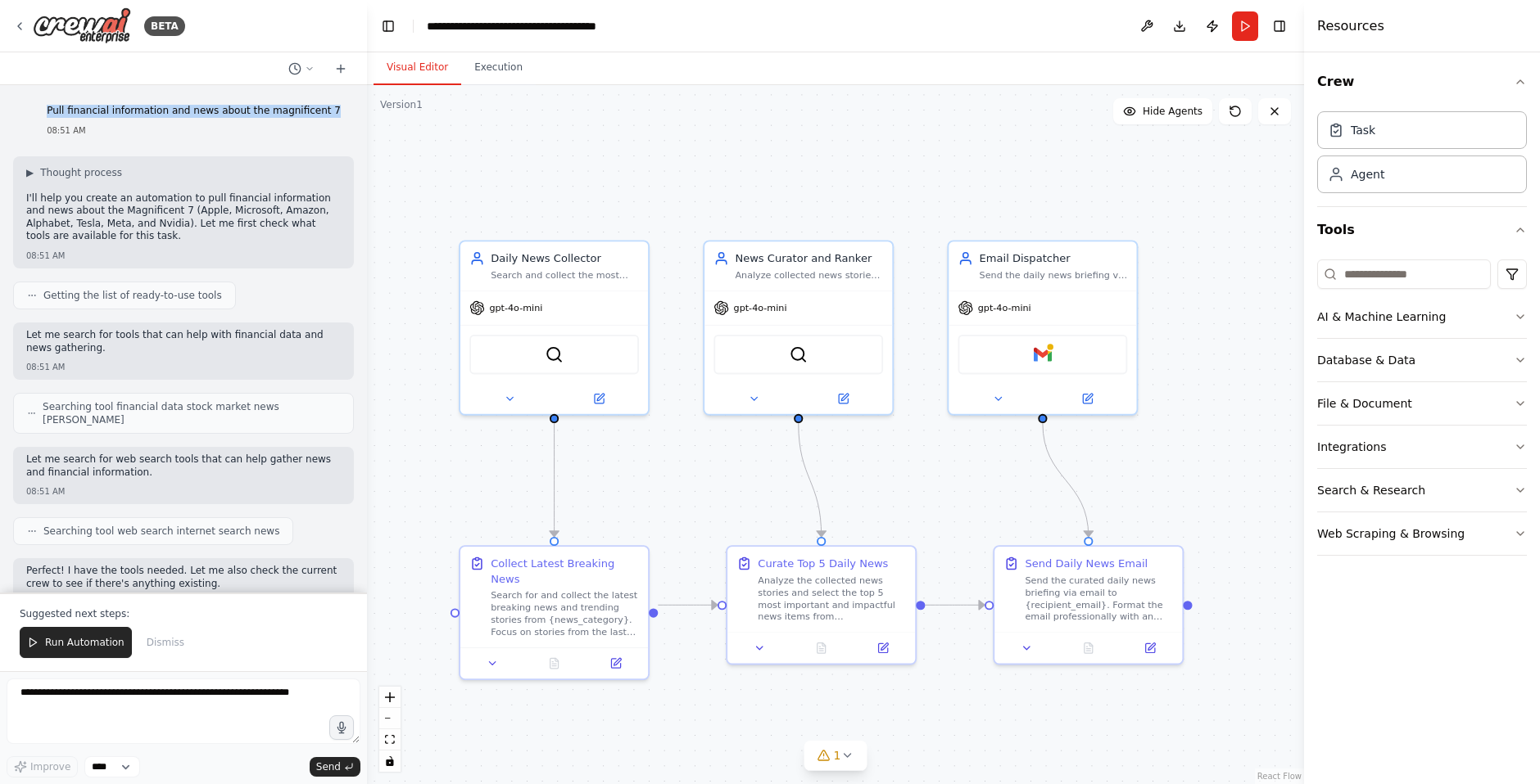
drag, startPoint x: 69, startPoint y: 112, endPoint x: 346, endPoint y: 109, distance: 277.0
click at [346, 109] on div "Pull financial information and news about the magnificent 7 08:51 AM" at bounding box center [194, 121] width 321 height 45
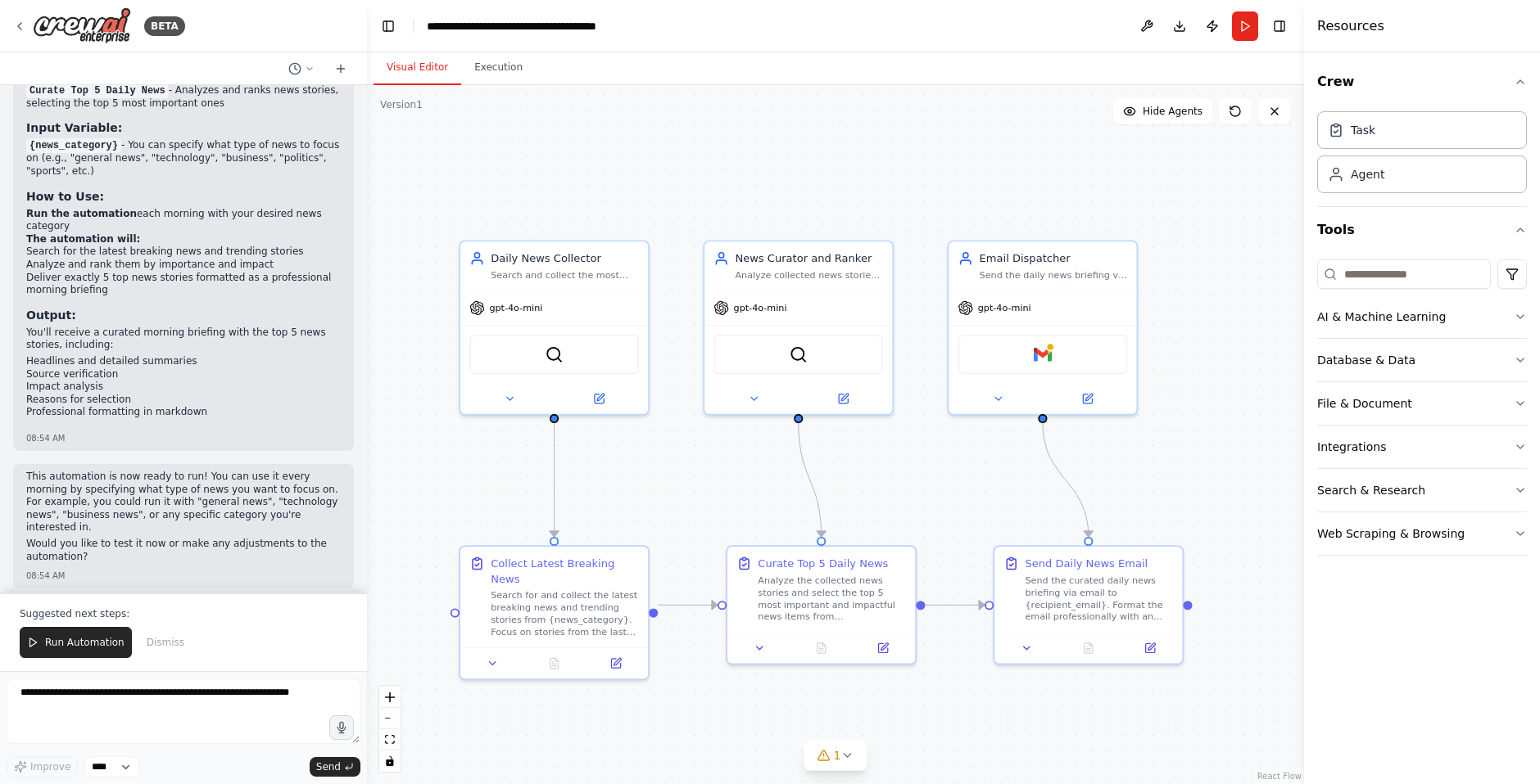
scroll to position [4326, 0]
click at [511, 64] on button "Execution" at bounding box center [498, 68] width 74 height 34
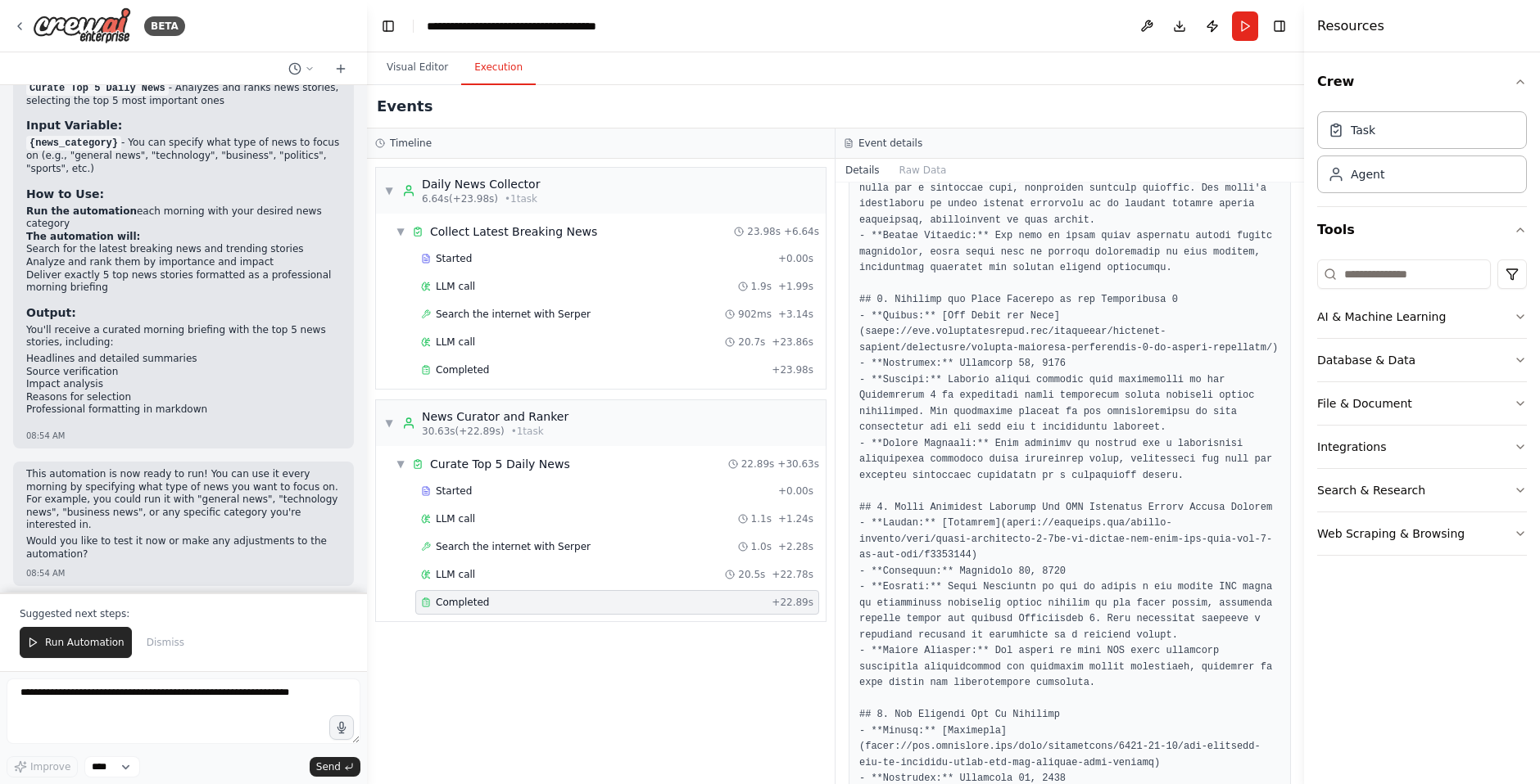
scroll to position [633, 0]
drag, startPoint x: 898, startPoint y: 293, endPoint x: 1203, endPoint y: 292, distance: 305.0
click at [1199, 292] on pre at bounding box center [1070, 351] width 421 height 1117
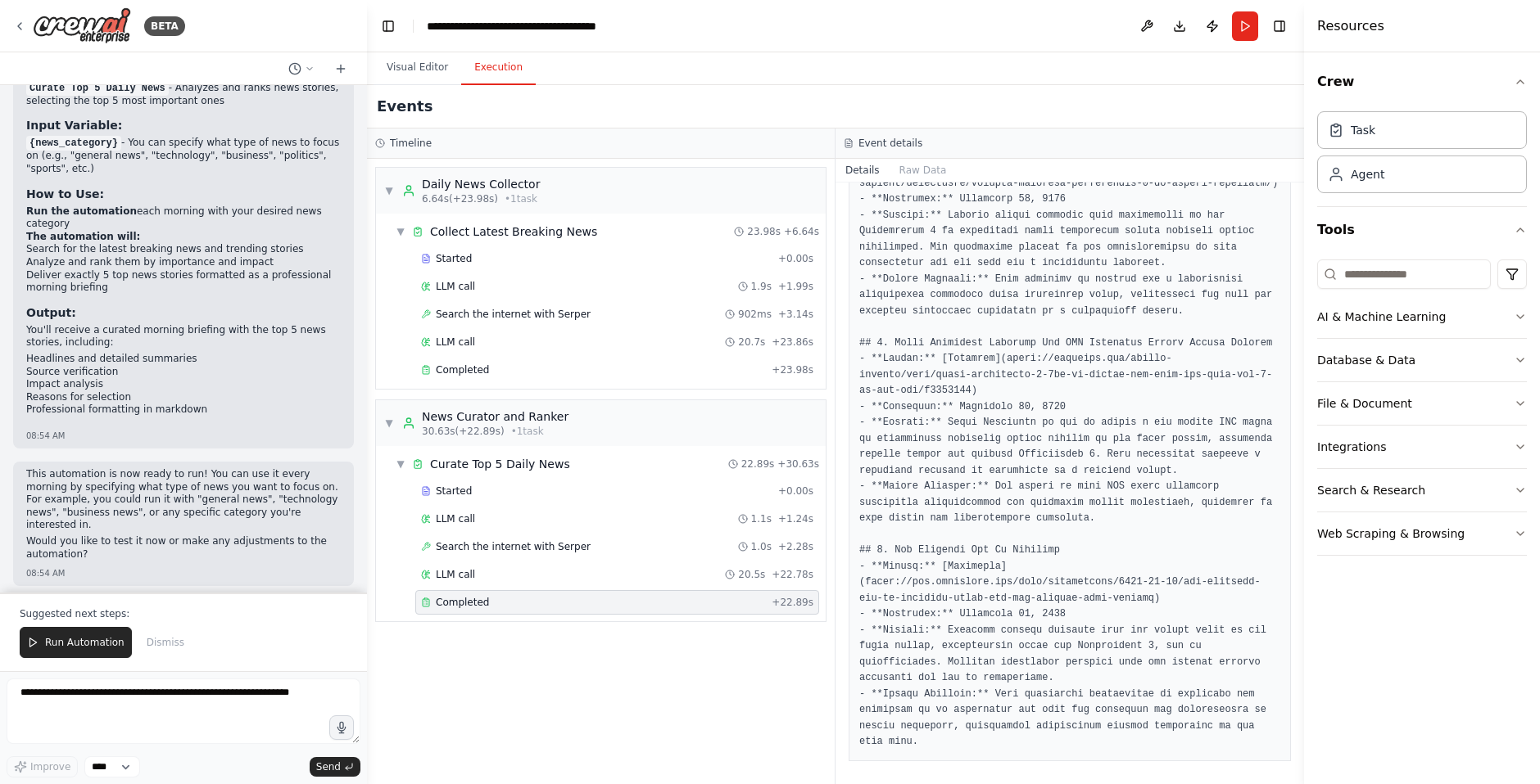
scroll to position [796, 0]
drag, startPoint x: 895, startPoint y: 543, endPoint x: 1069, endPoint y: 535, distance: 174.2
click at [1068, 535] on pre at bounding box center [1070, 188] width 421 height 1117
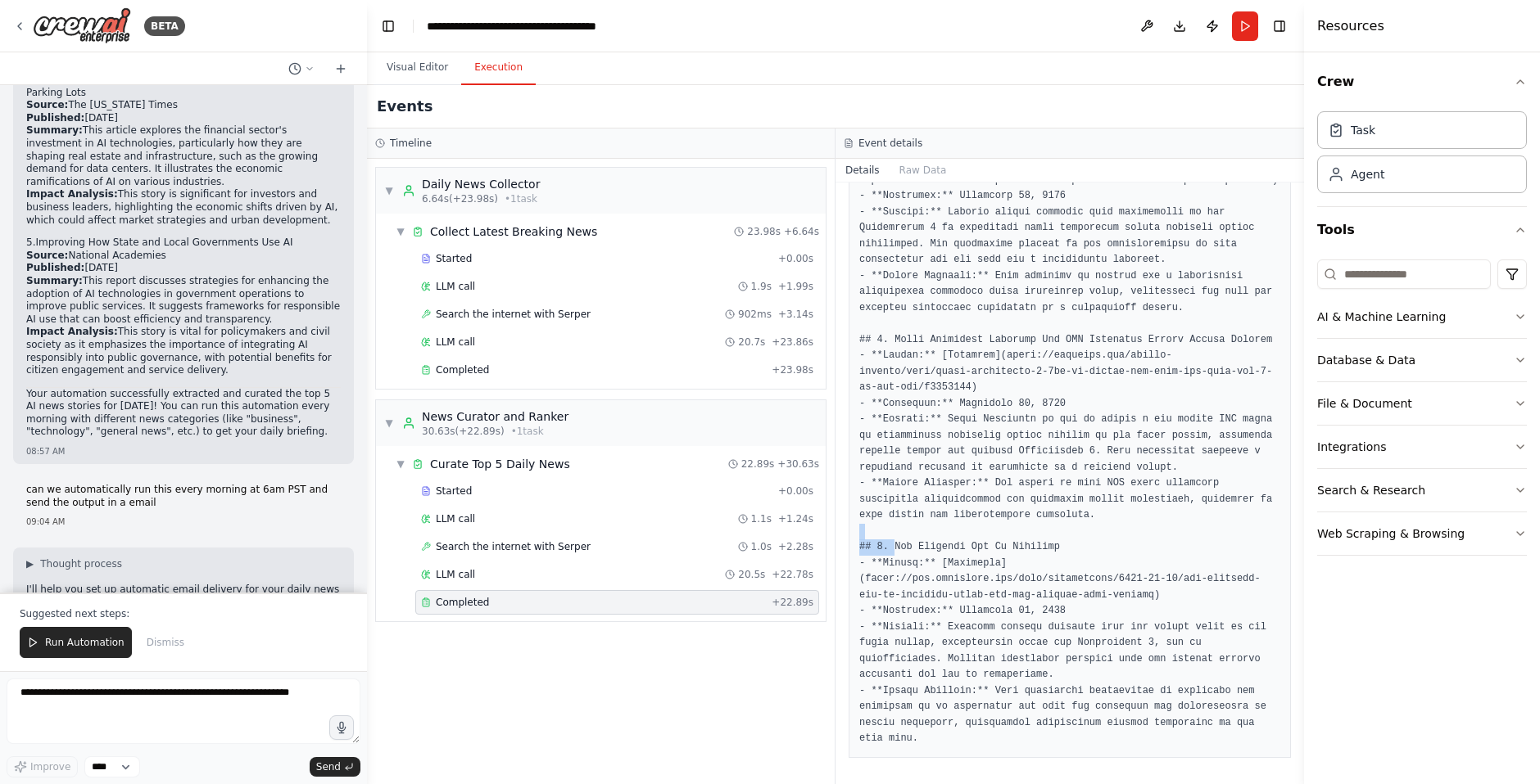
scroll to position [5743, 0]
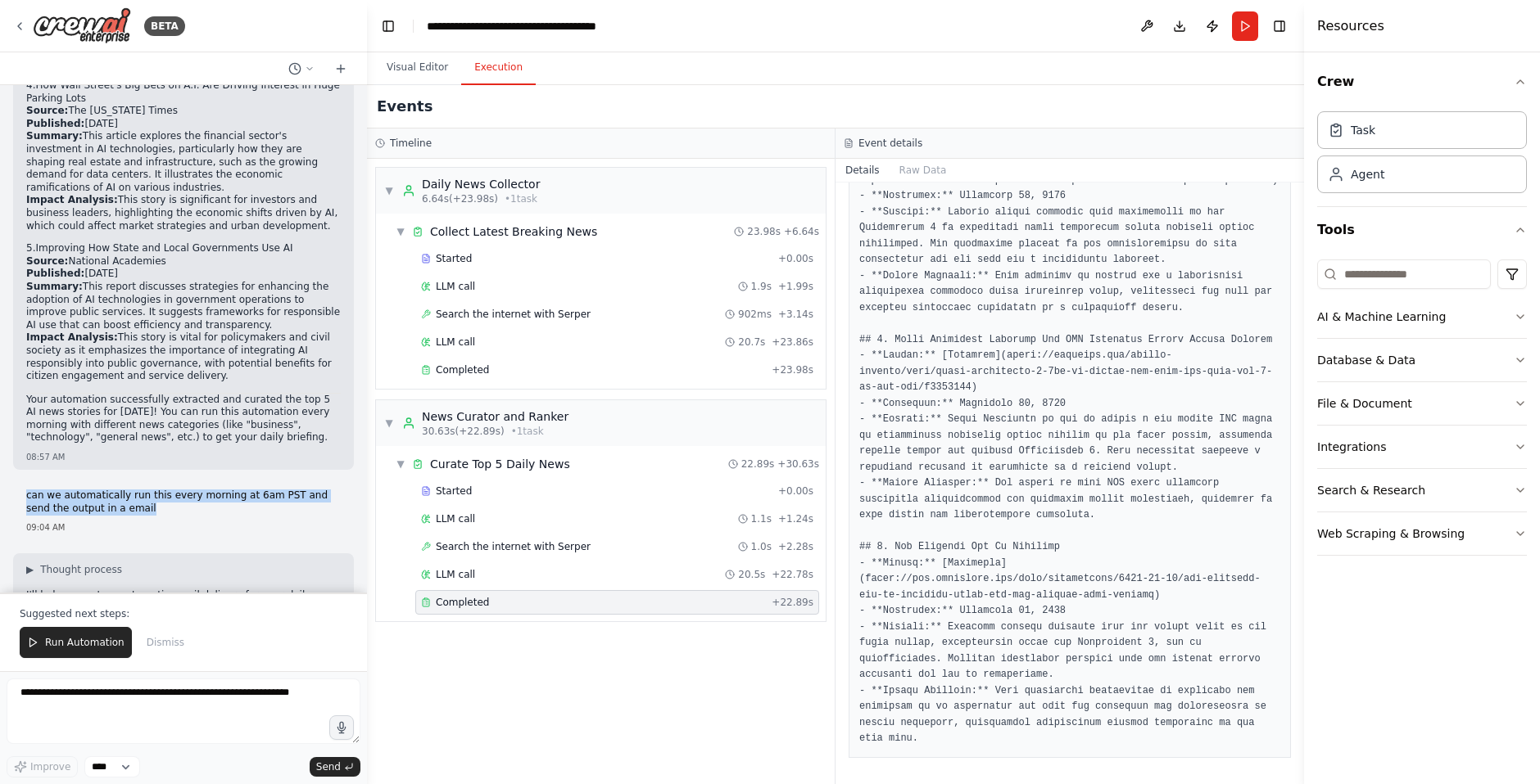
drag, startPoint x: 25, startPoint y: 288, endPoint x: 130, endPoint y: 308, distance: 106.9
click at [130, 490] on p "can we automatically run this every morning at 6am PST and send the output in a…" at bounding box center [183, 502] width 314 height 25
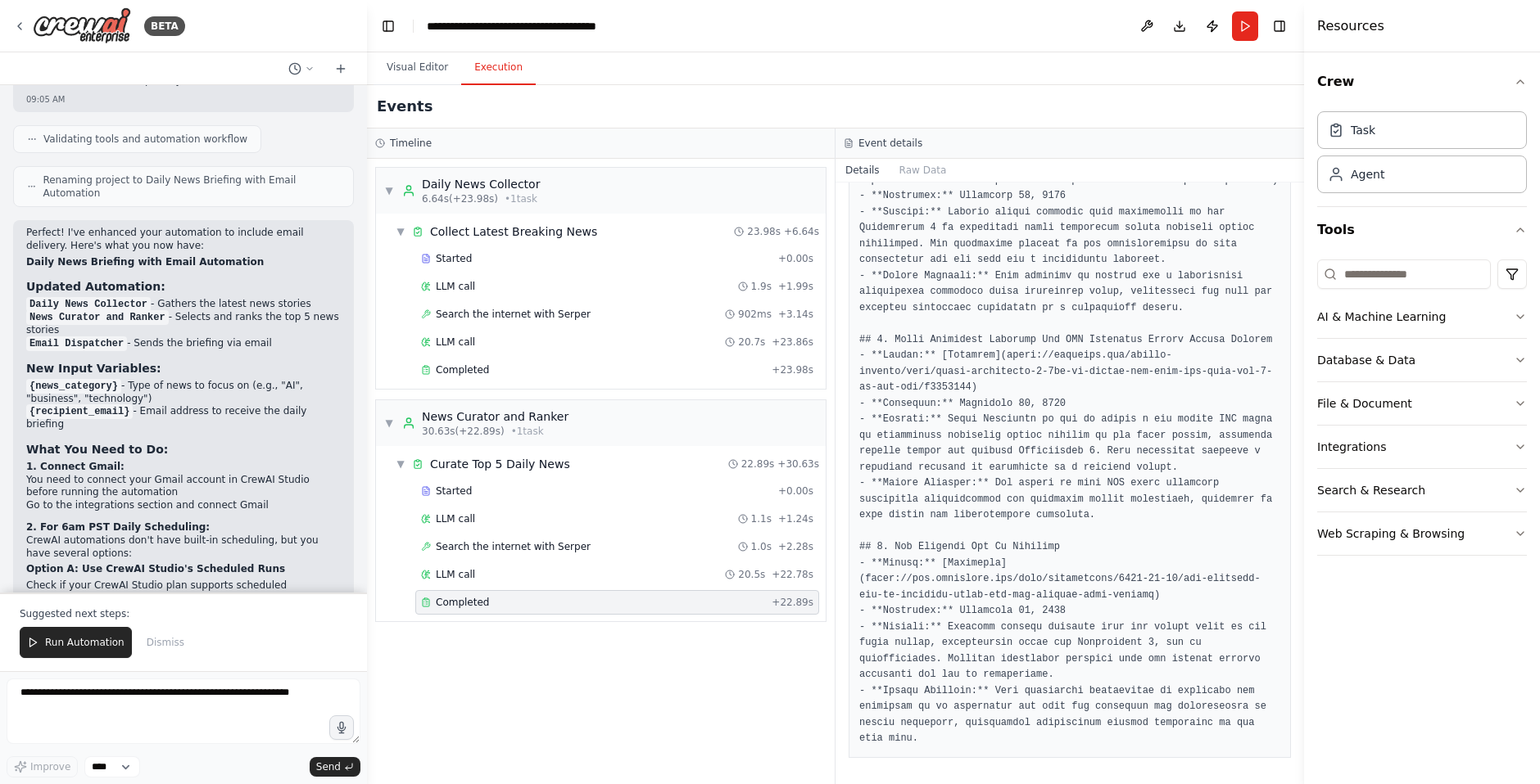
scroll to position [6930, 0]
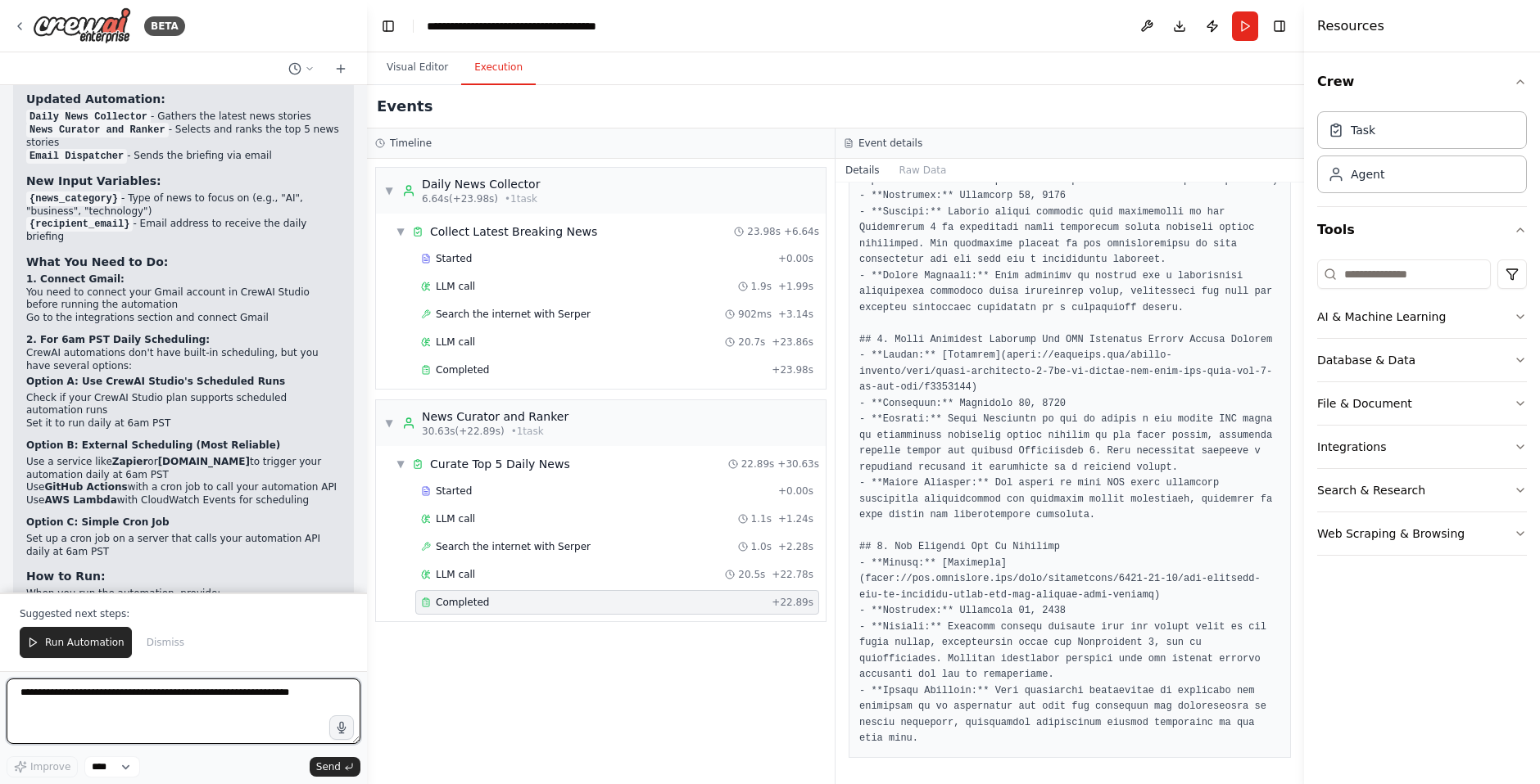
click at [121, 693] on textarea at bounding box center [183, 712] width 354 height 65
type textarea "***"
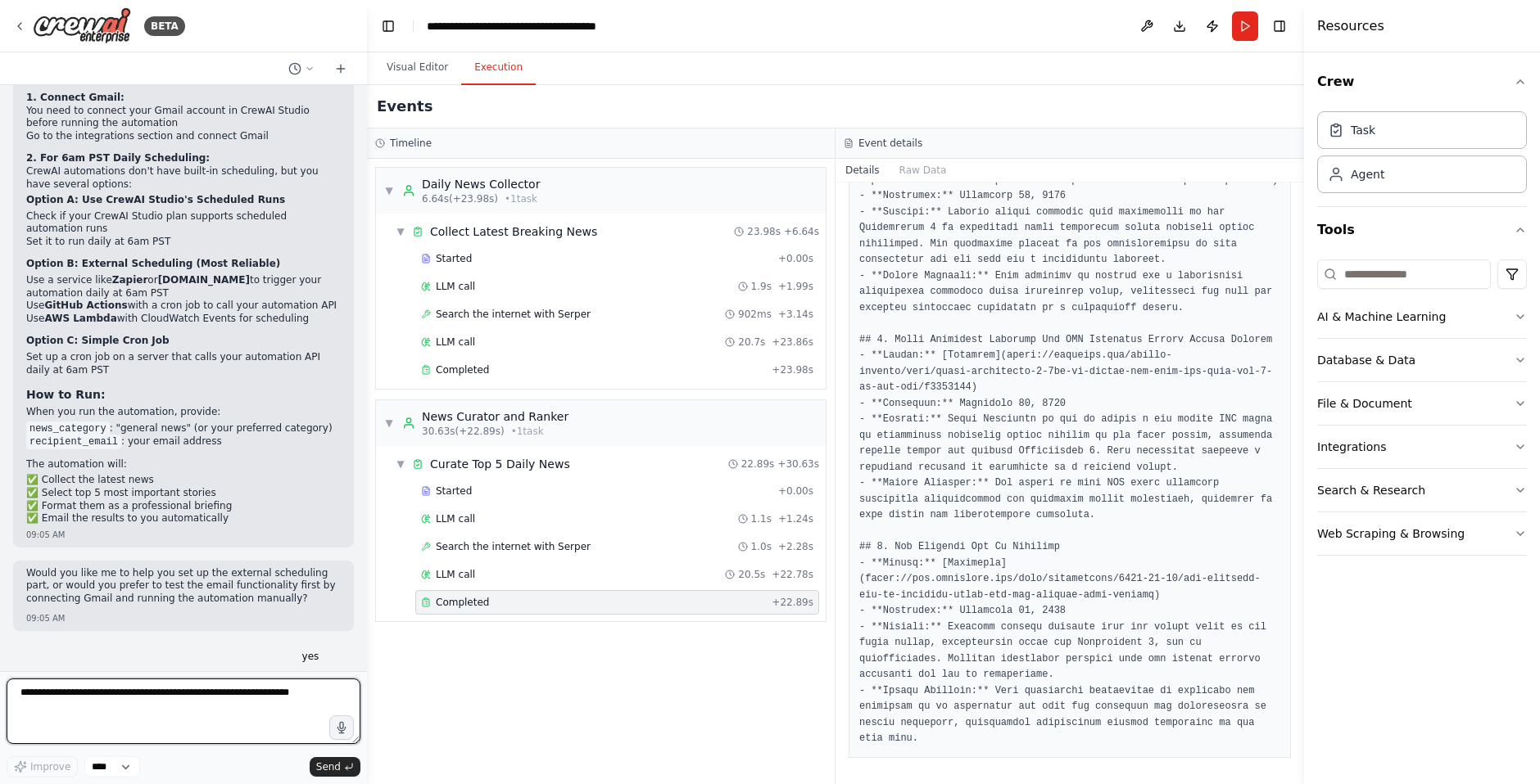
scroll to position [7126, 0]
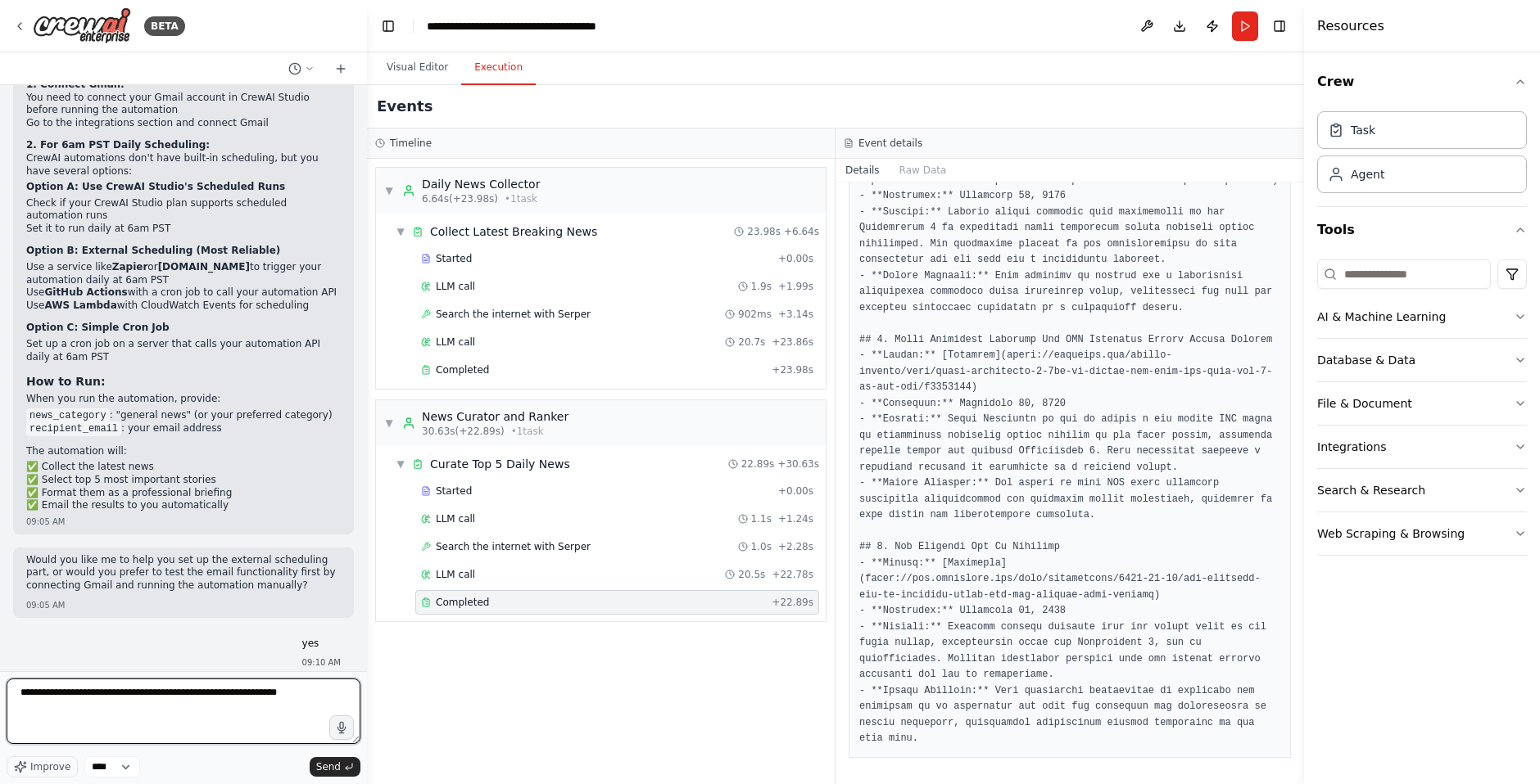
type textarea "**********"
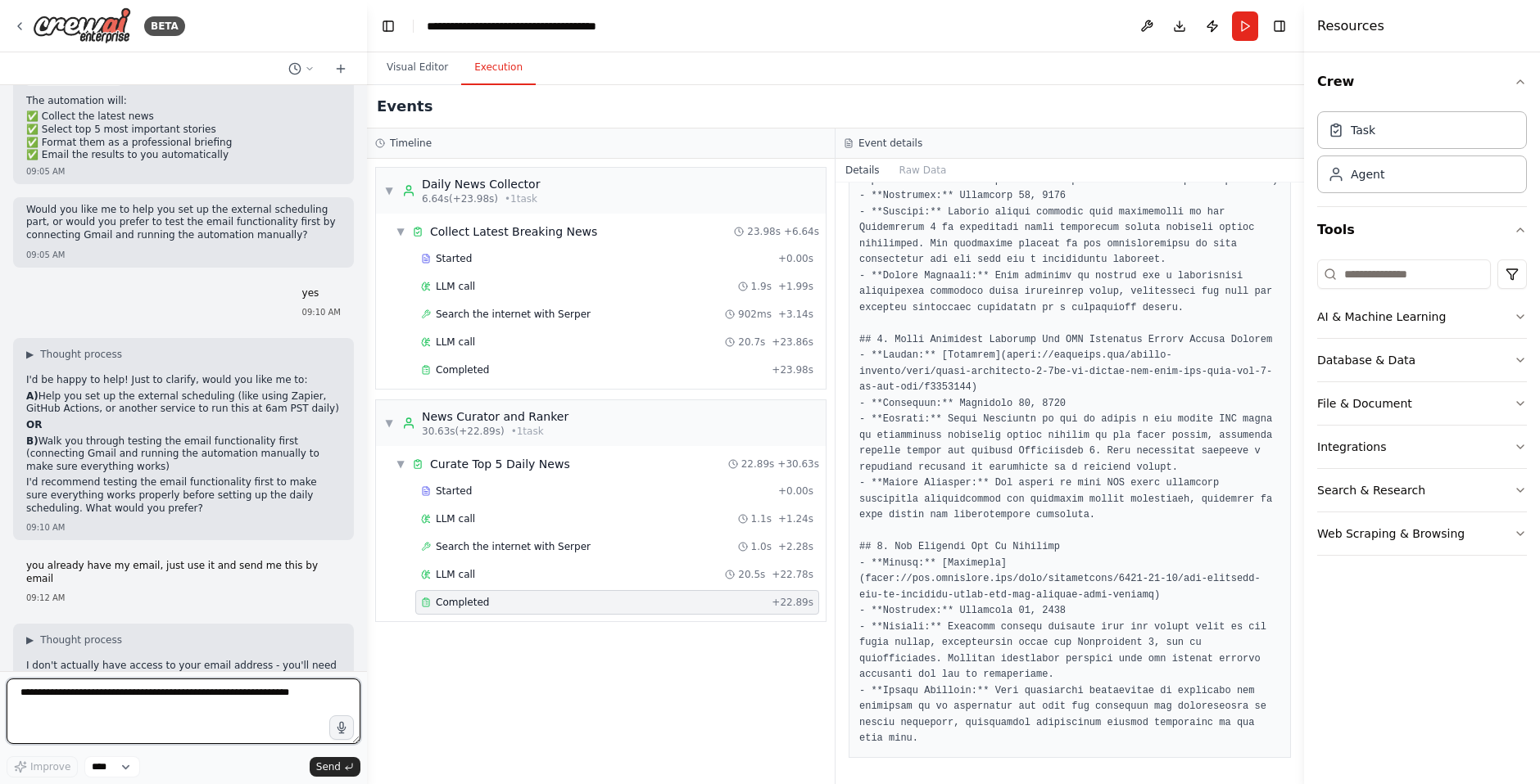
scroll to position [7491, 0]
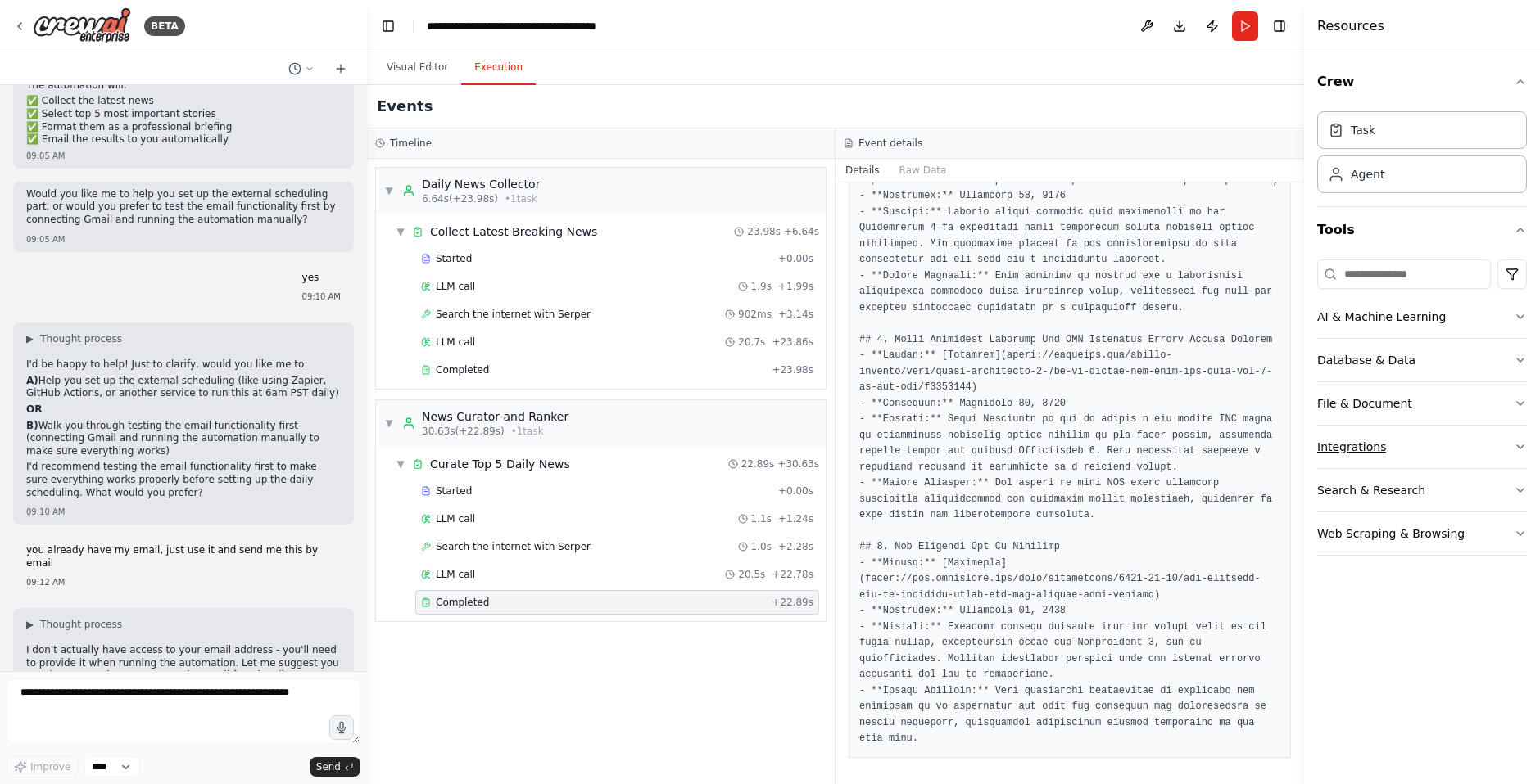
click at [1199, 448] on button "Integrations" at bounding box center [1422, 446] width 210 height 43
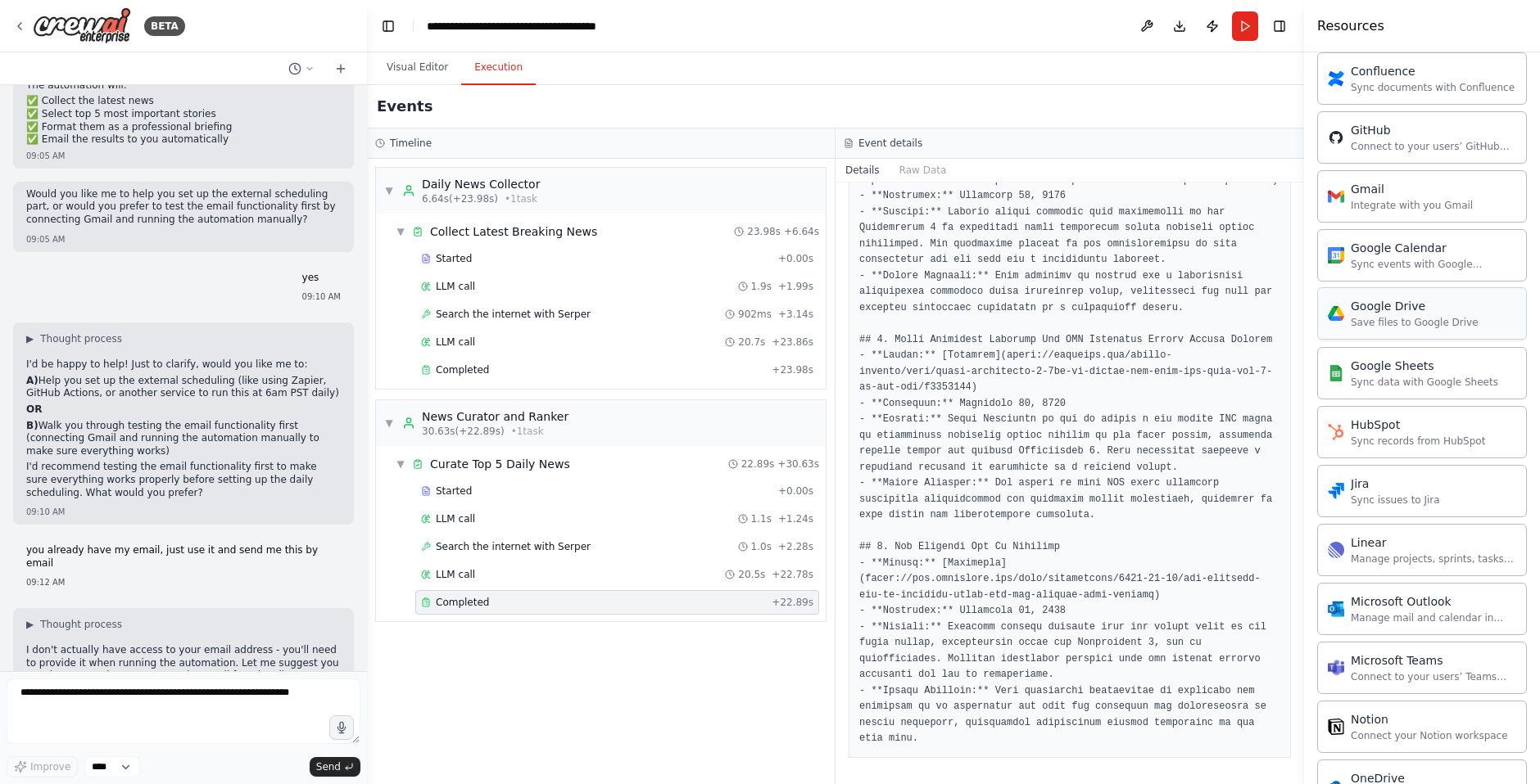
scroll to position [593, 0]
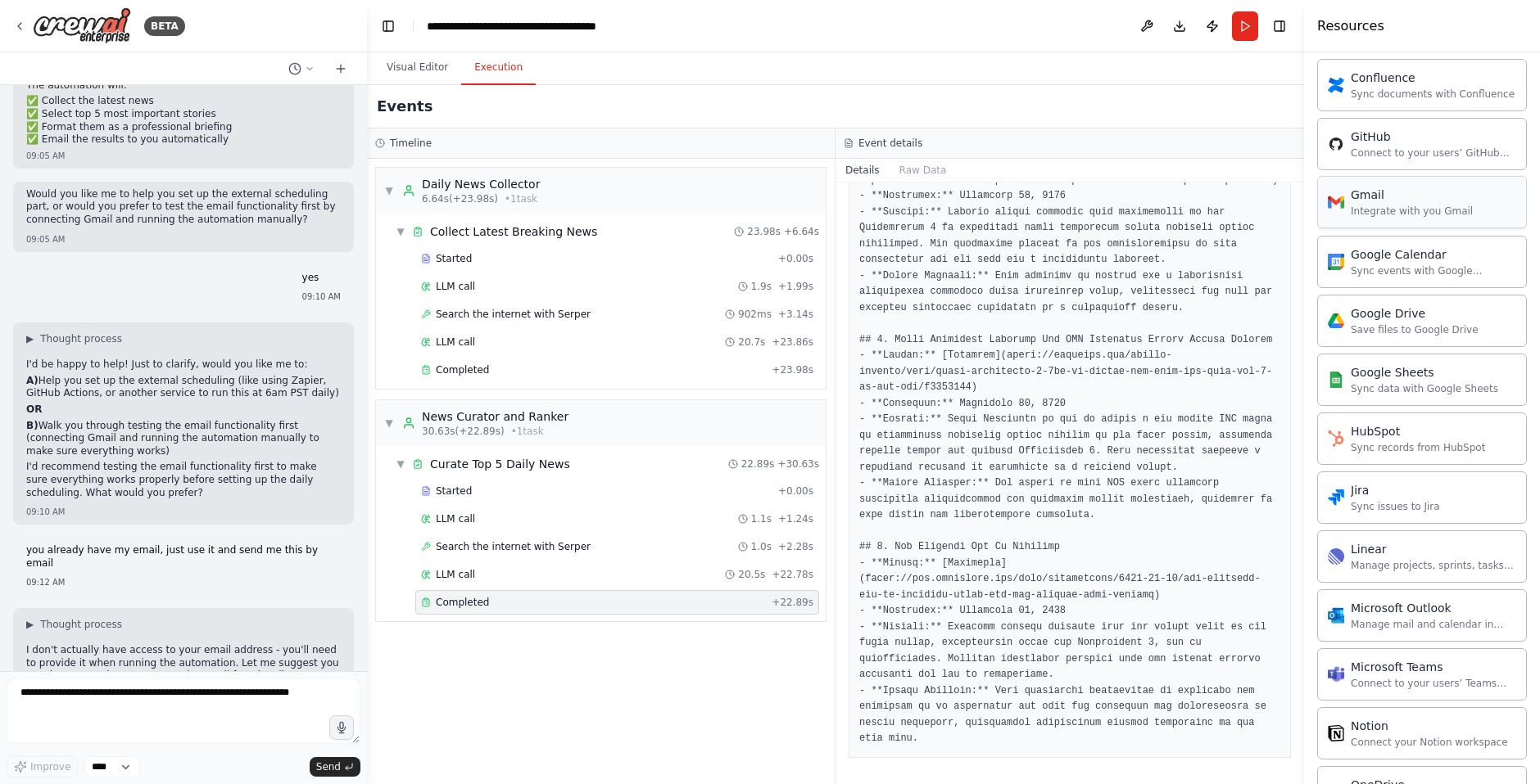
click at [1199, 208] on div "Integrate with you Gmail" at bounding box center [1411, 211] width 122 height 13
click at [1199, 214] on div "Integrate with you Gmail" at bounding box center [1411, 211] width 122 height 13
click at [1199, 205] on div "Integrate with you Gmail" at bounding box center [1411, 211] width 122 height 13
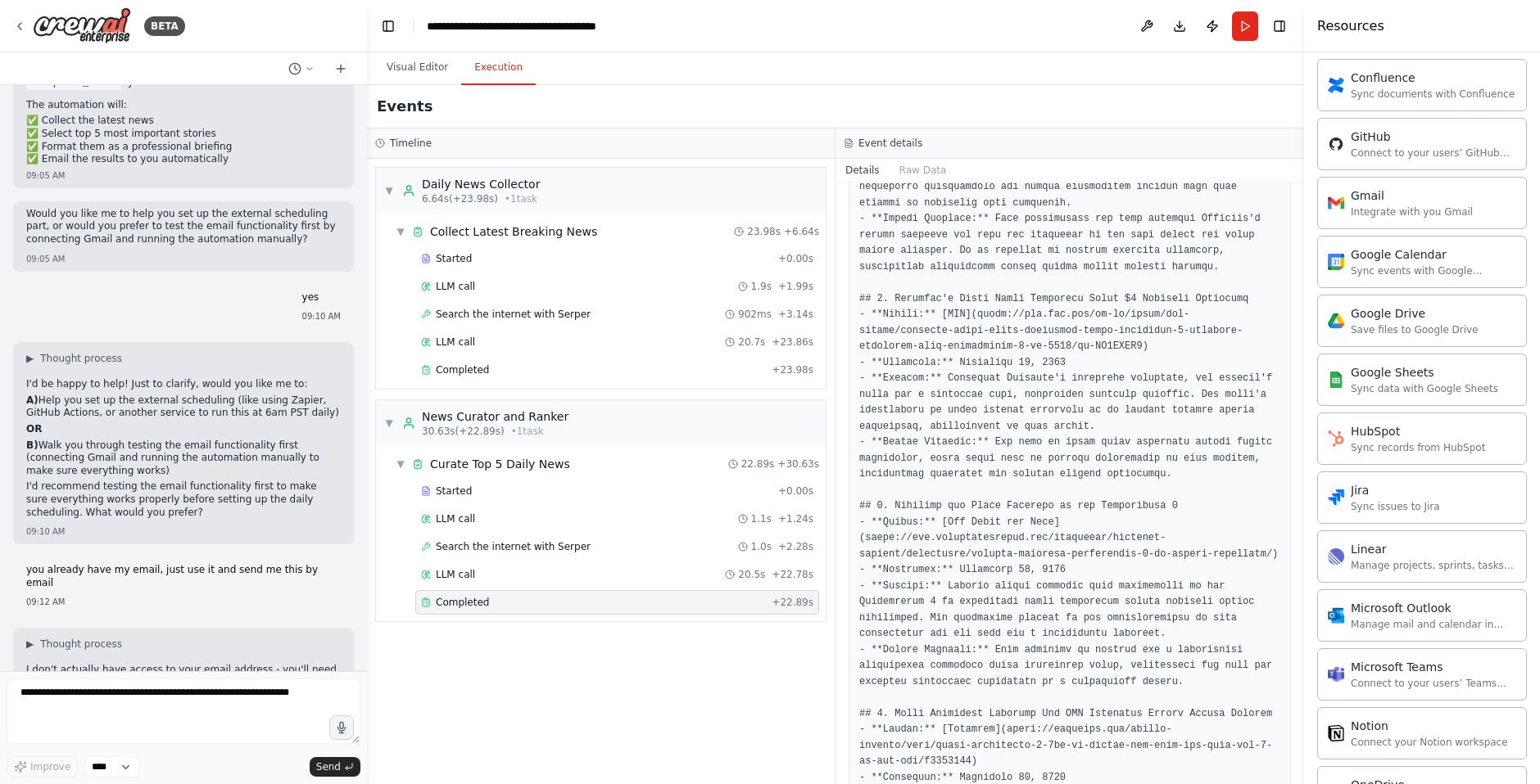
scroll to position [436, 0]
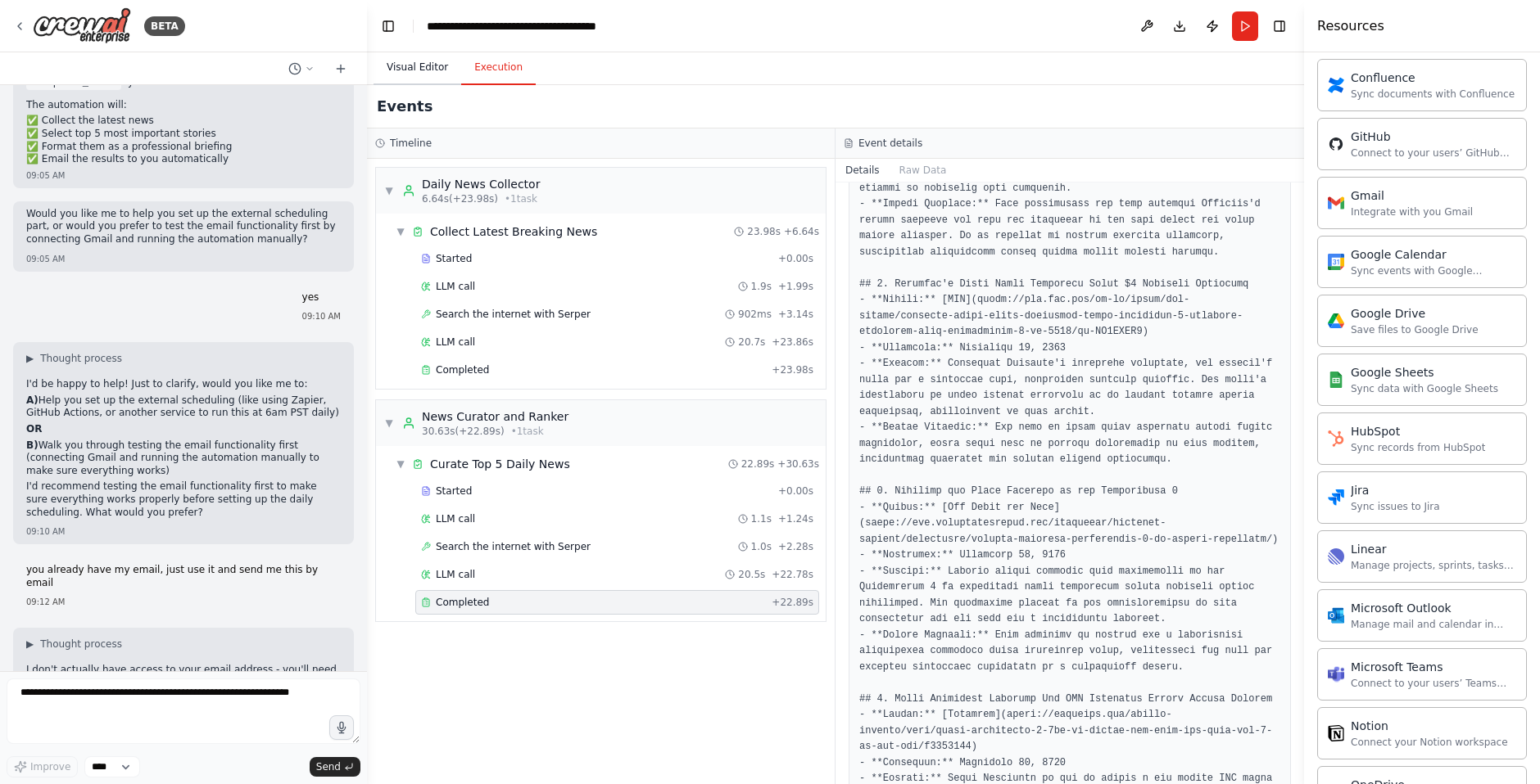
click at [409, 71] on button "Visual Editor" at bounding box center [417, 68] width 88 height 34
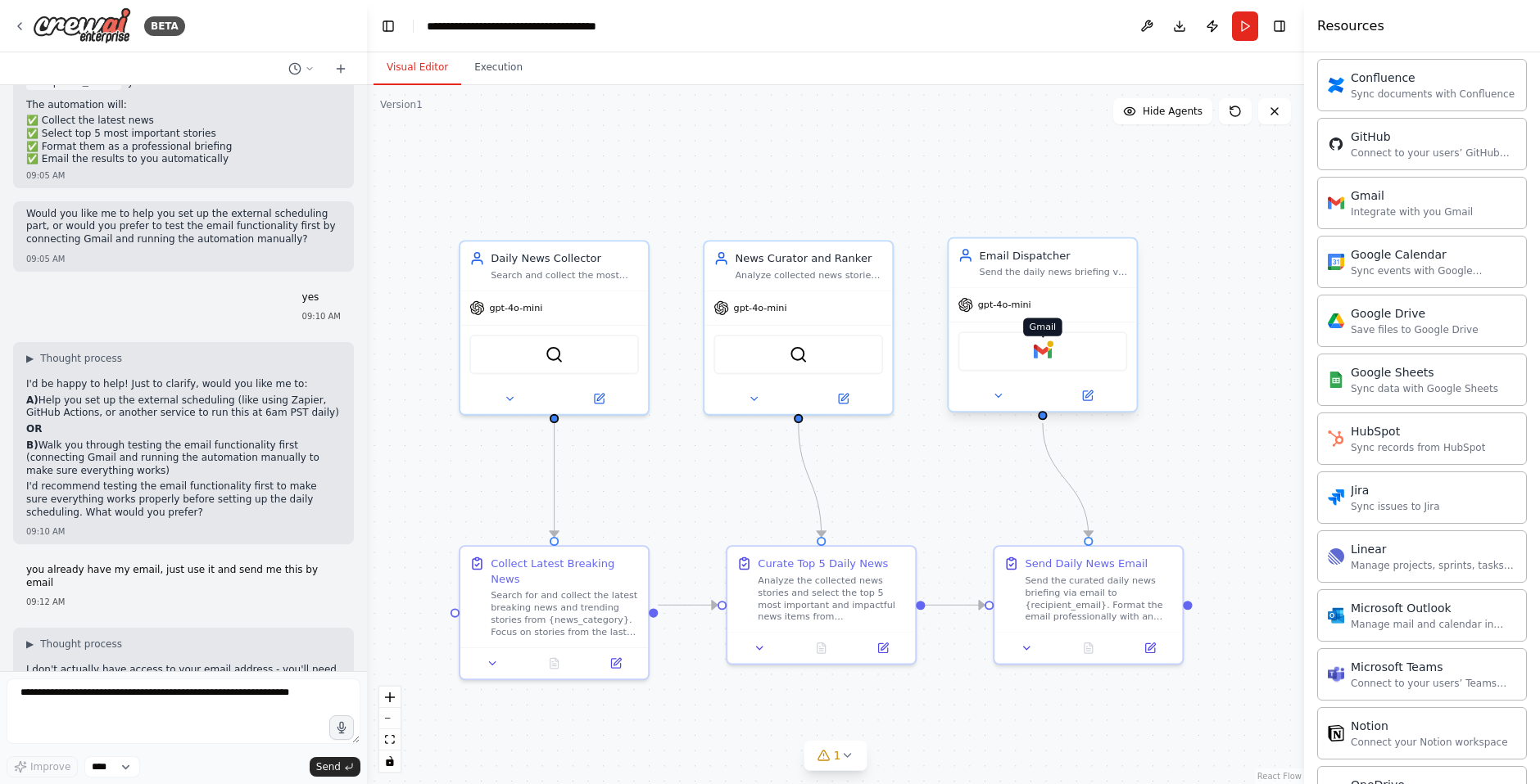
click at [1043, 350] on img at bounding box center [1043, 351] width 18 height 18
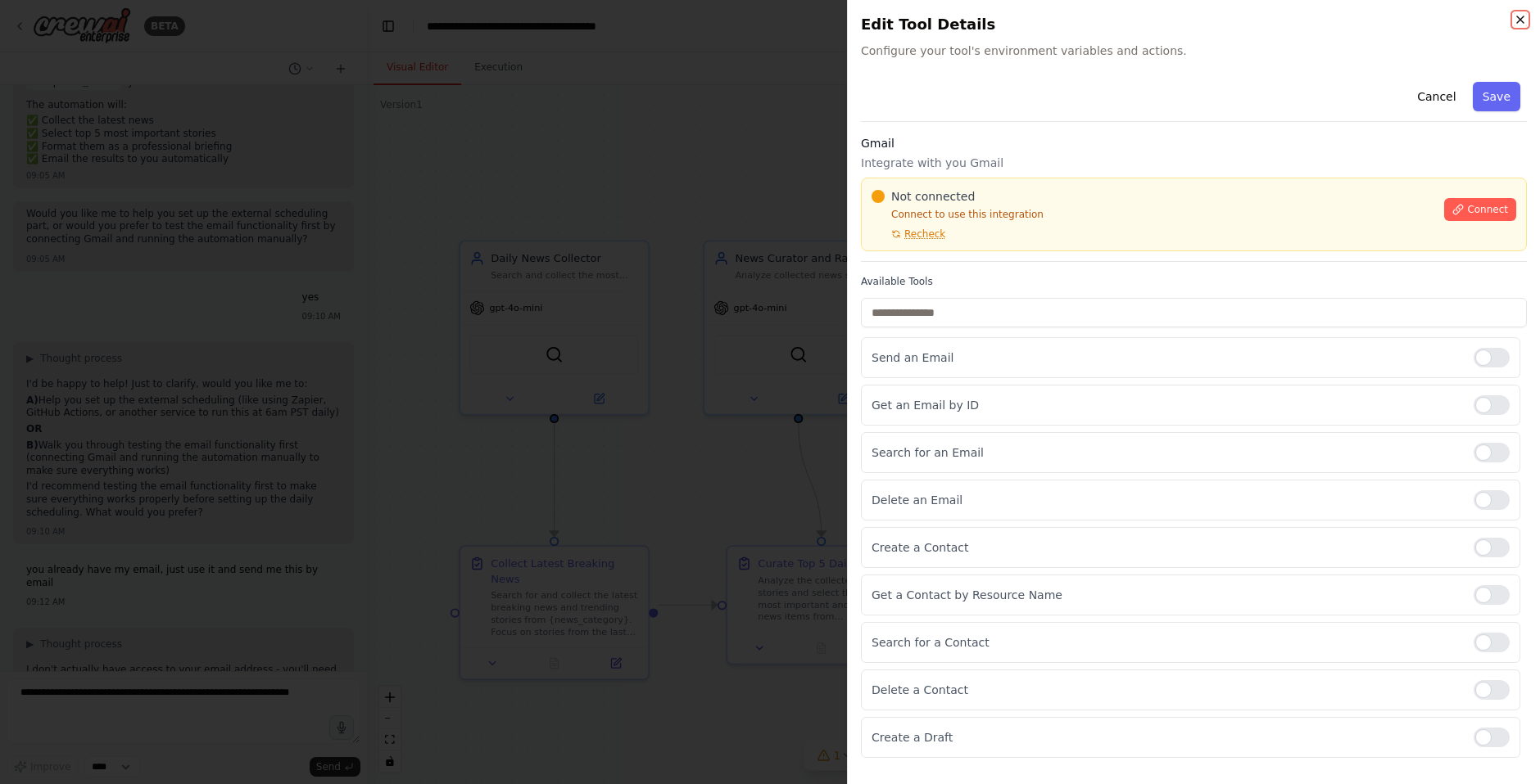
click at [1199, 15] on icon "button" at bounding box center [1520, 19] width 13 height 13
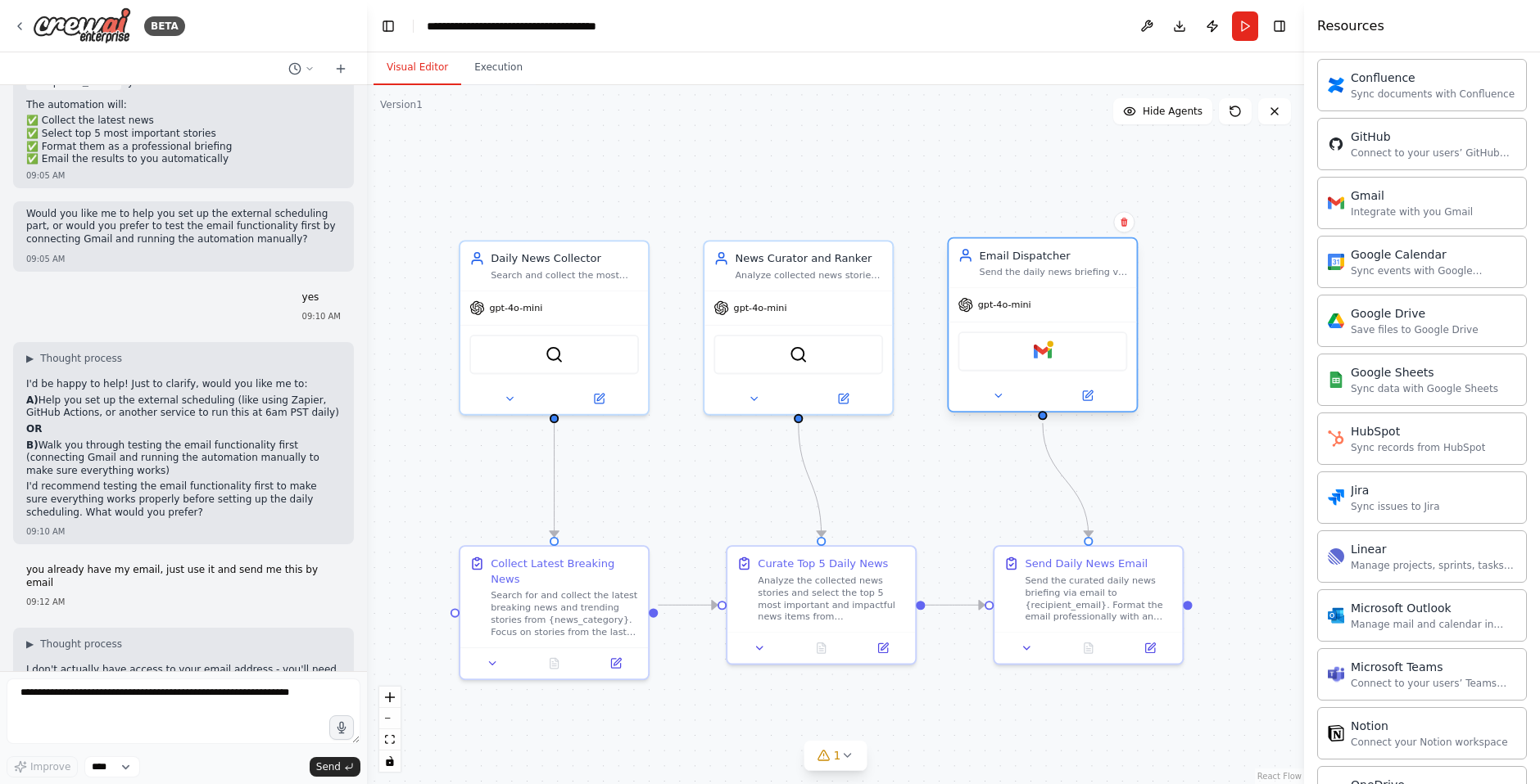
click at [1063, 361] on div "Gmail" at bounding box center [1042, 350] width 169 height 39
click at [1023, 354] on div "Gmail" at bounding box center [1042, 350] width 169 height 39
click at [1028, 256] on div "Email Dispatcher" at bounding box center [1054, 255] width 149 height 15
click at [1038, 354] on img at bounding box center [1043, 351] width 18 height 18
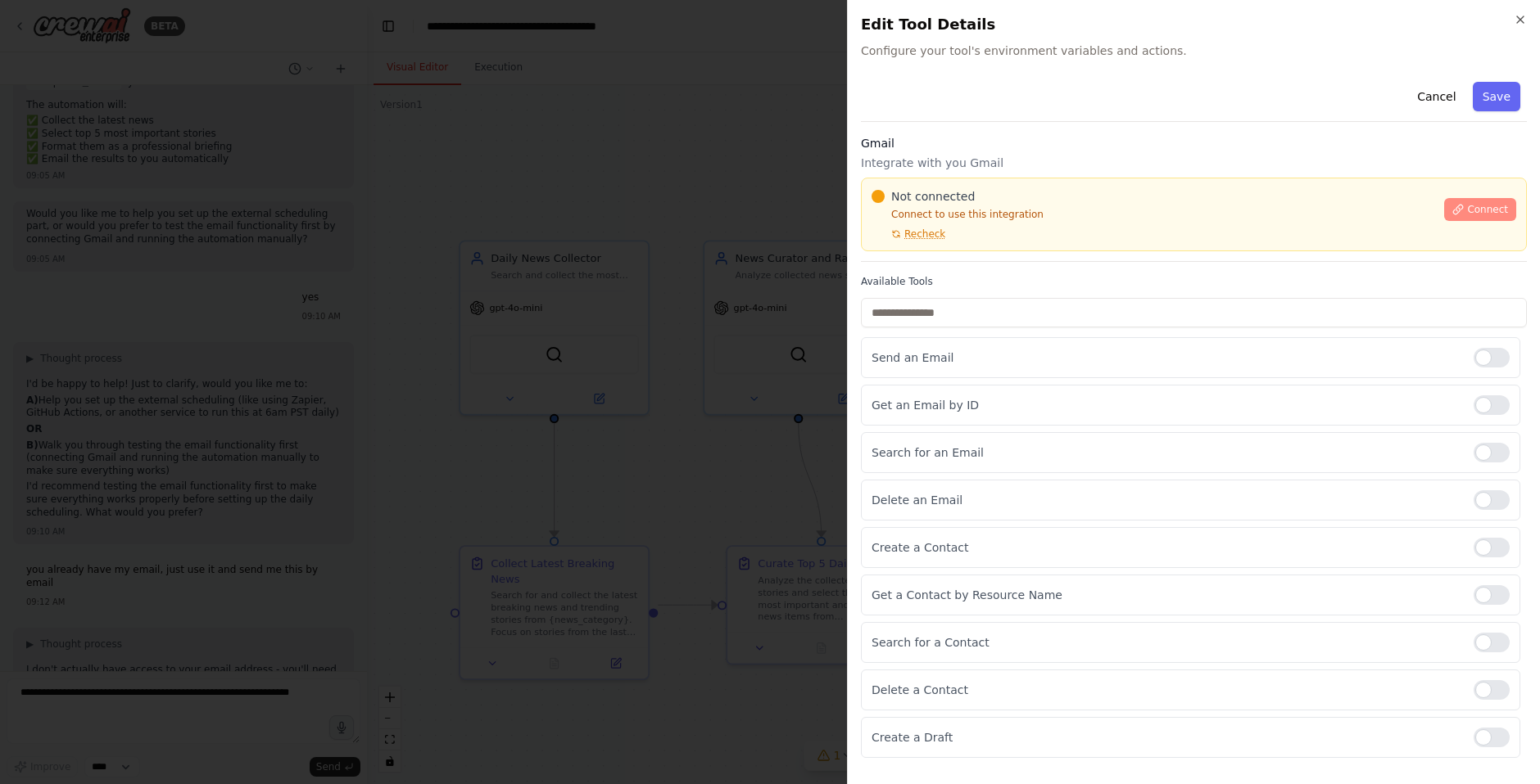
click at [1199, 210] on span "Connect" at bounding box center [1487, 209] width 41 height 13
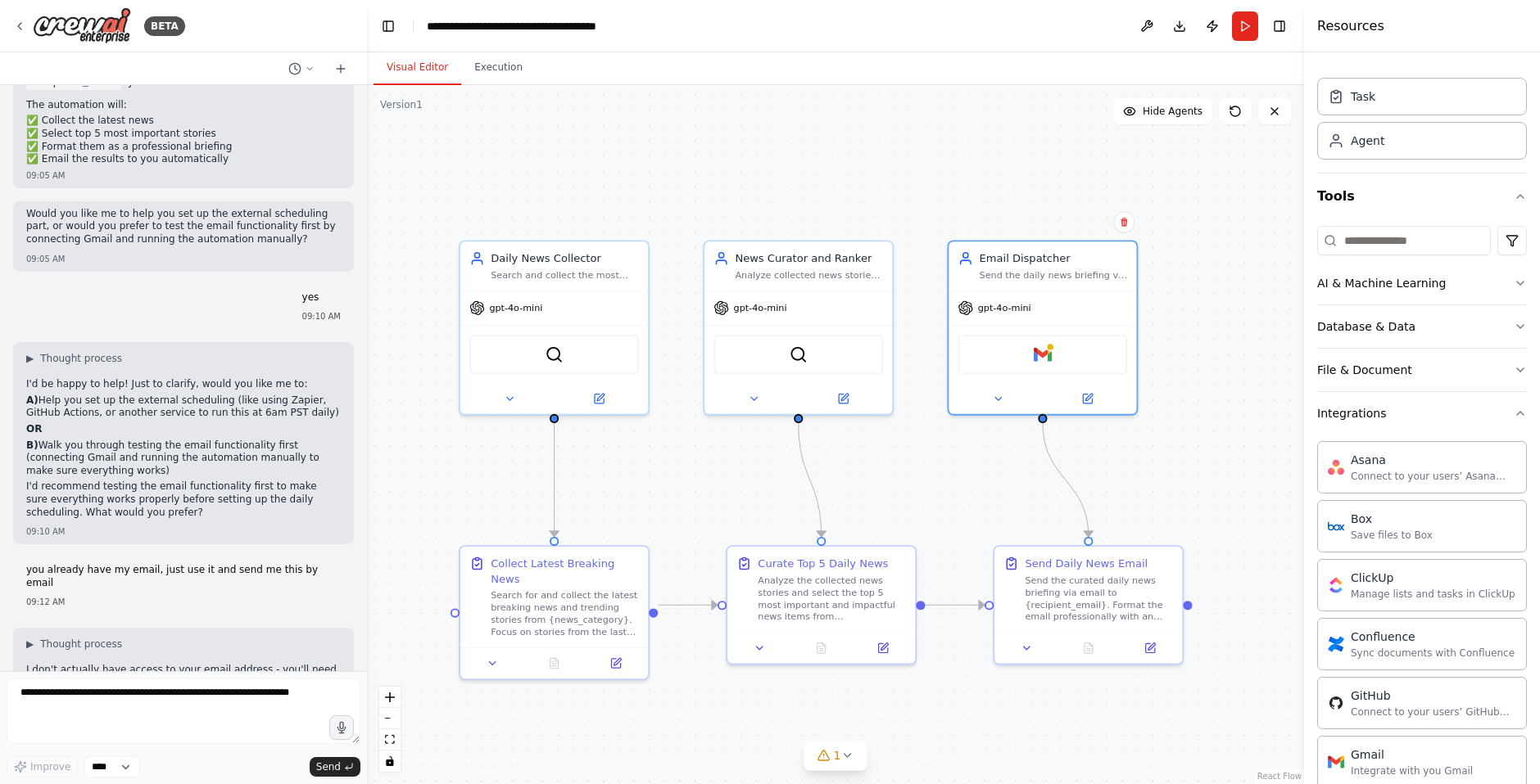
scroll to position [0, 0]
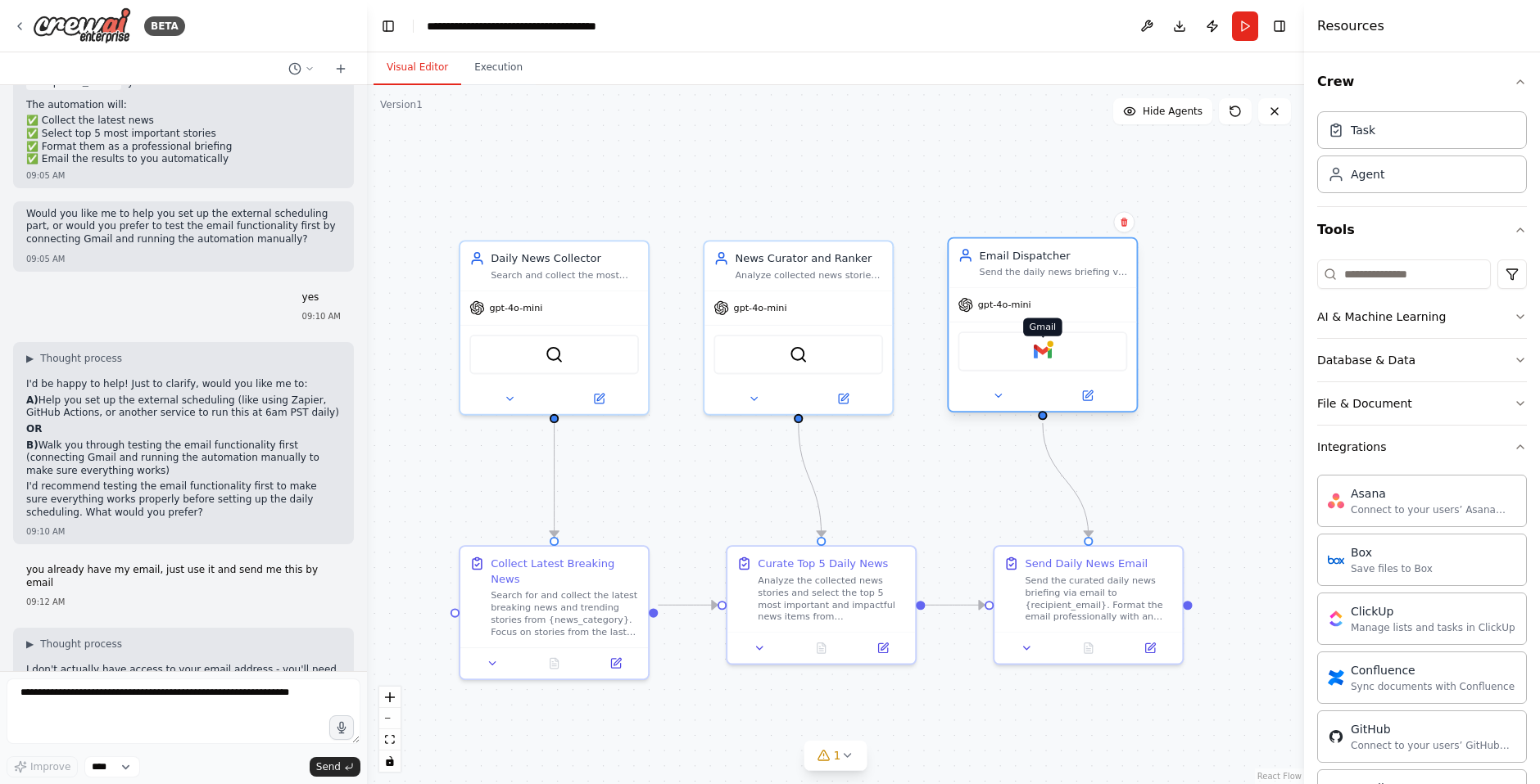
click at [1043, 349] on img at bounding box center [1043, 351] width 18 height 18
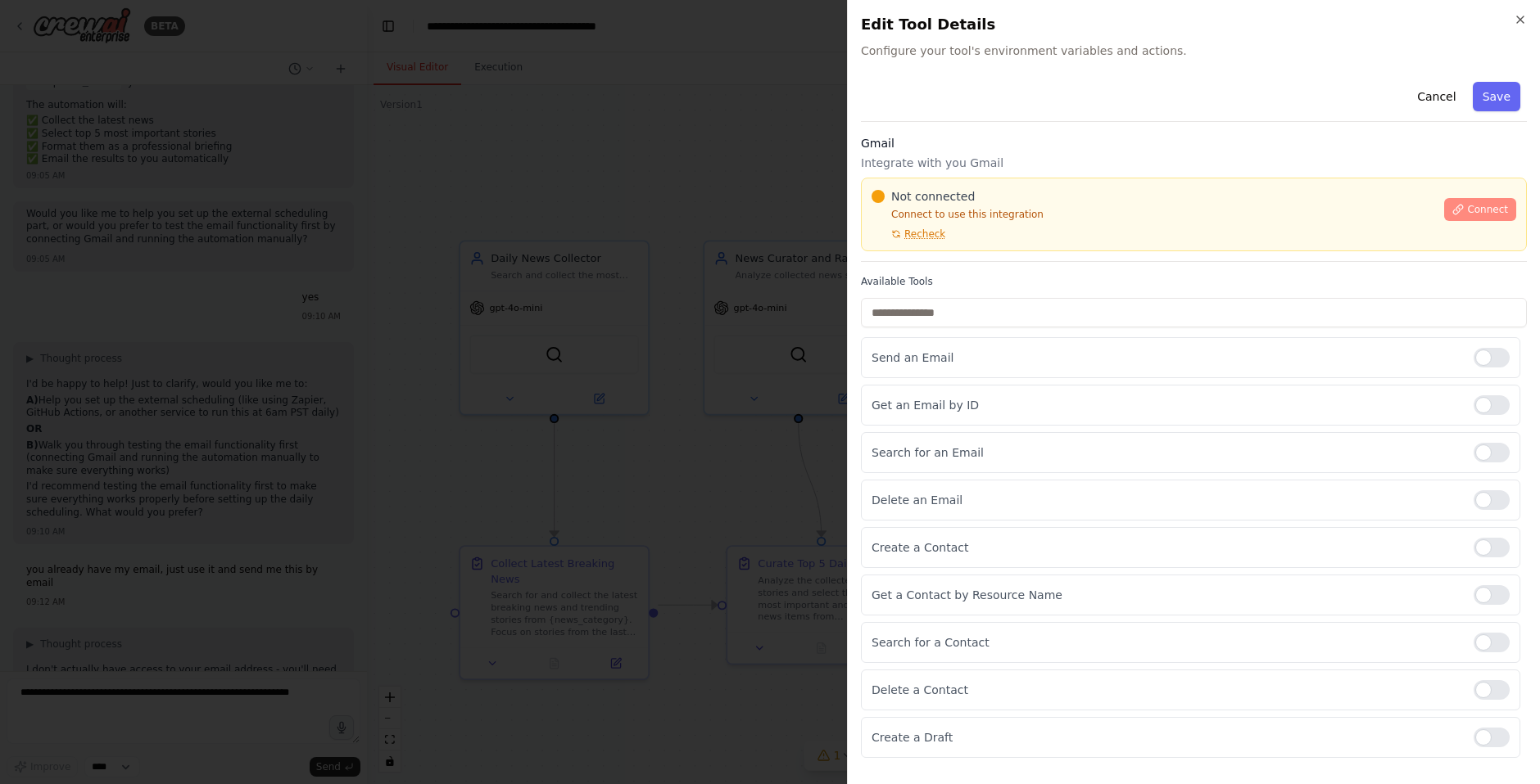
click at [1199, 206] on span "Connect" at bounding box center [1487, 209] width 41 height 13
click at [962, 250] on div "Not connected Connect to use this integration Recheck Connect" at bounding box center [1193, 214] width 666 height 73
click at [921, 253] on div "Gmail Integrate with you Gmail Not connected Connect to use this integration Re…" at bounding box center [1193, 198] width 666 height 127
